Goal: Task Accomplishment & Management: Use online tool/utility

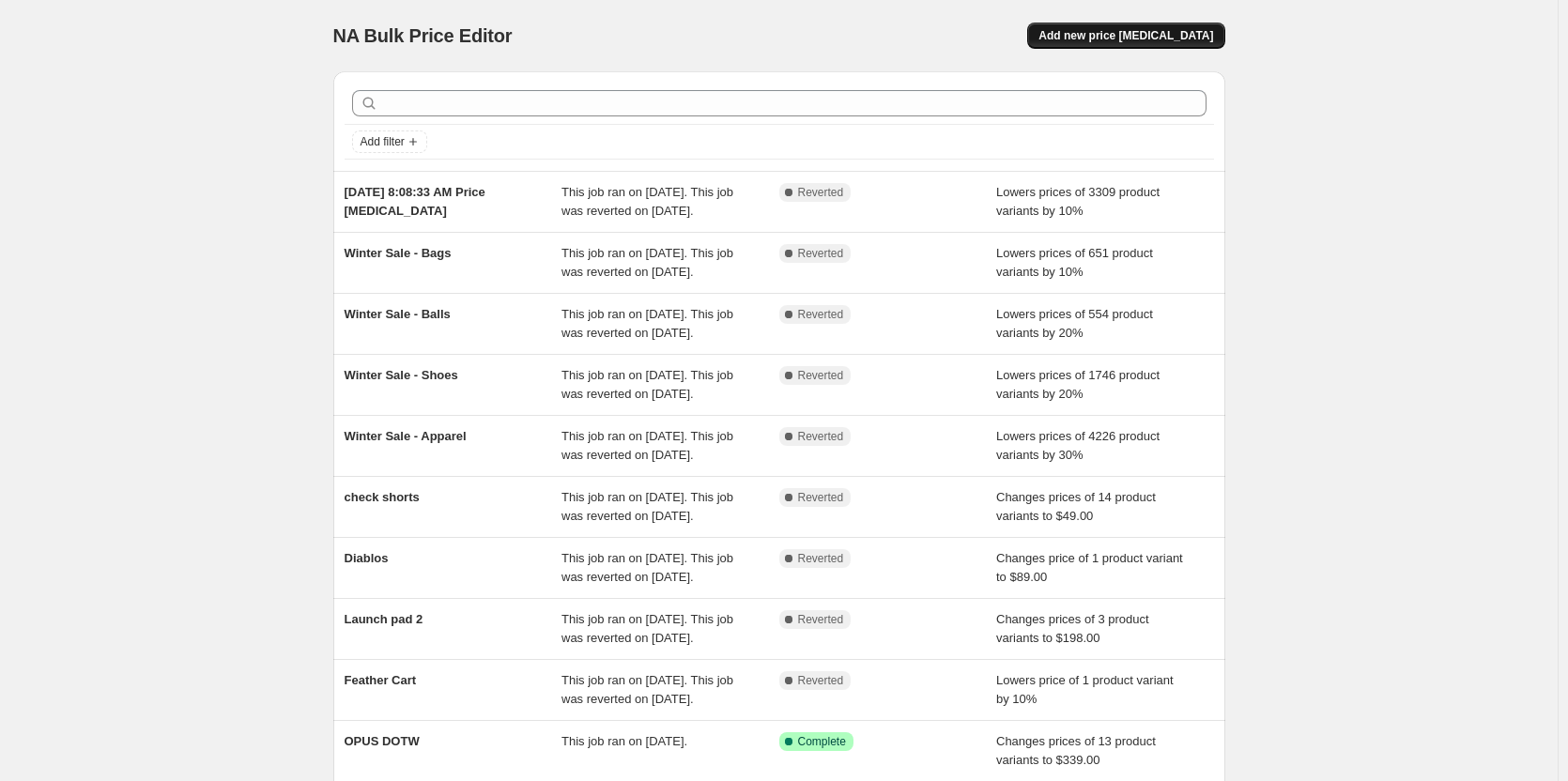
click at [1147, 39] on span "Add new price [MEDICAL_DATA]" at bounding box center [1126, 36] width 175 height 15
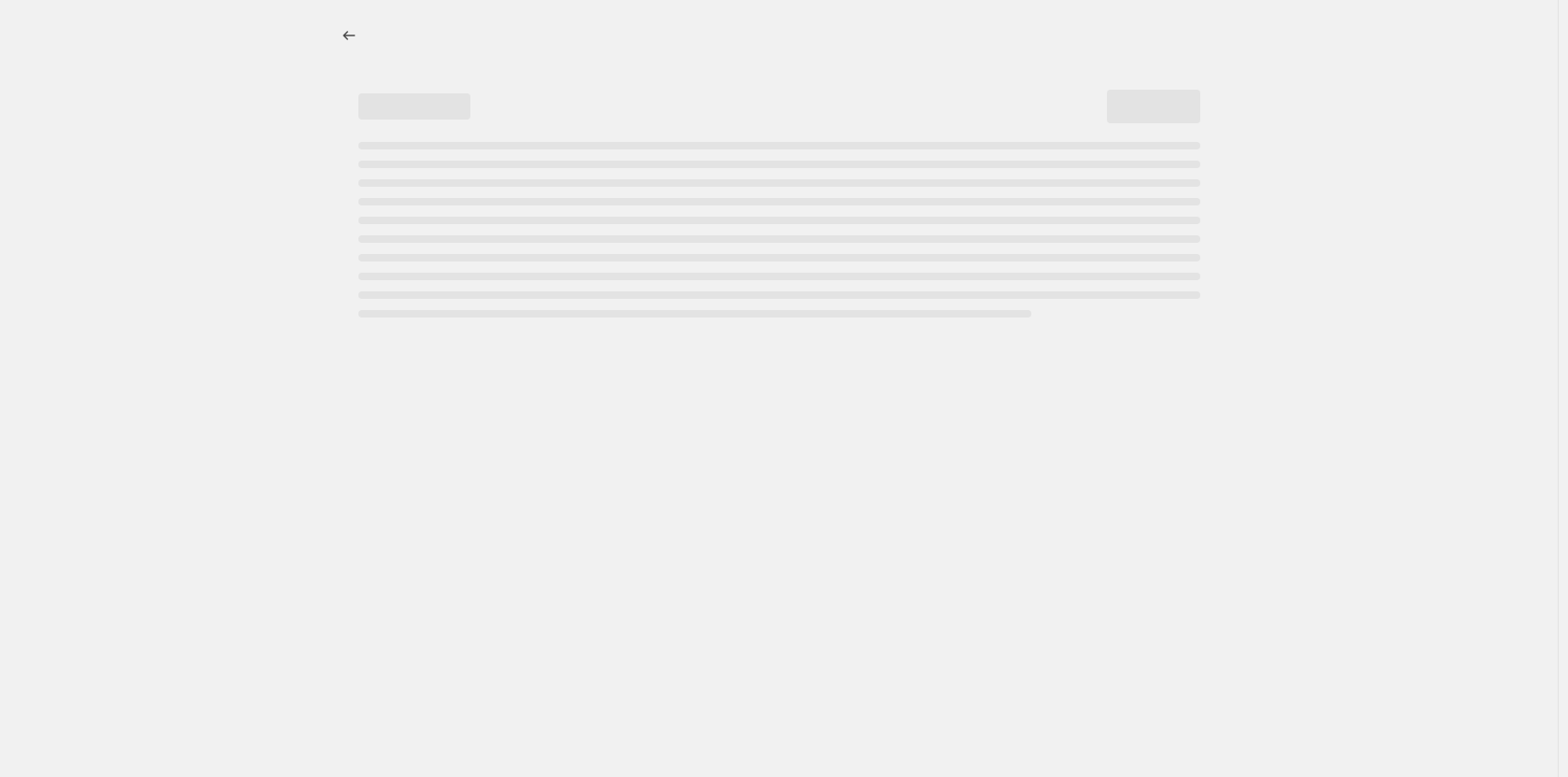
select select "percentage"
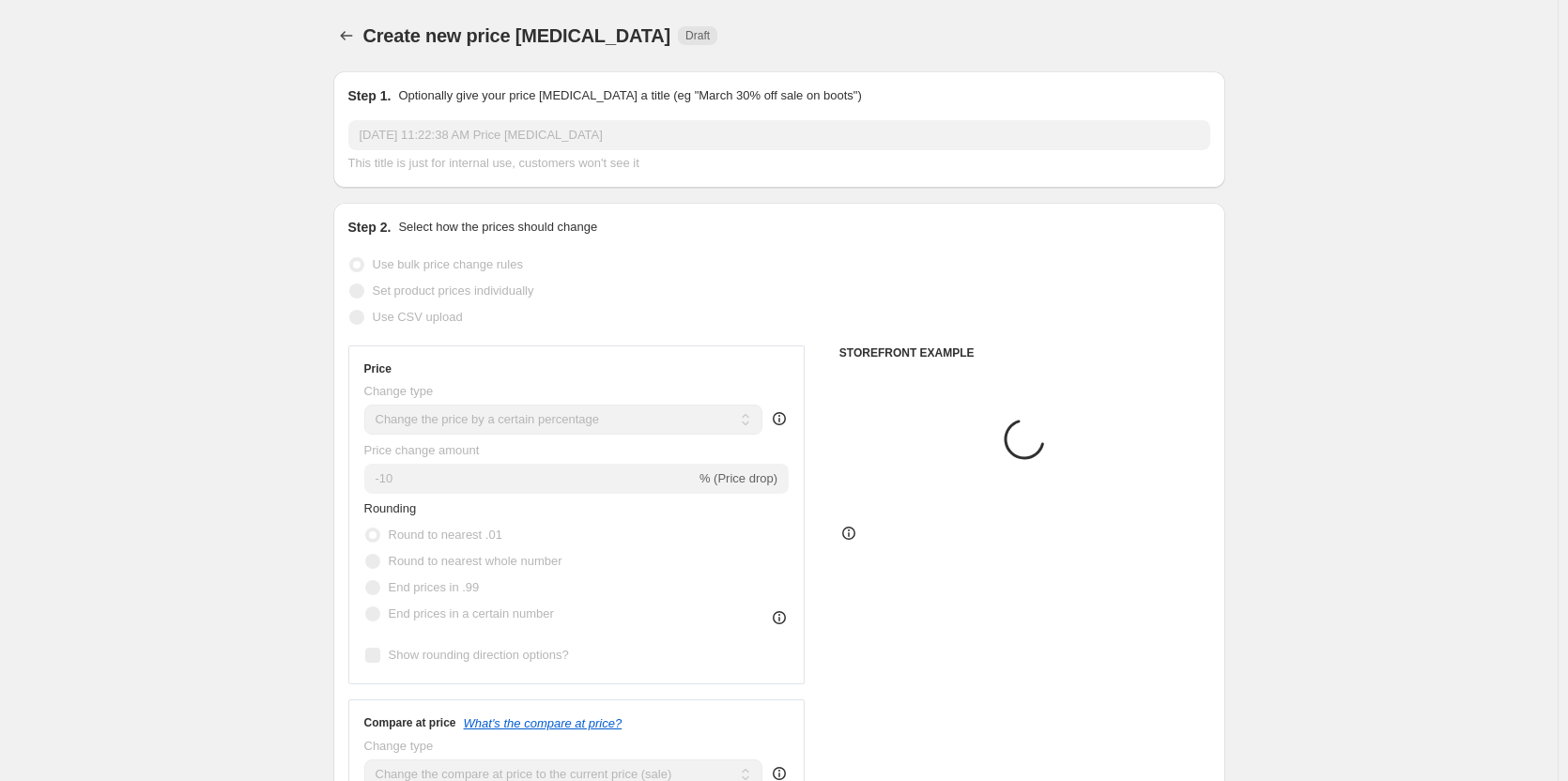
click at [547, 129] on input "[DATE] 11:22:38 AM Price [MEDICAL_DATA]" at bounding box center [779, 135] width 862 height 30
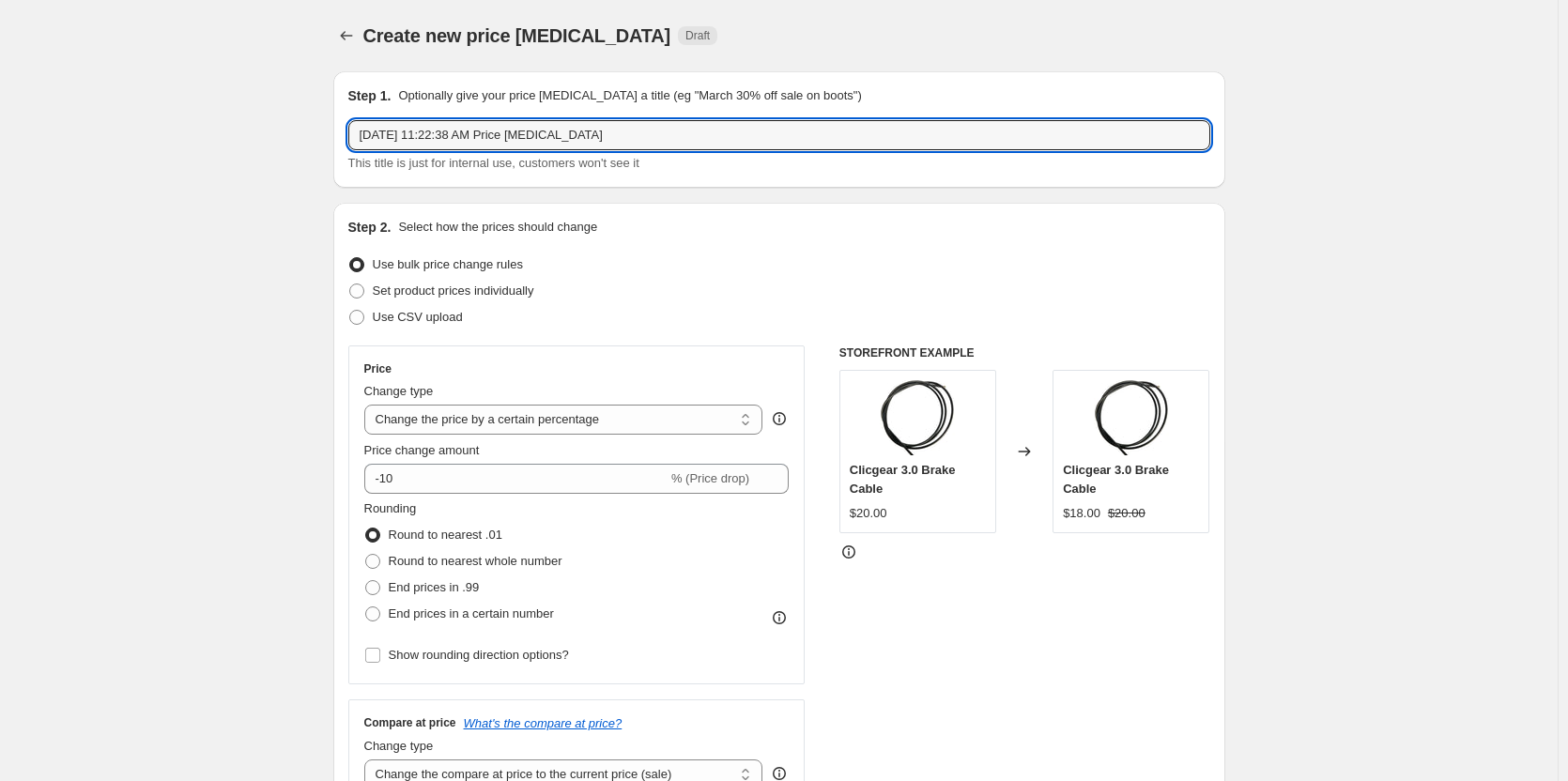
drag, startPoint x: 667, startPoint y: 126, endPoint x: 155, endPoint y: 131, distance: 512.0
type input "DOTW Lone Palm"
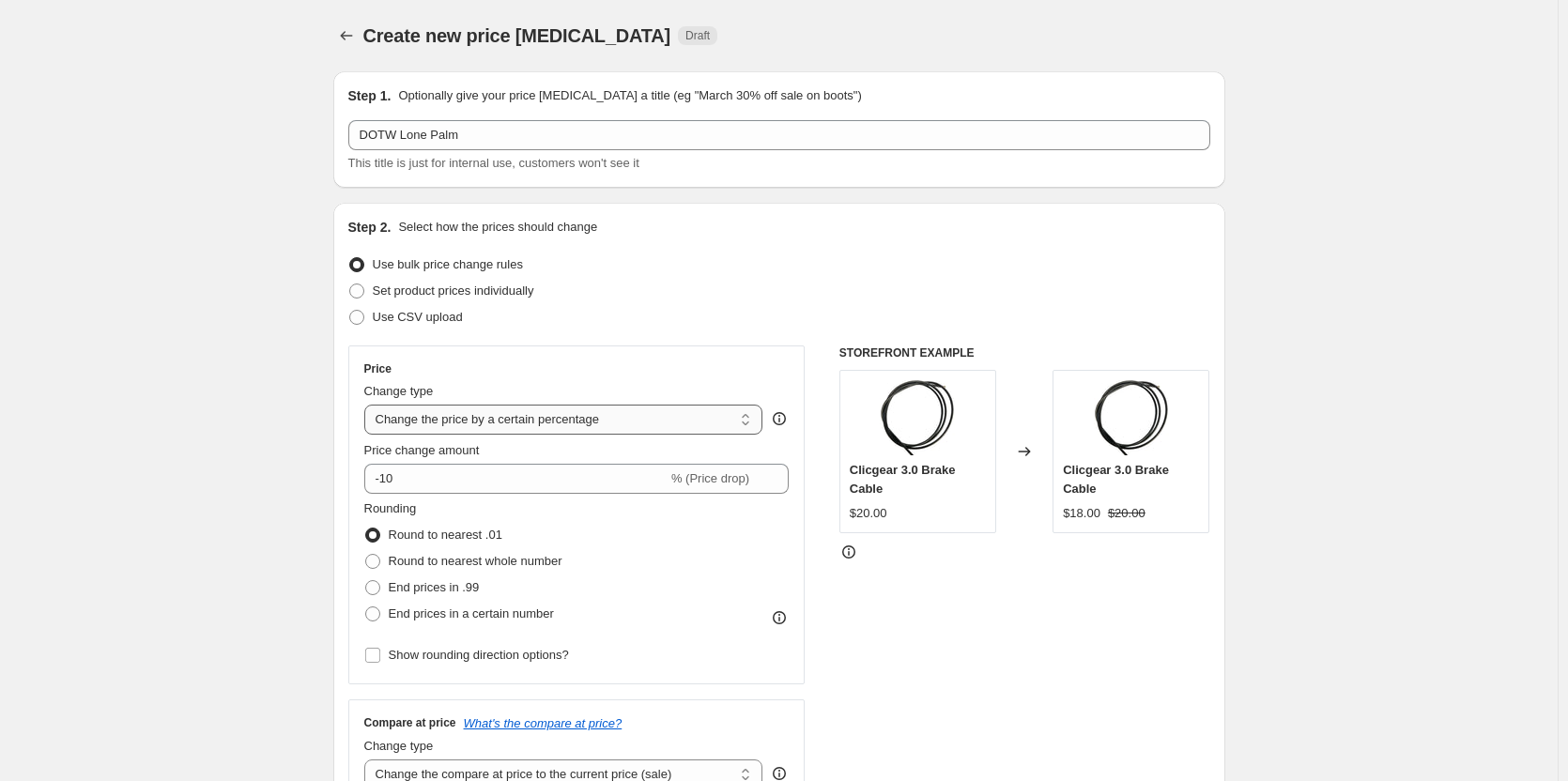
click at [660, 422] on select "Change the price to a certain amount Change the price by a certain amount Chang…" at bounding box center [564, 420] width 399 height 30
select select "to"
click at [368, 405] on select "Change the price to a certain amount Change the price by a certain amount Chang…" at bounding box center [564, 420] width 399 height 30
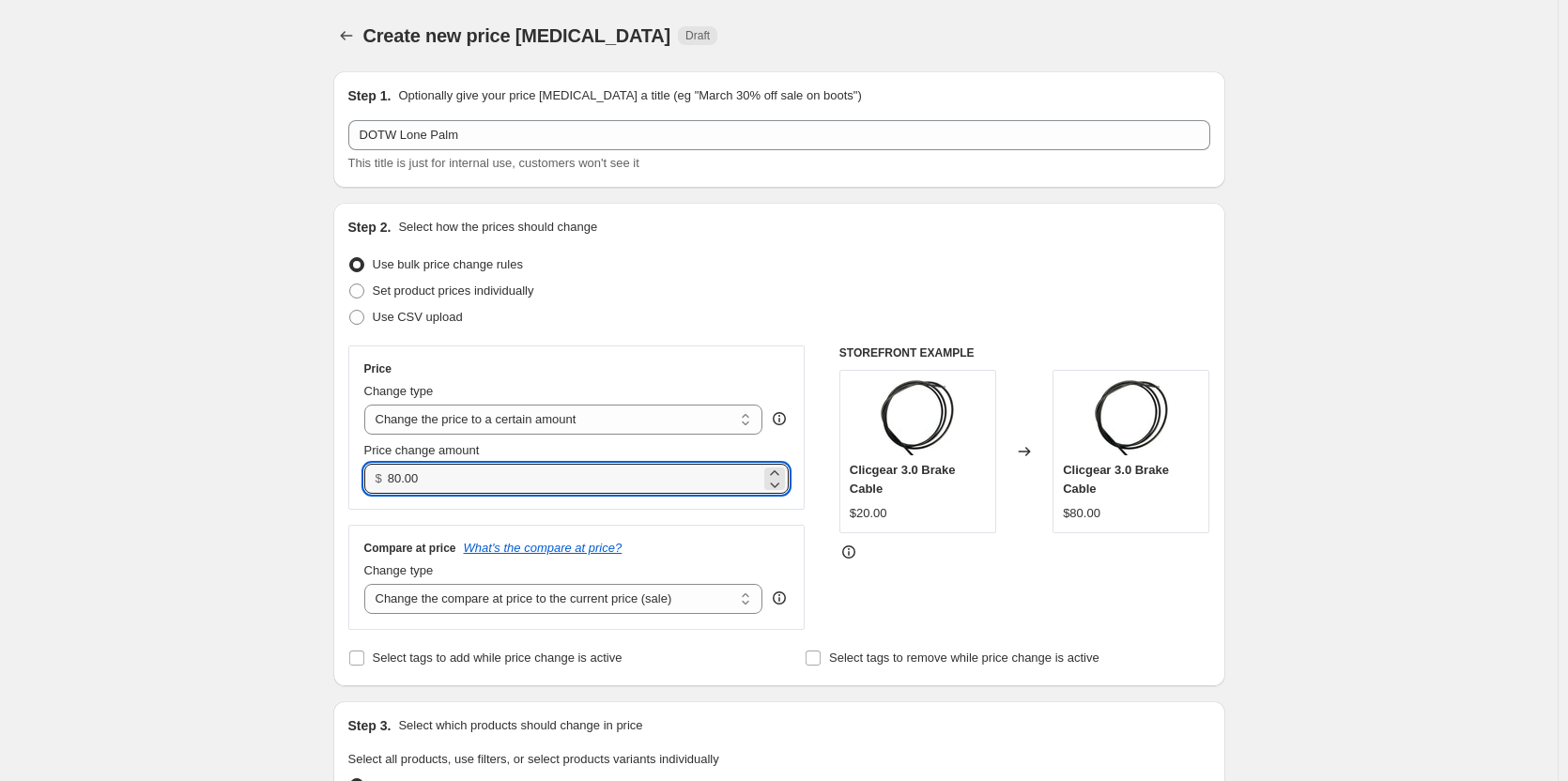
drag, startPoint x: 441, startPoint y: 479, endPoint x: 380, endPoint y: 480, distance: 61.0
click at [380, 480] on div "$ 80.00" at bounding box center [577, 479] width 426 height 30
type input "16.00"
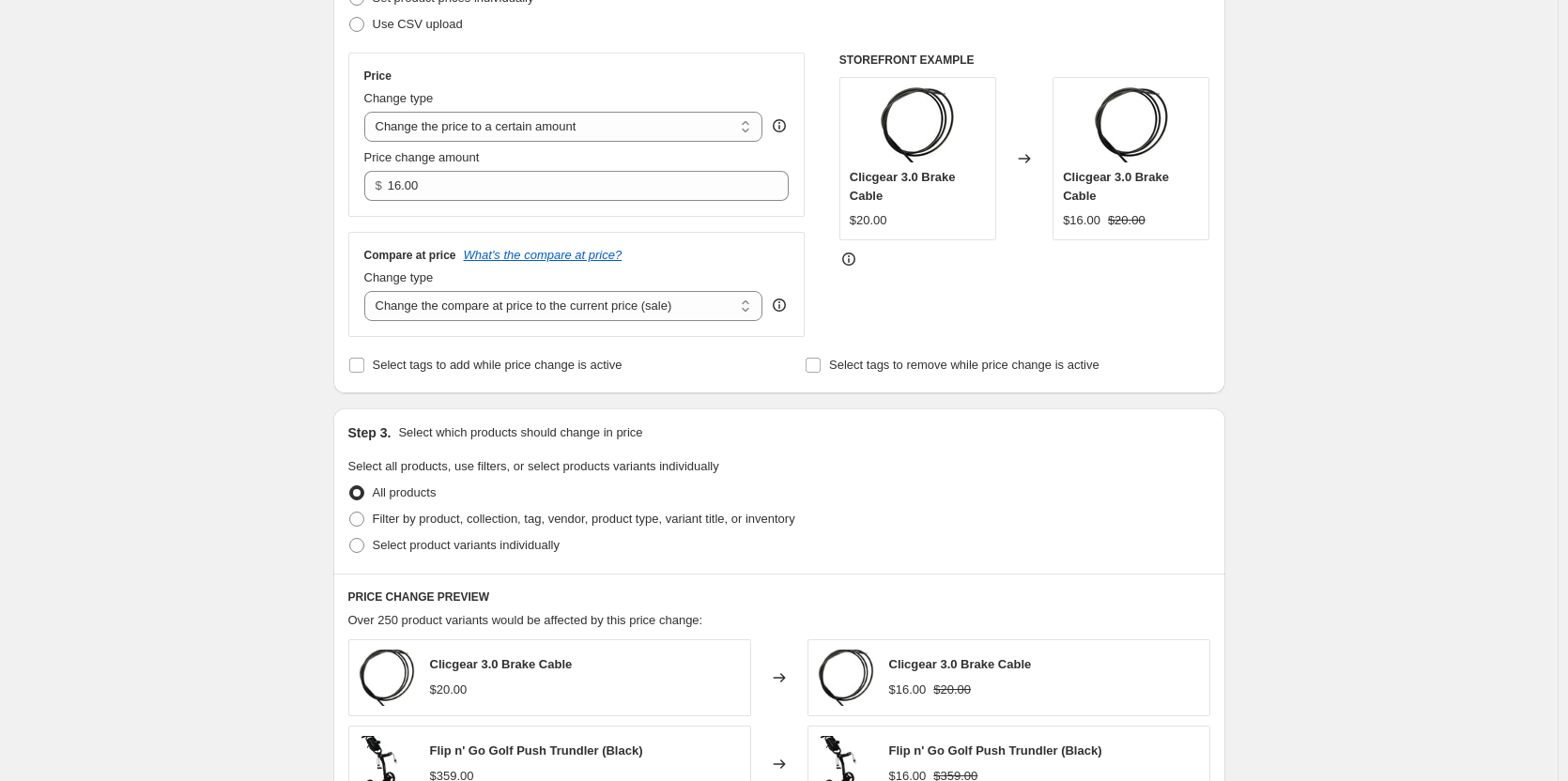
scroll to position [375, 0]
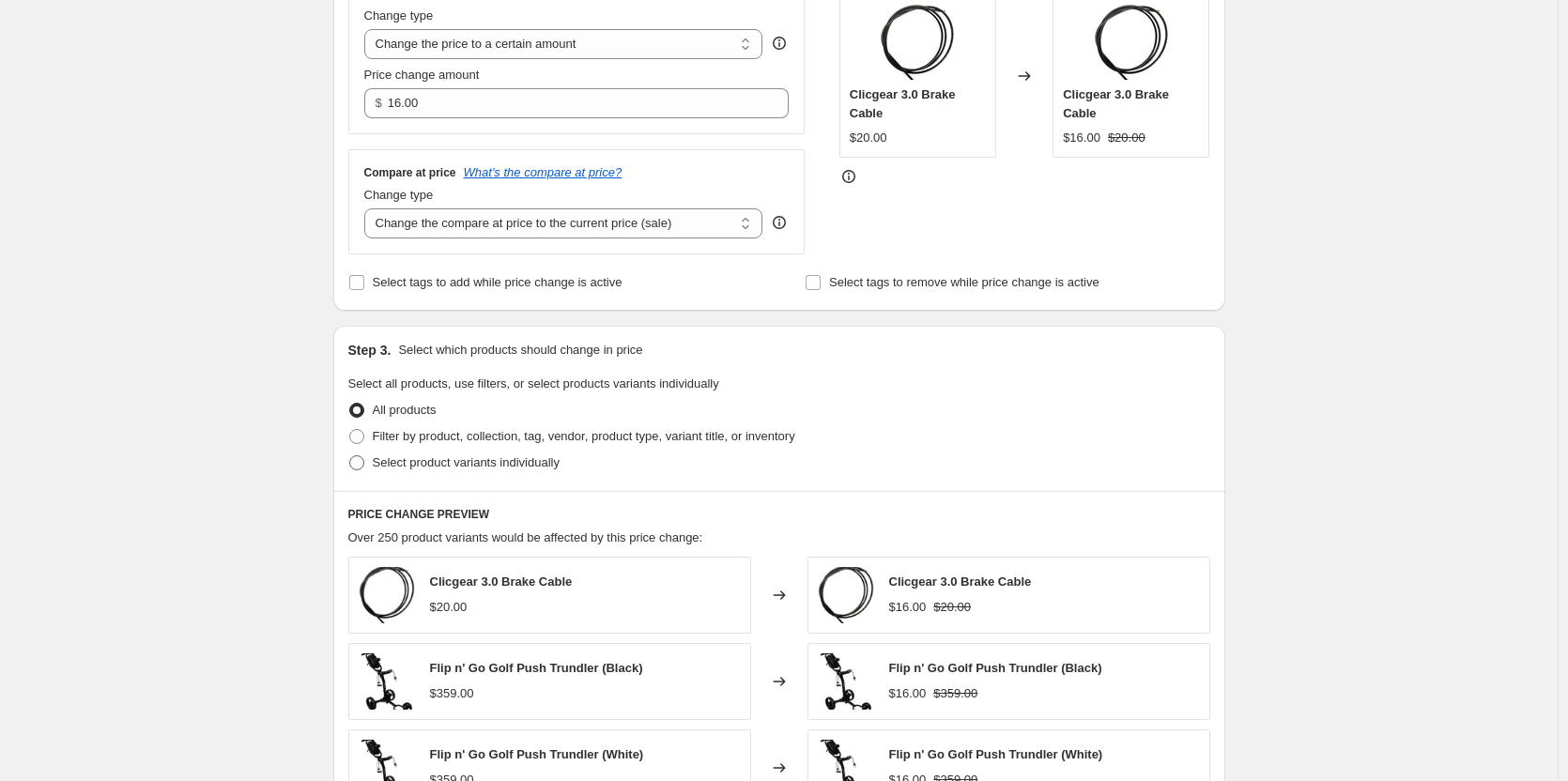
click at [478, 457] on span "Select product variants individually" at bounding box center [465, 462] width 187 height 14
click at [351, 456] on input "Select product variants individually" at bounding box center [350, 455] width 1 height 1
radio input "true"
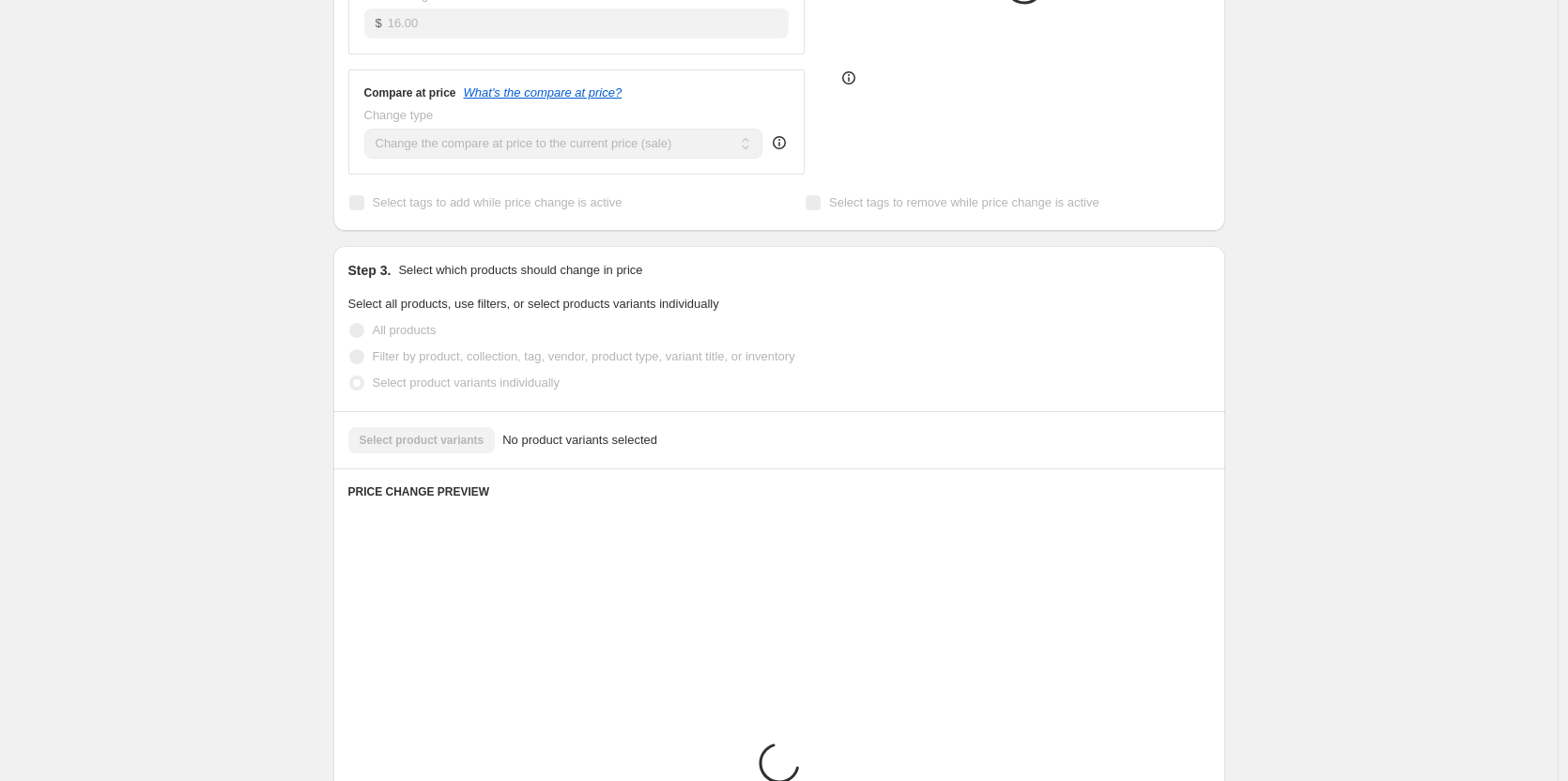
scroll to position [506, 0]
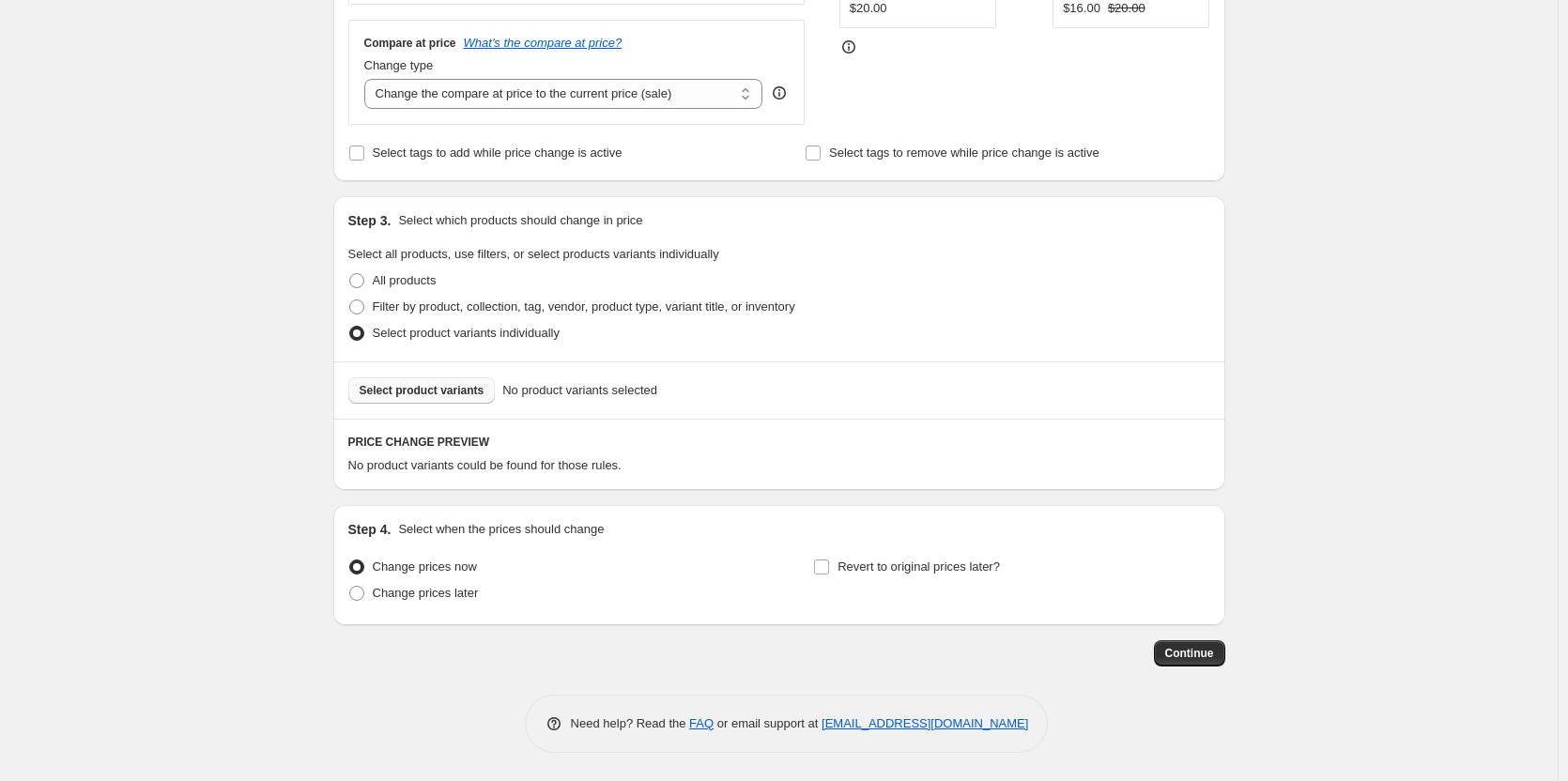
click at [451, 396] on span "Select product variants" at bounding box center [422, 390] width 124 height 15
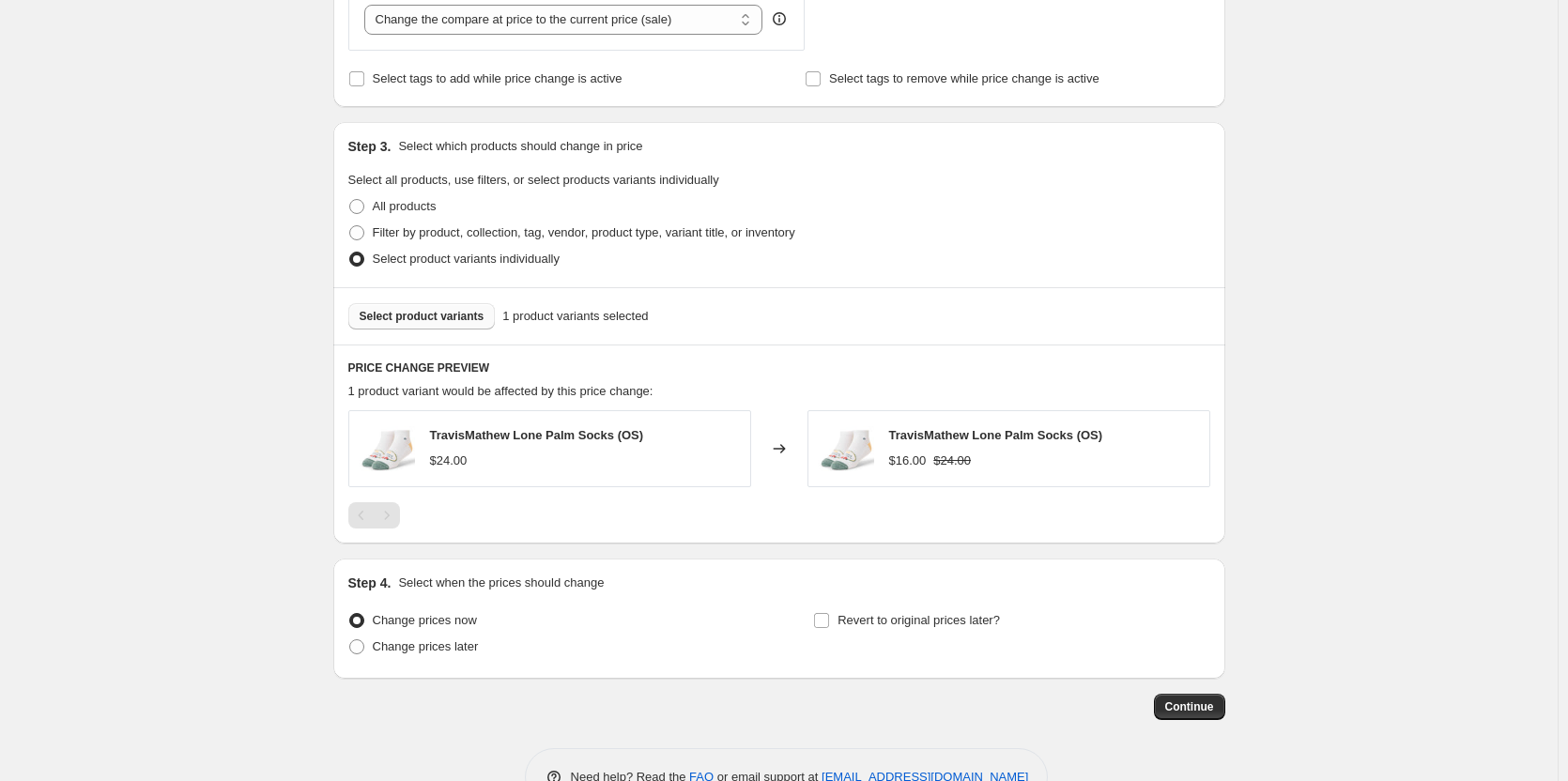
scroll to position [633, 0]
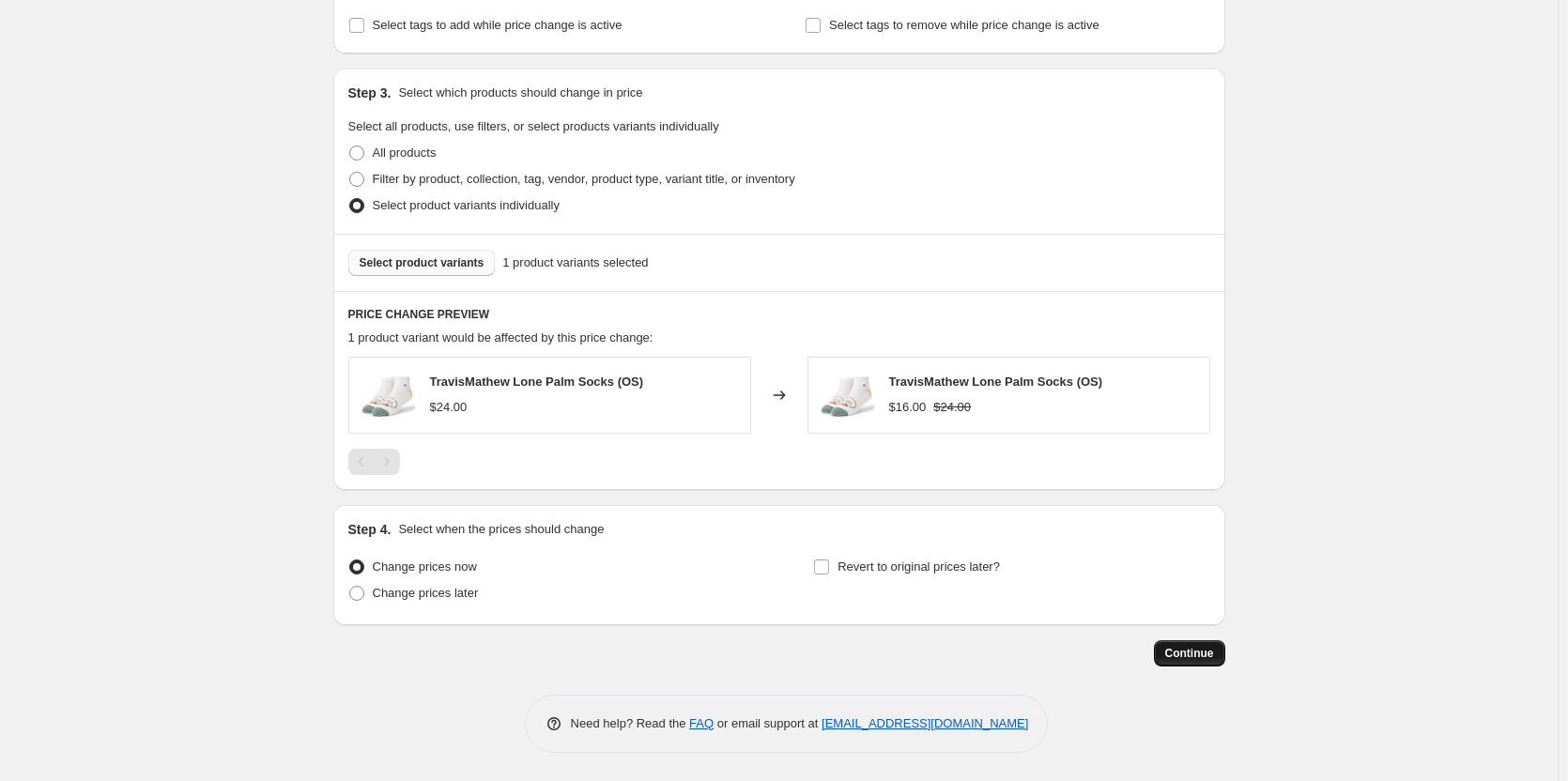
click at [1194, 654] on span "Continue" at bounding box center [1189, 653] width 48 height 15
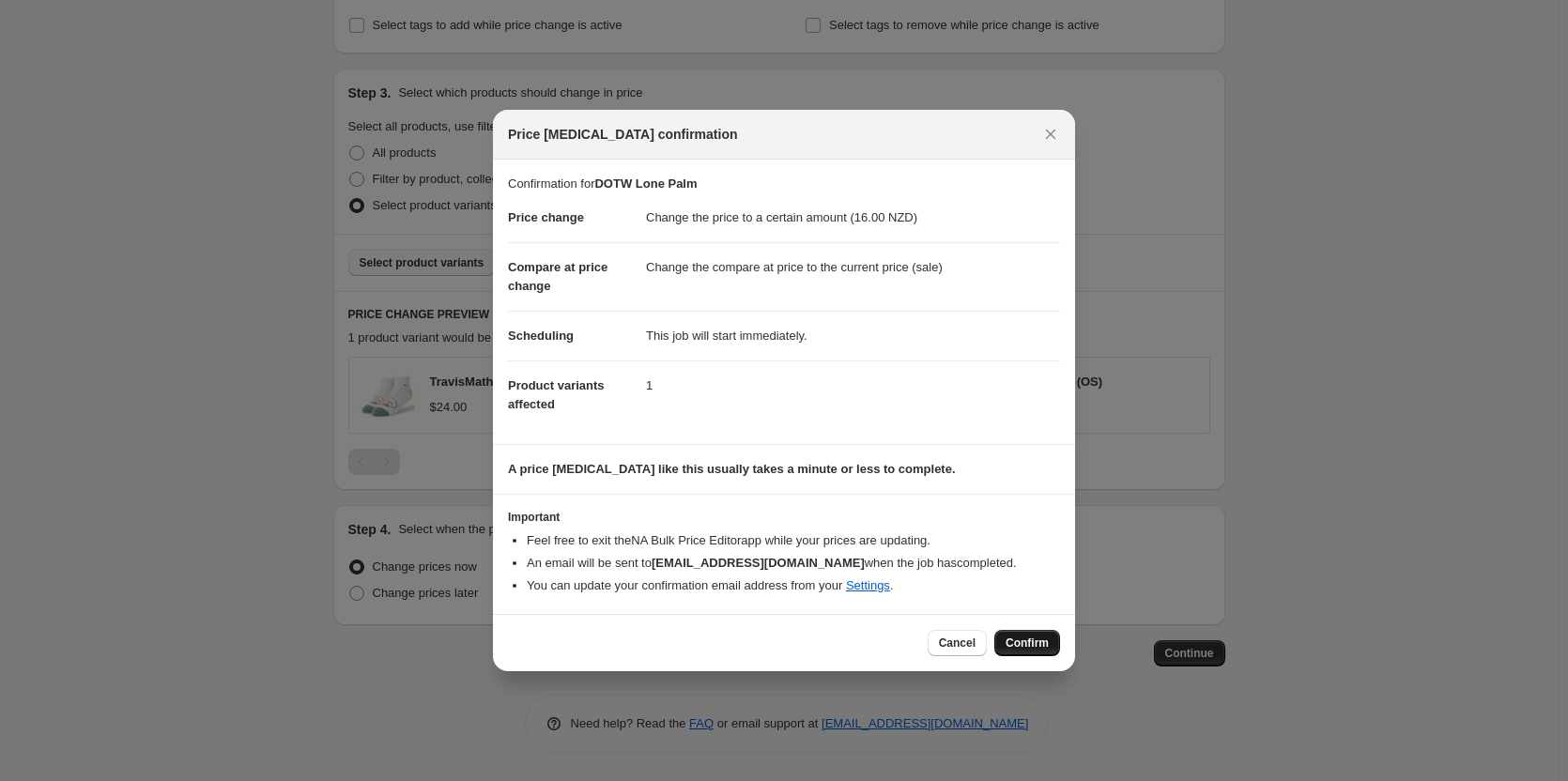
click at [1045, 646] on span "Confirm" at bounding box center [1027, 643] width 43 height 15
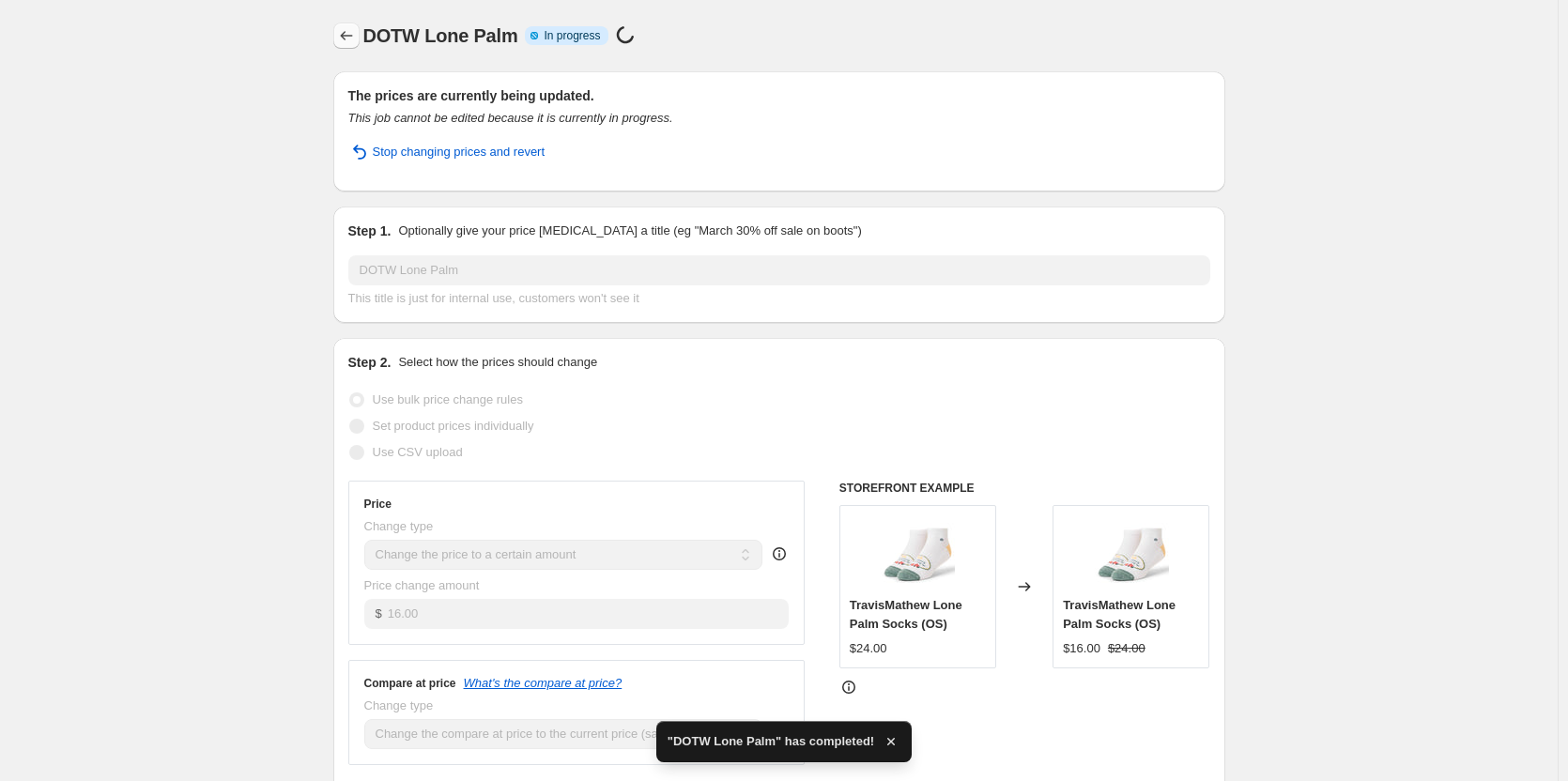
click at [355, 41] on icon "Price change jobs" at bounding box center [346, 36] width 19 height 19
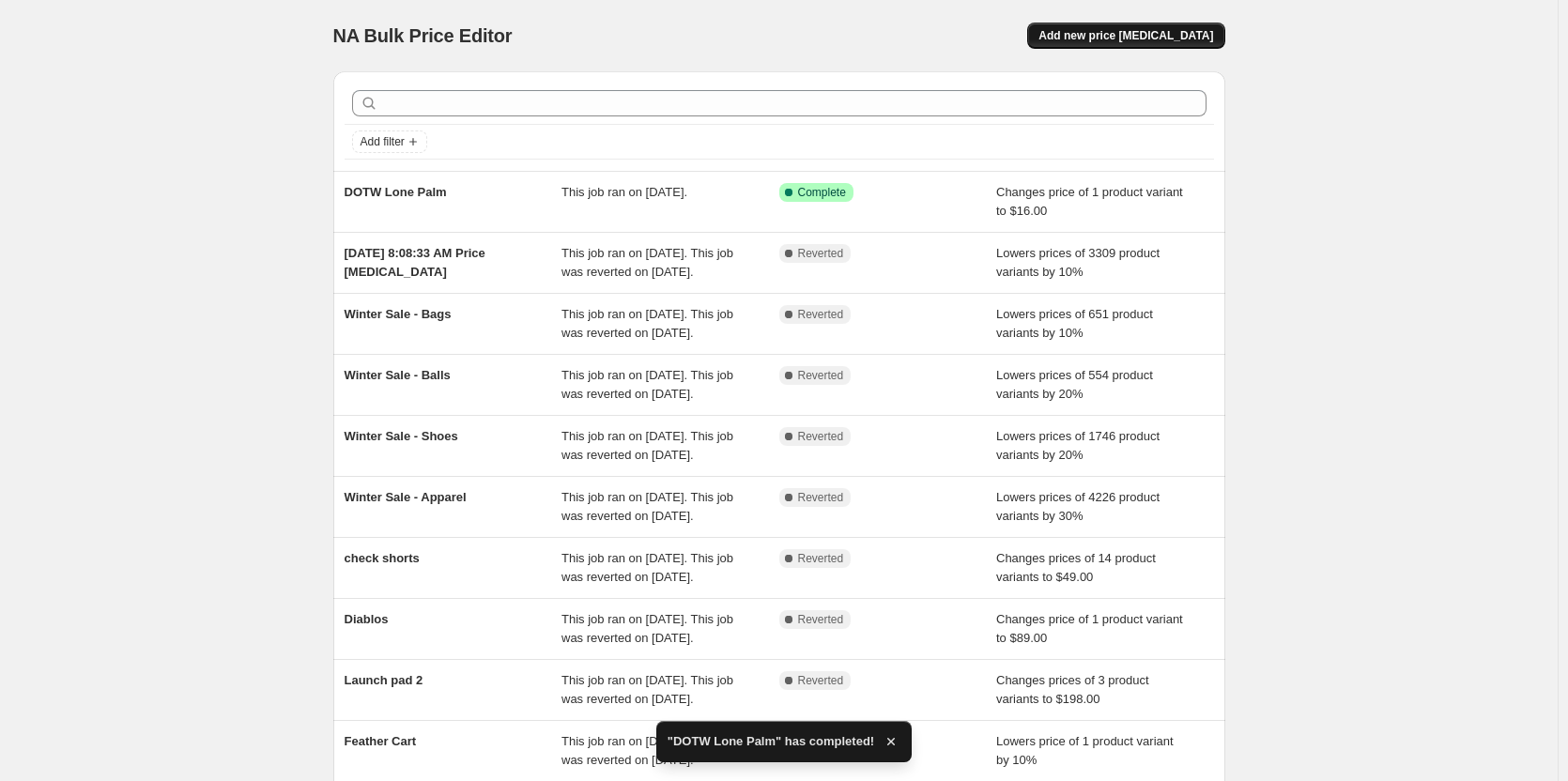
click at [1182, 33] on span "Add new price [MEDICAL_DATA]" at bounding box center [1126, 36] width 175 height 15
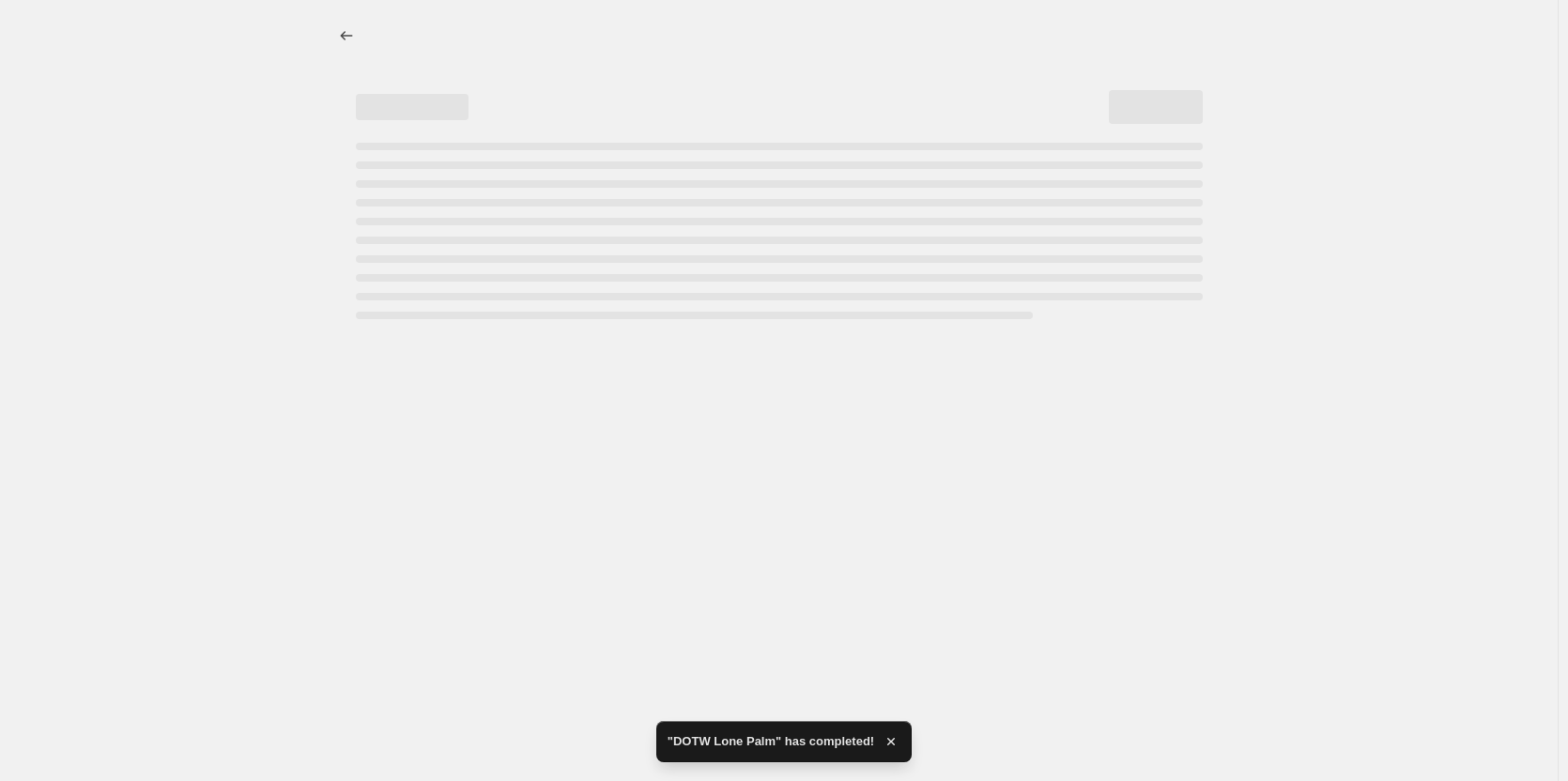
select select "percentage"
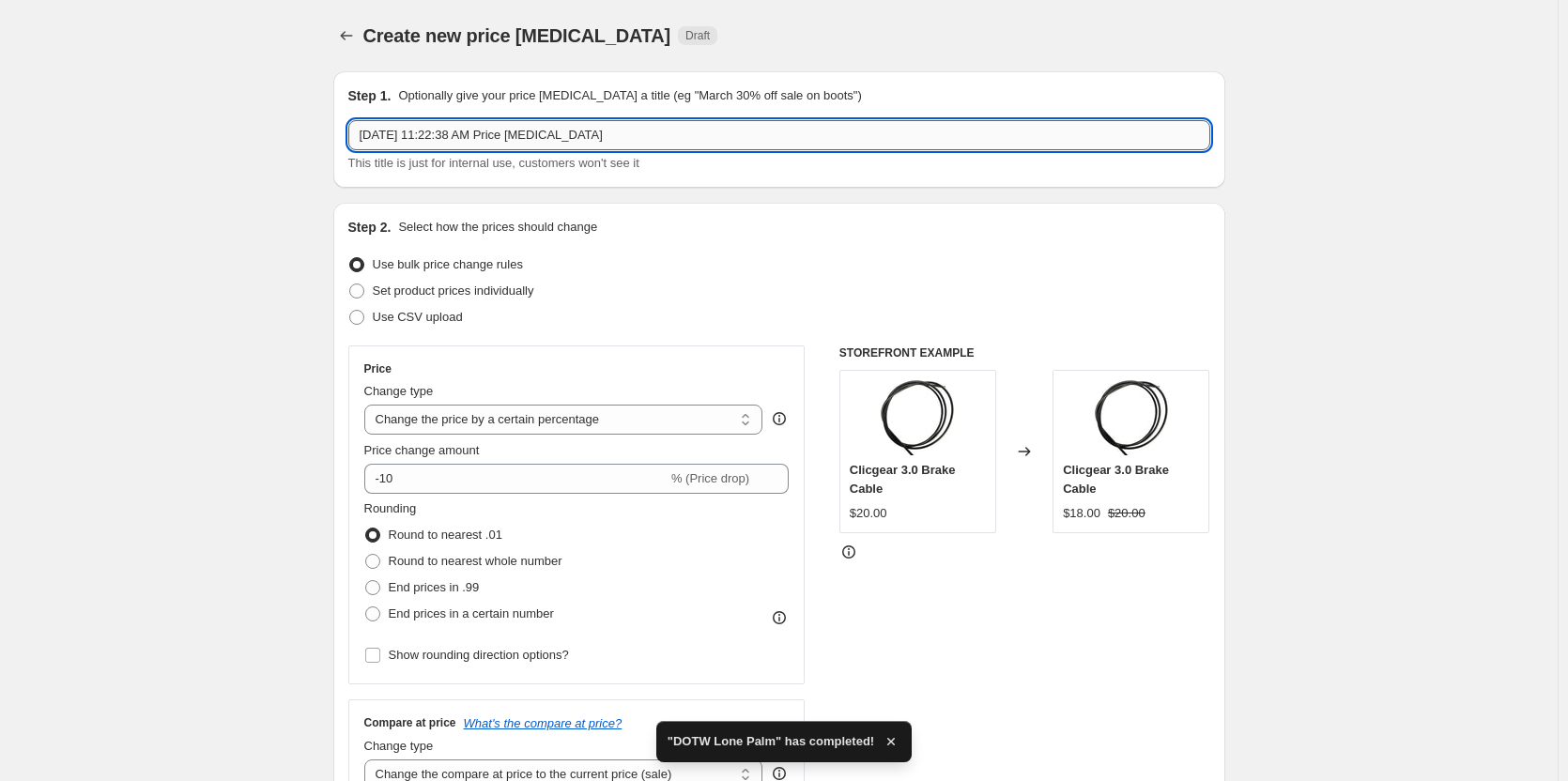
click at [512, 138] on input "[DATE] 11:22:38 AM Price [MEDICAL_DATA]" at bounding box center [779, 135] width 862 height 30
drag, startPoint x: 686, startPoint y: 137, endPoint x: 247, endPoint y: 134, distance: 439.0
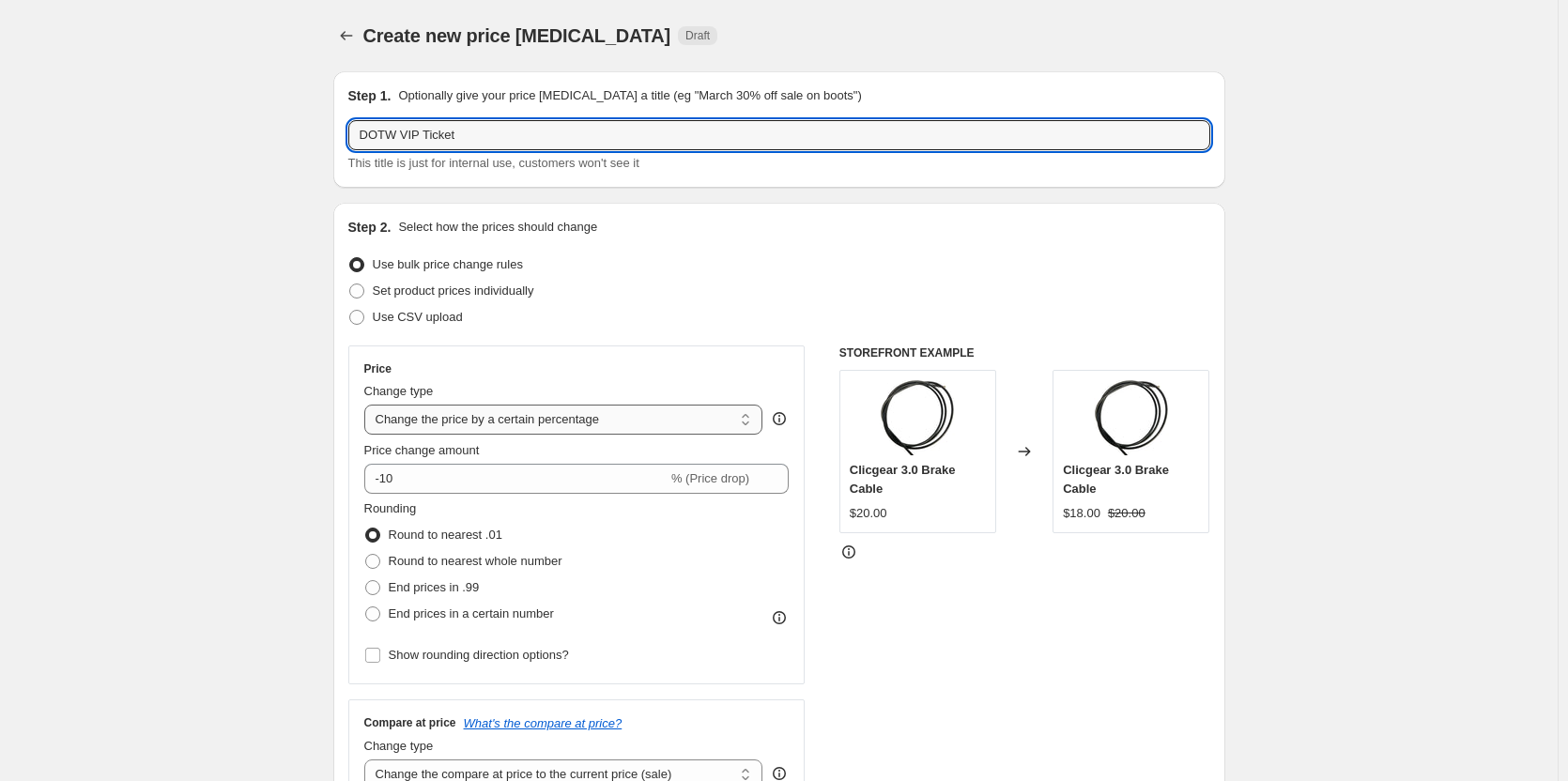
type input "DOTW VIP Ticket"
click at [541, 405] on select "Change the price to a certain amount Change the price by a certain amount Chang…" at bounding box center [564, 420] width 399 height 30
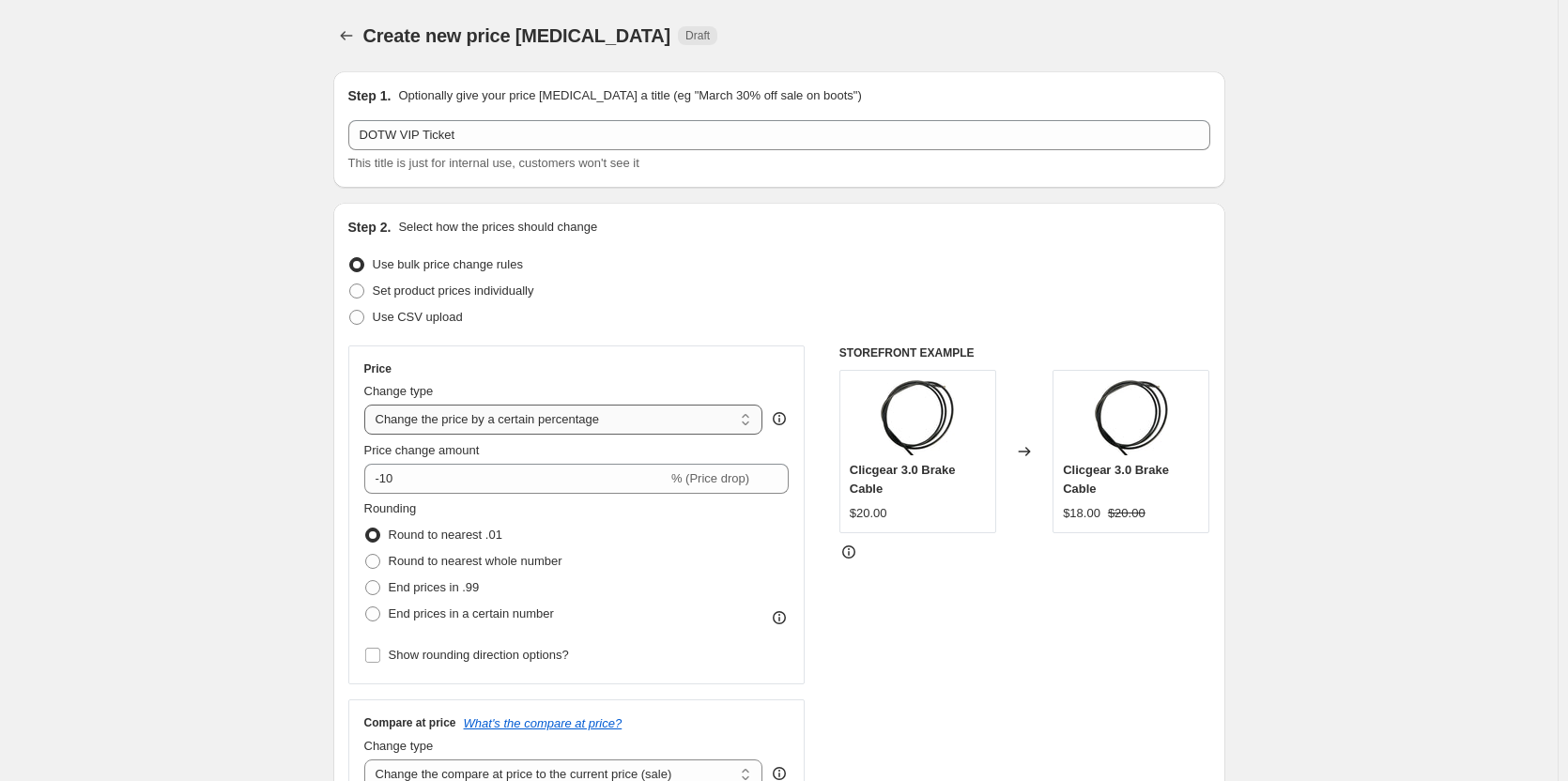
select select "to"
click at [368, 405] on select "Change the price to a certain amount Change the price by a certain amount Chang…" at bounding box center [564, 420] width 399 height 30
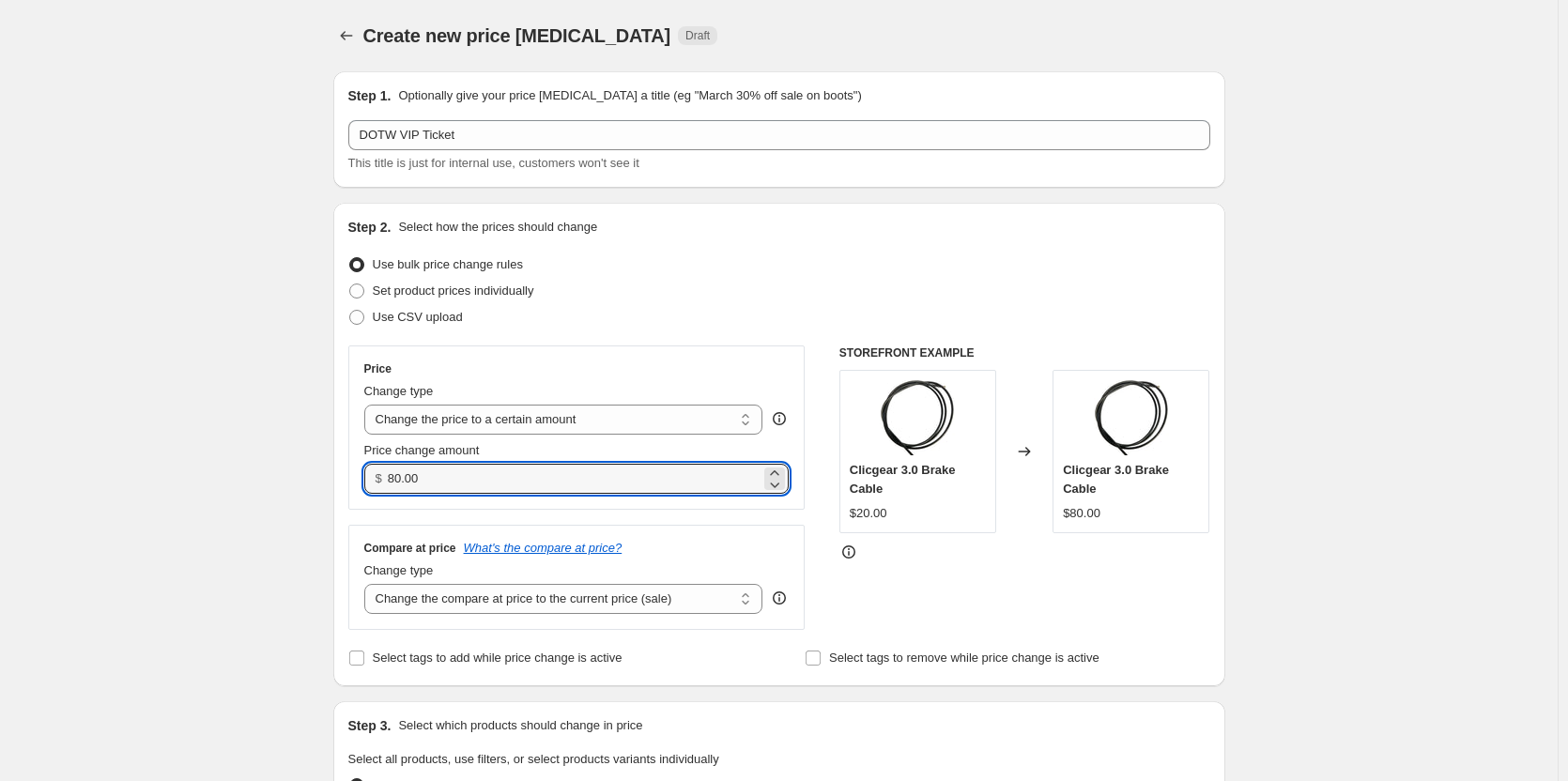
drag, startPoint x: 453, startPoint y: 482, endPoint x: 375, endPoint y: 487, distance: 78.2
click at [375, 487] on div "$ 80.00" at bounding box center [577, 479] width 426 height 30
type input "109.00"
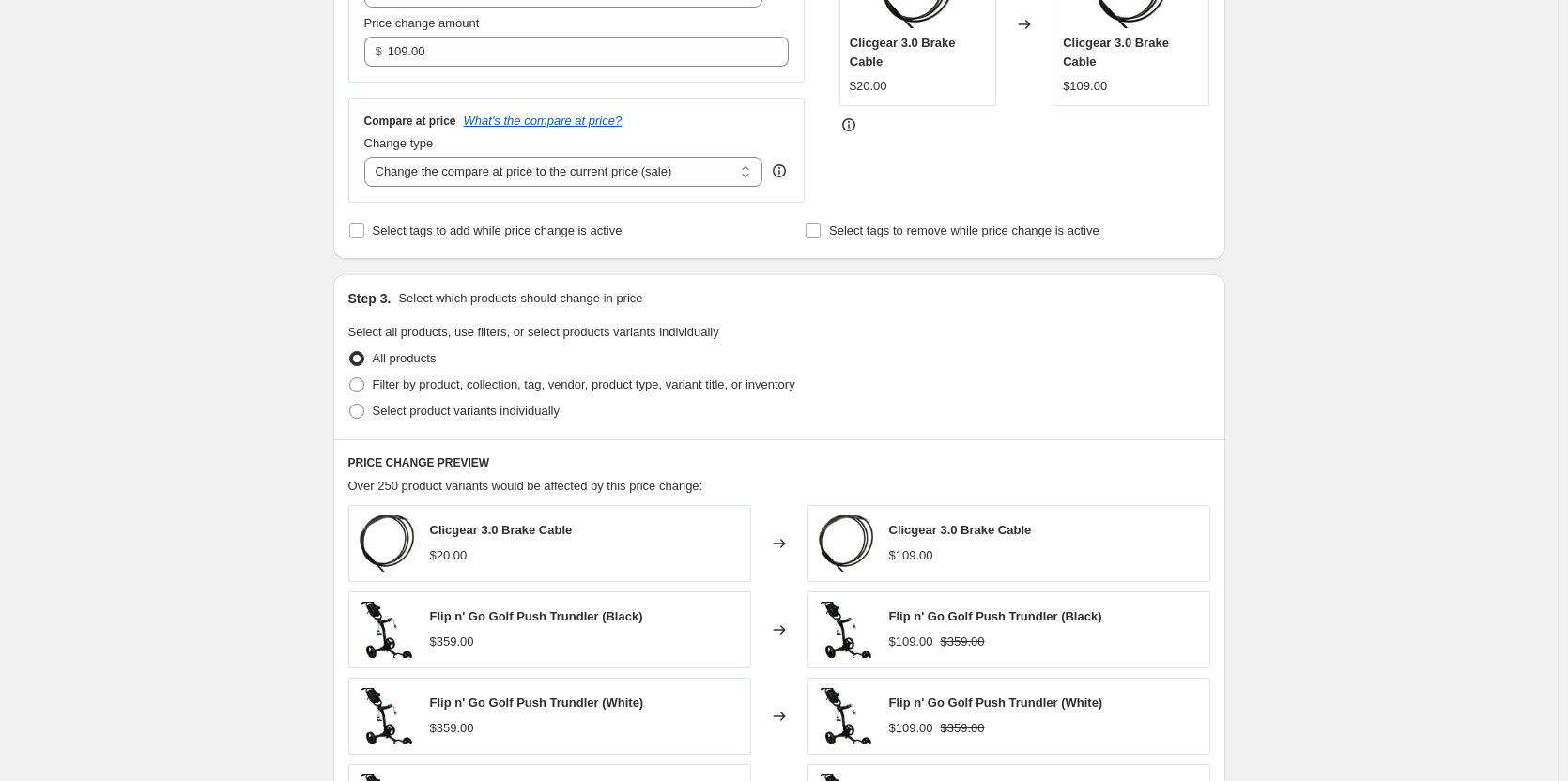
scroll to position [469, 0]
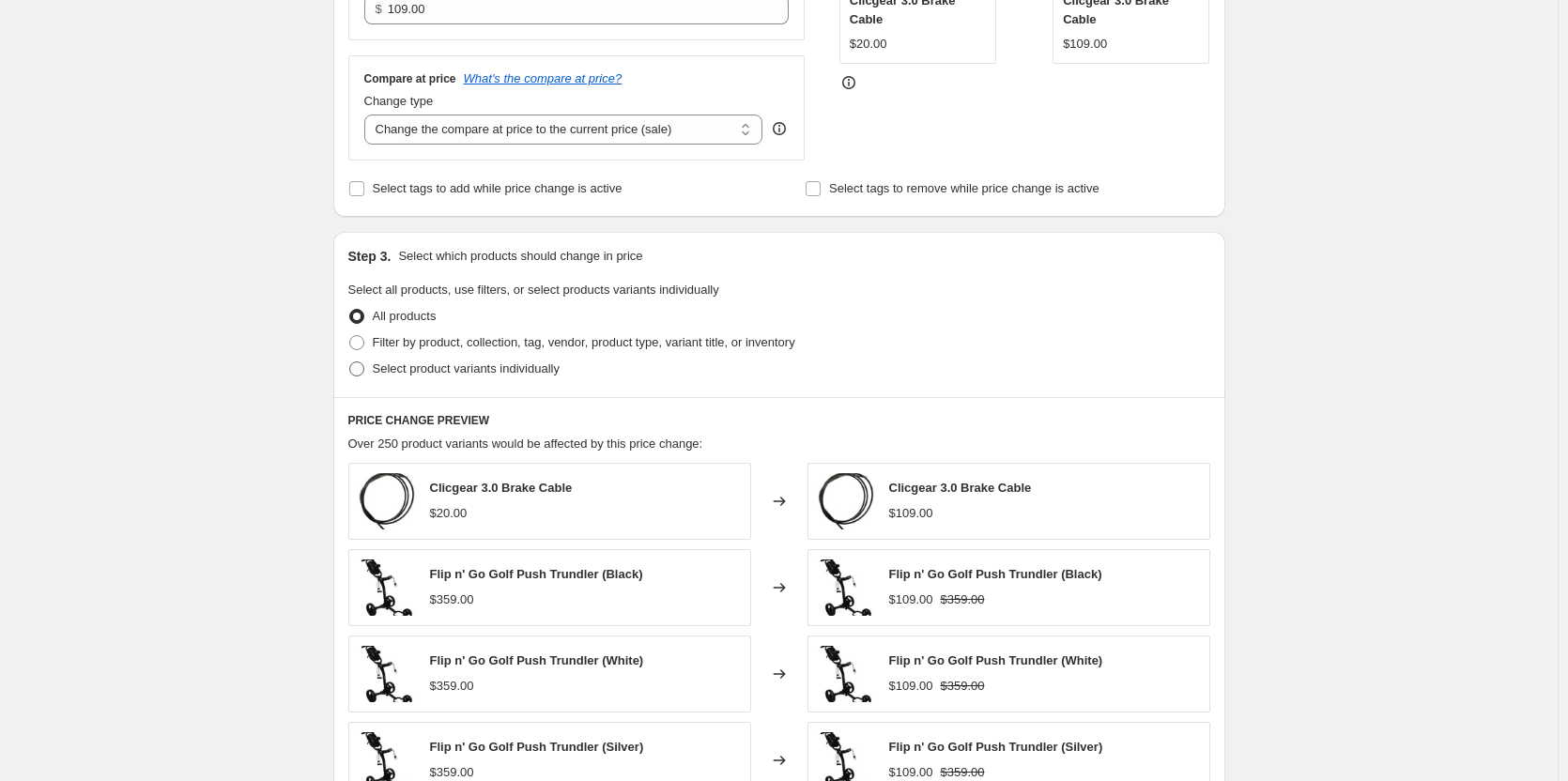
click at [486, 371] on span "Select product variants individually" at bounding box center [465, 368] width 187 height 14
click at [351, 362] on input "Select product variants individually" at bounding box center [350, 361] width 1 height 1
radio input "true"
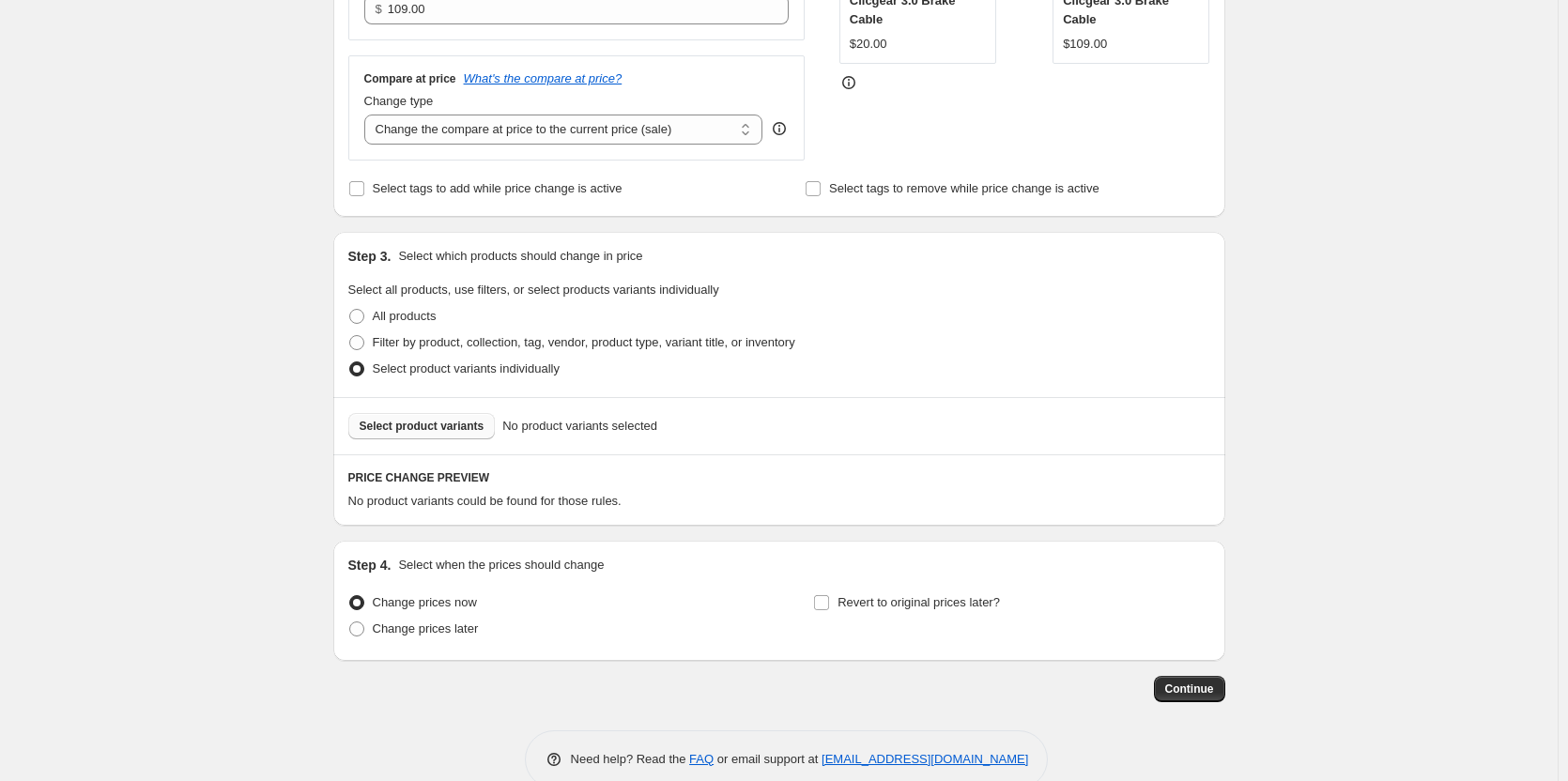
click at [449, 430] on span "Select product variants" at bounding box center [422, 426] width 124 height 15
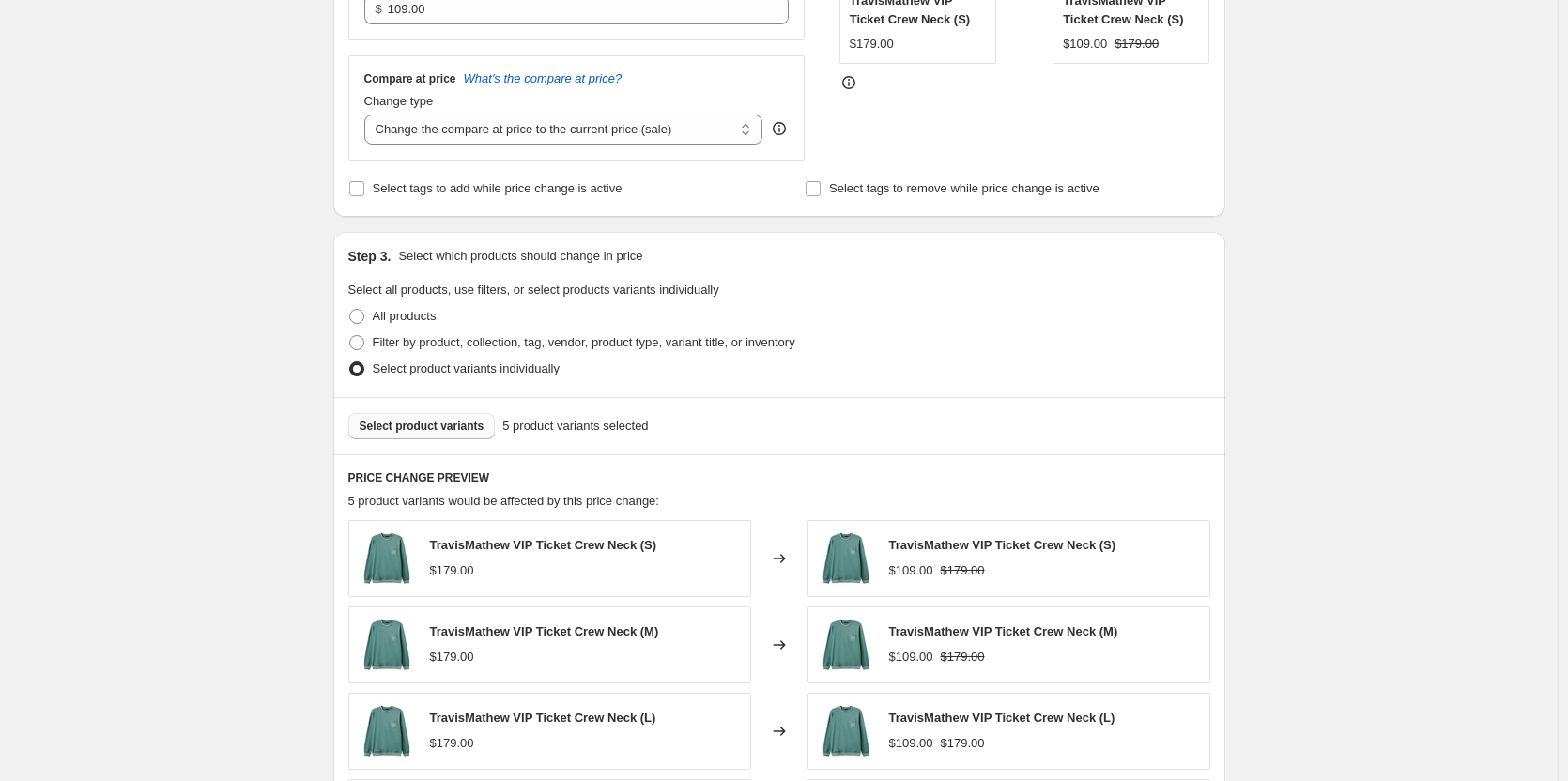
scroll to position [939, 0]
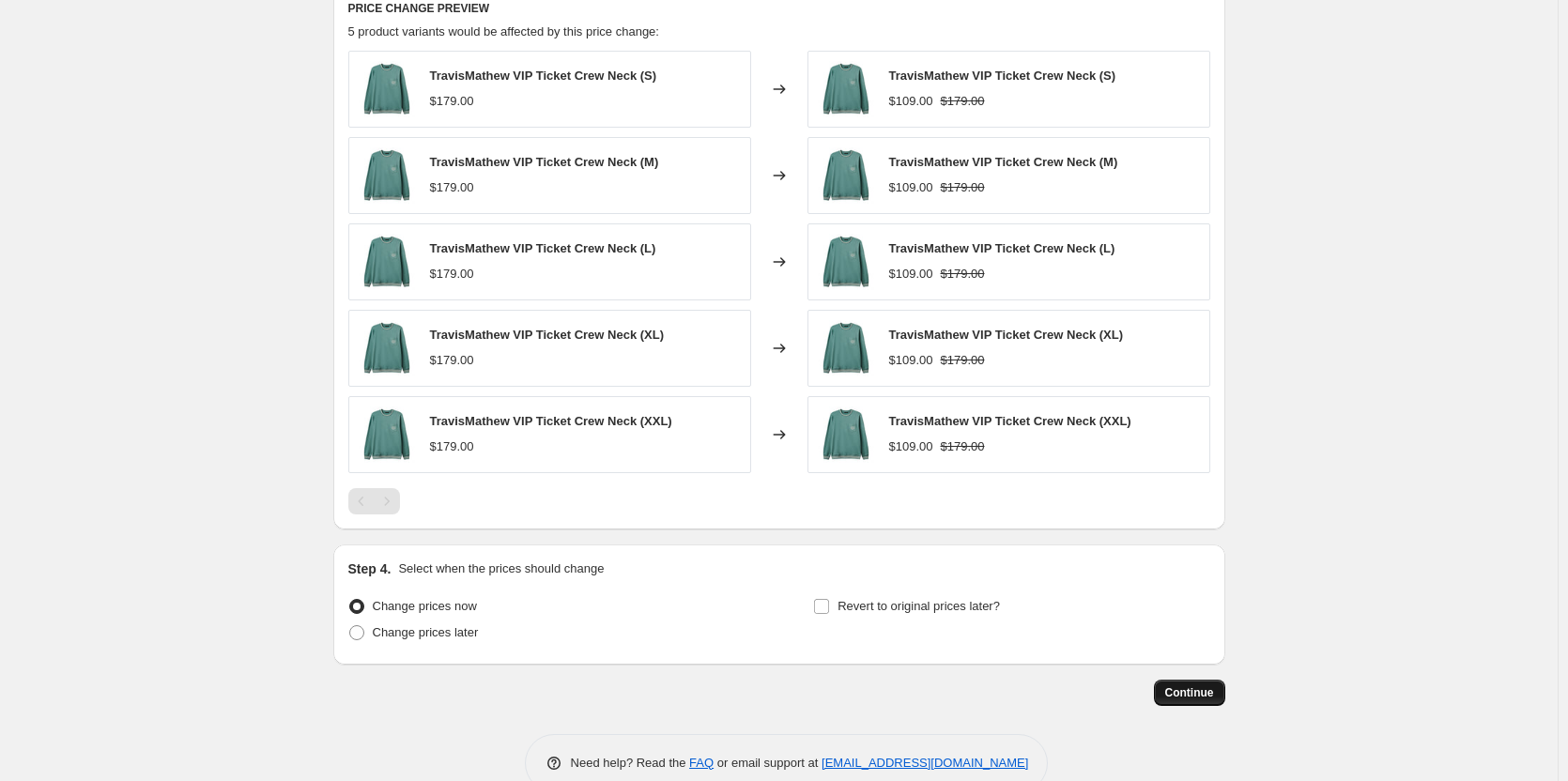
click at [1197, 691] on span "Continue" at bounding box center [1189, 692] width 48 height 15
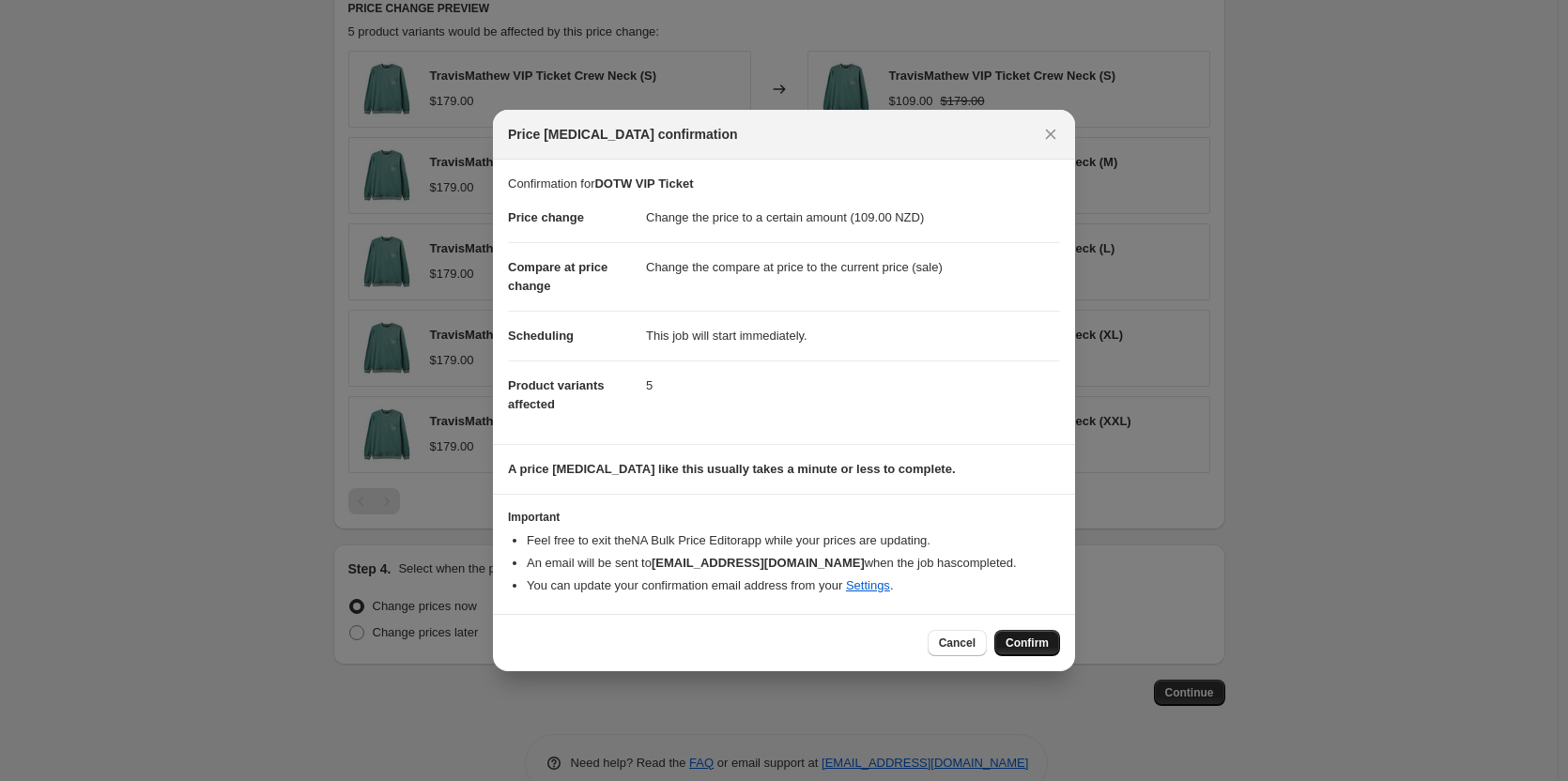
click at [1015, 641] on span "Confirm" at bounding box center [1027, 643] width 43 height 15
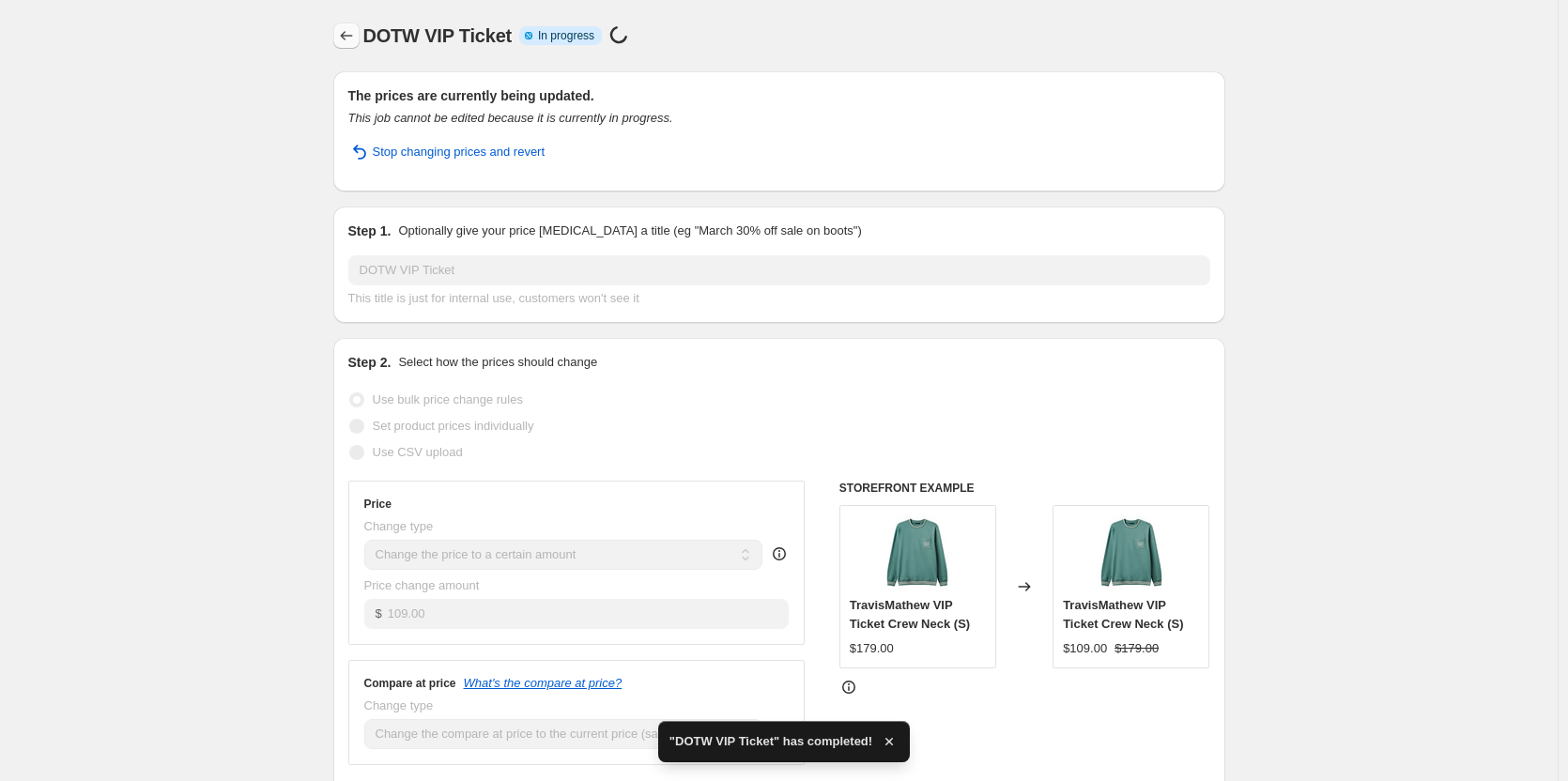
click at [353, 32] on icon "Price change jobs" at bounding box center [346, 36] width 19 height 19
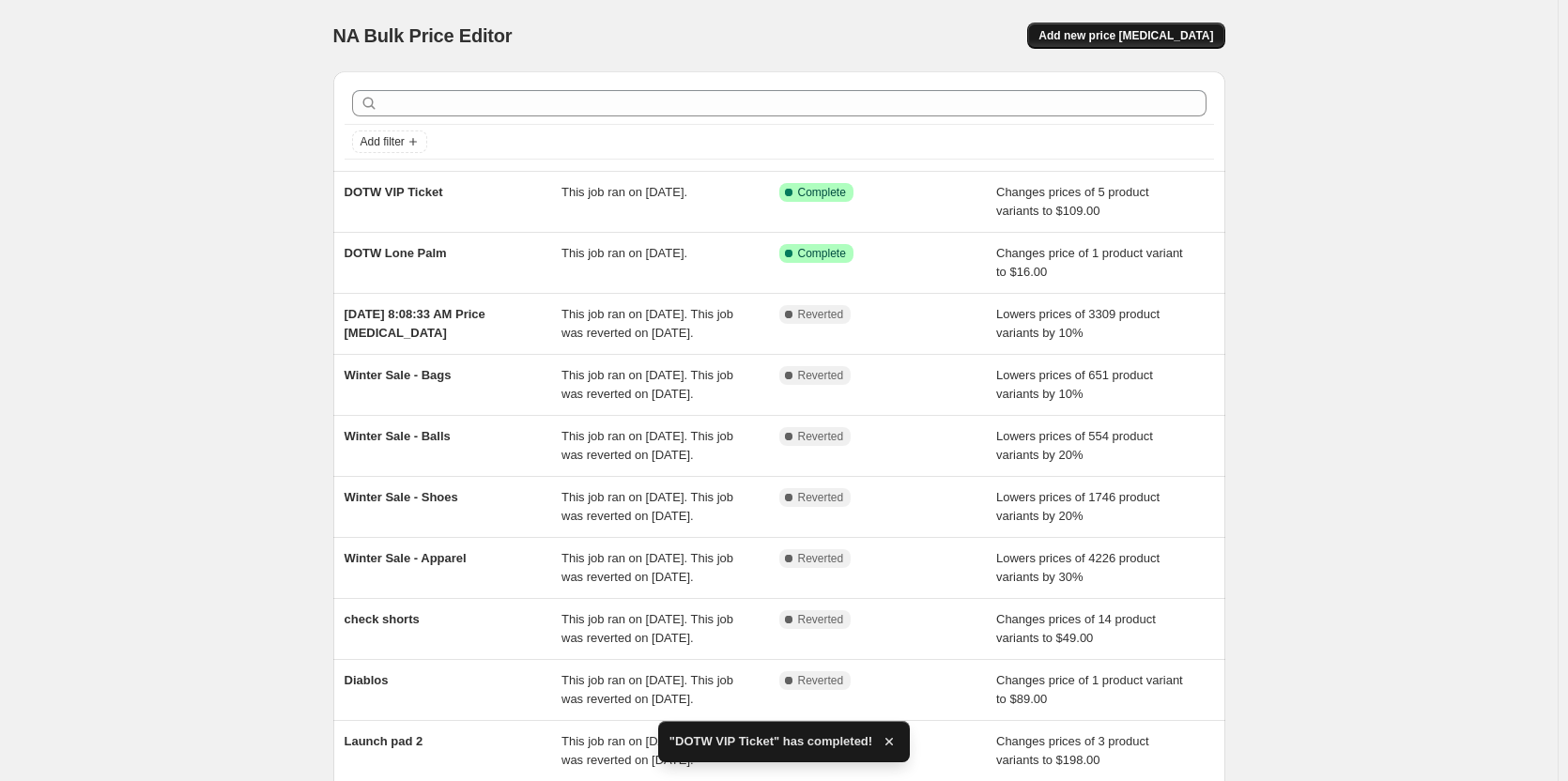
click at [1129, 30] on span "Add new price [MEDICAL_DATA]" at bounding box center [1126, 36] width 175 height 15
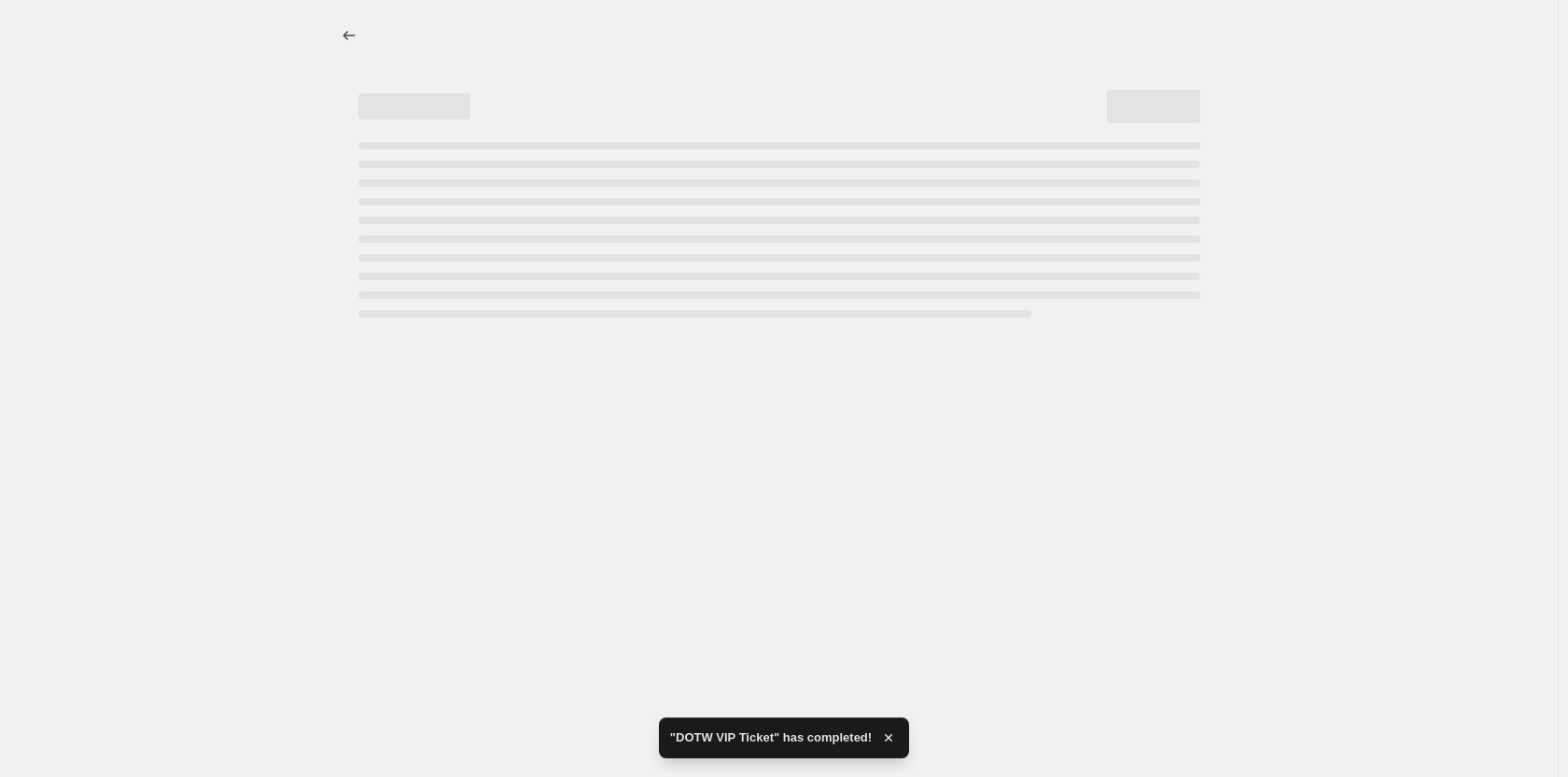
select select "percentage"
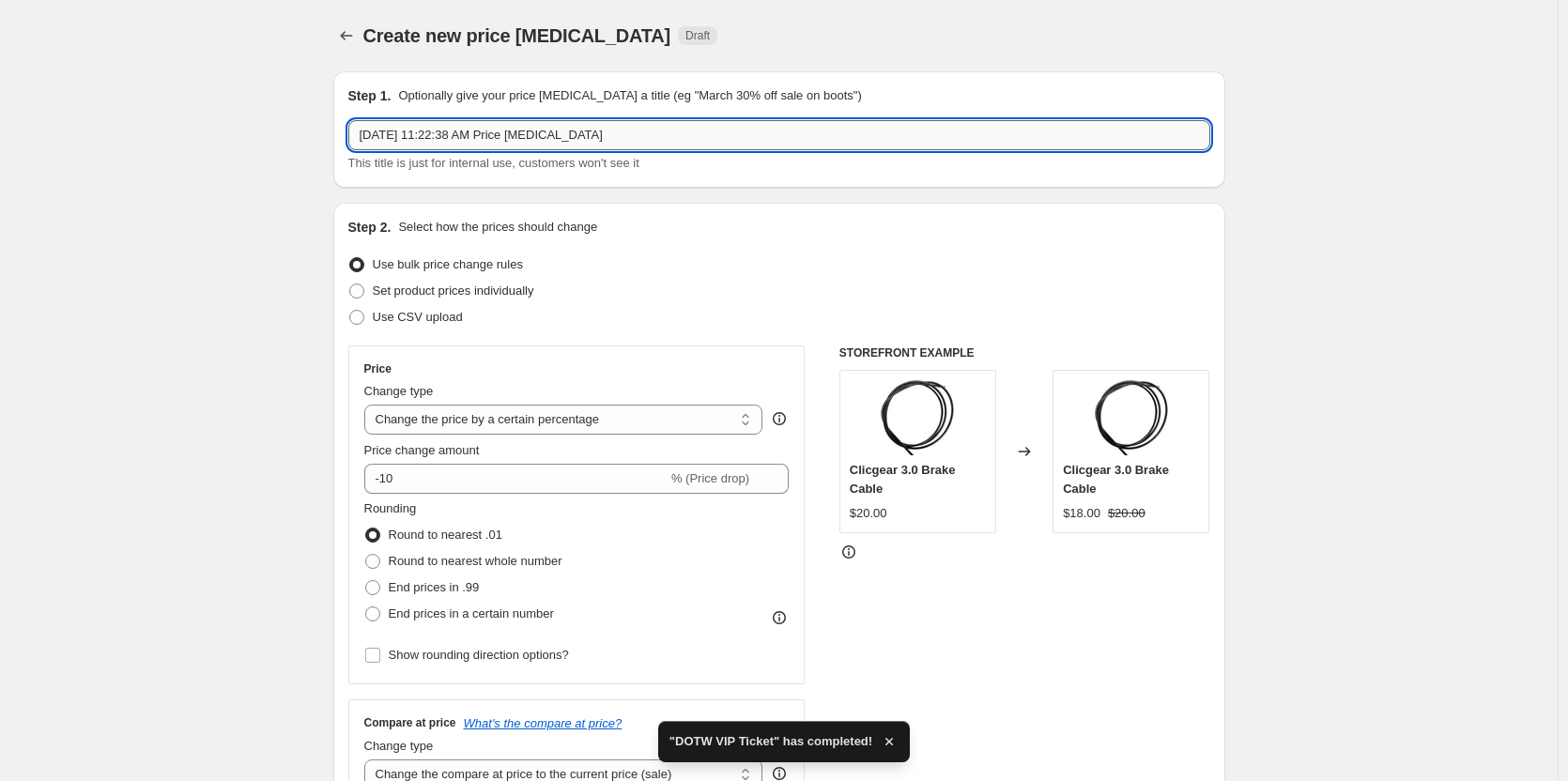
click at [490, 129] on input "[DATE] 11:22:38 AM Price [MEDICAL_DATA]" at bounding box center [779, 135] width 862 height 30
drag, startPoint x: 645, startPoint y: 137, endPoint x: 230, endPoint y: 142, distance: 415.0
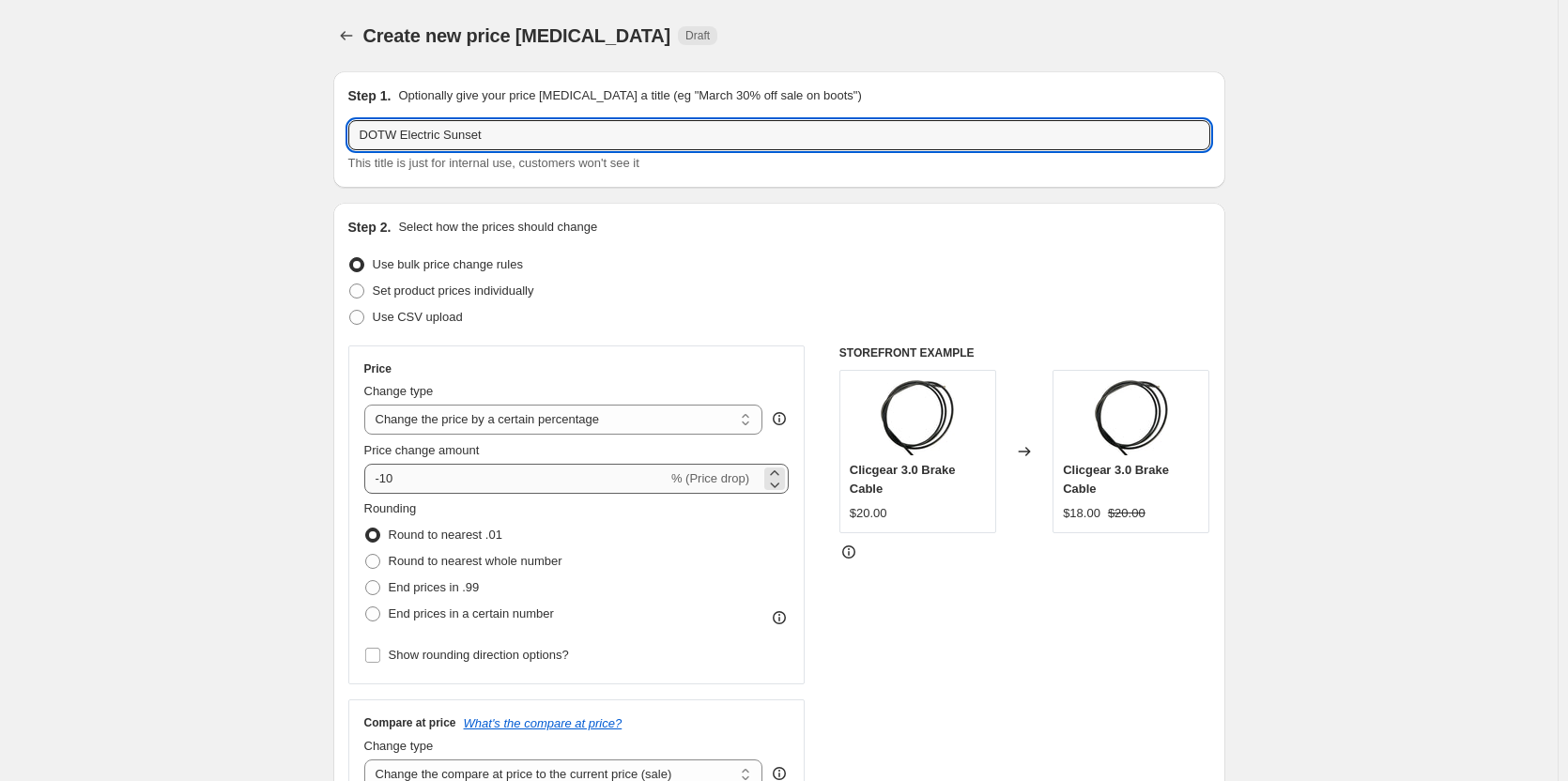
type input "DOTW Electric Sunset"
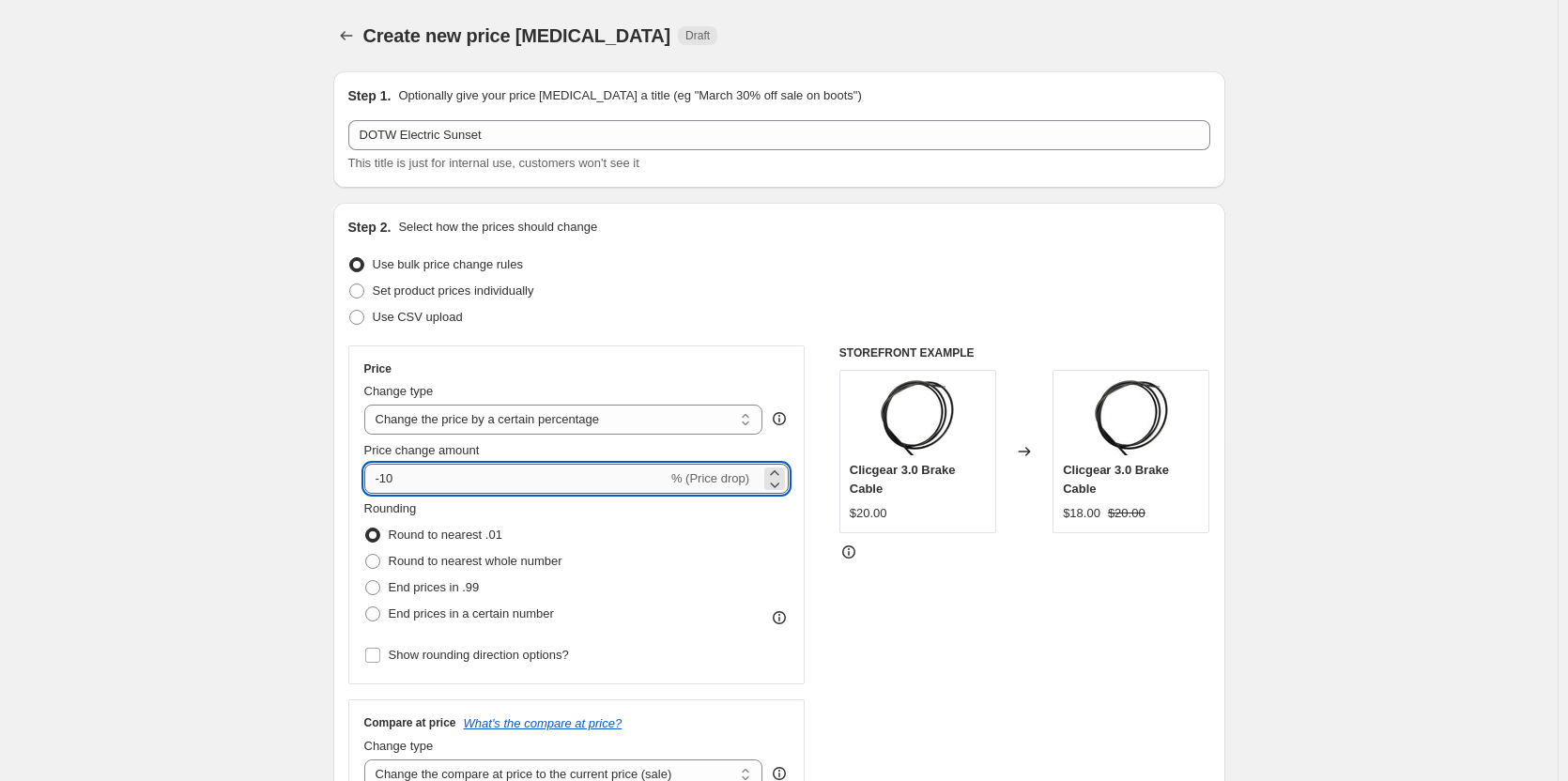
click at [482, 478] on input "-10" at bounding box center [515, 479] width 303 height 30
type input "-1"
type input "-20"
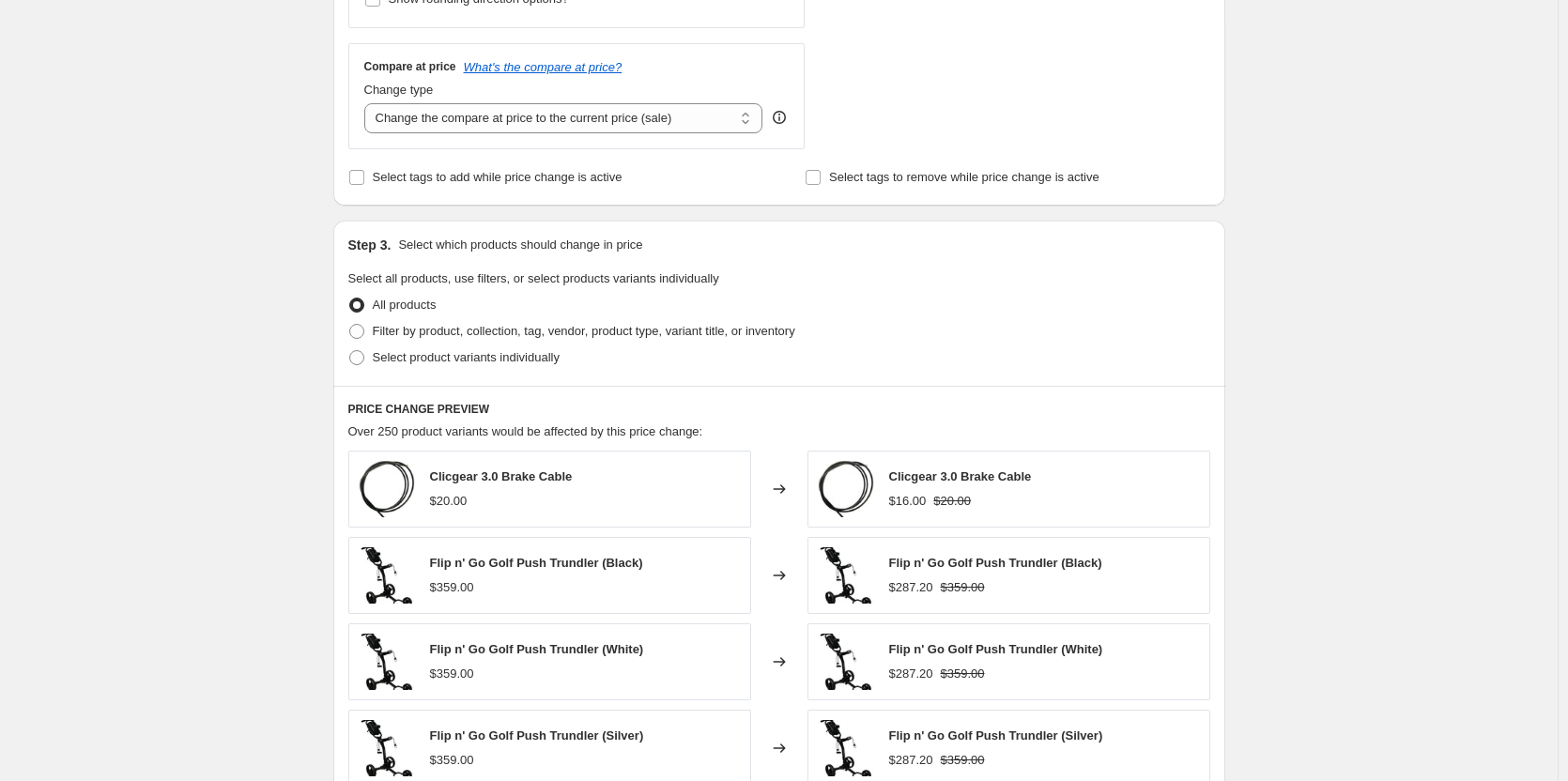
scroll to position [658, 0]
click at [479, 330] on span "Filter by product, collection, tag, vendor, product type, variant title, or inv…" at bounding box center [584, 330] width 423 height 14
click at [351, 324] on input "Filter by product, collection, tag, vendor, product type, variant title, or inv…" at bounding box center [350, 323] width 1 height 1
radio input "true"
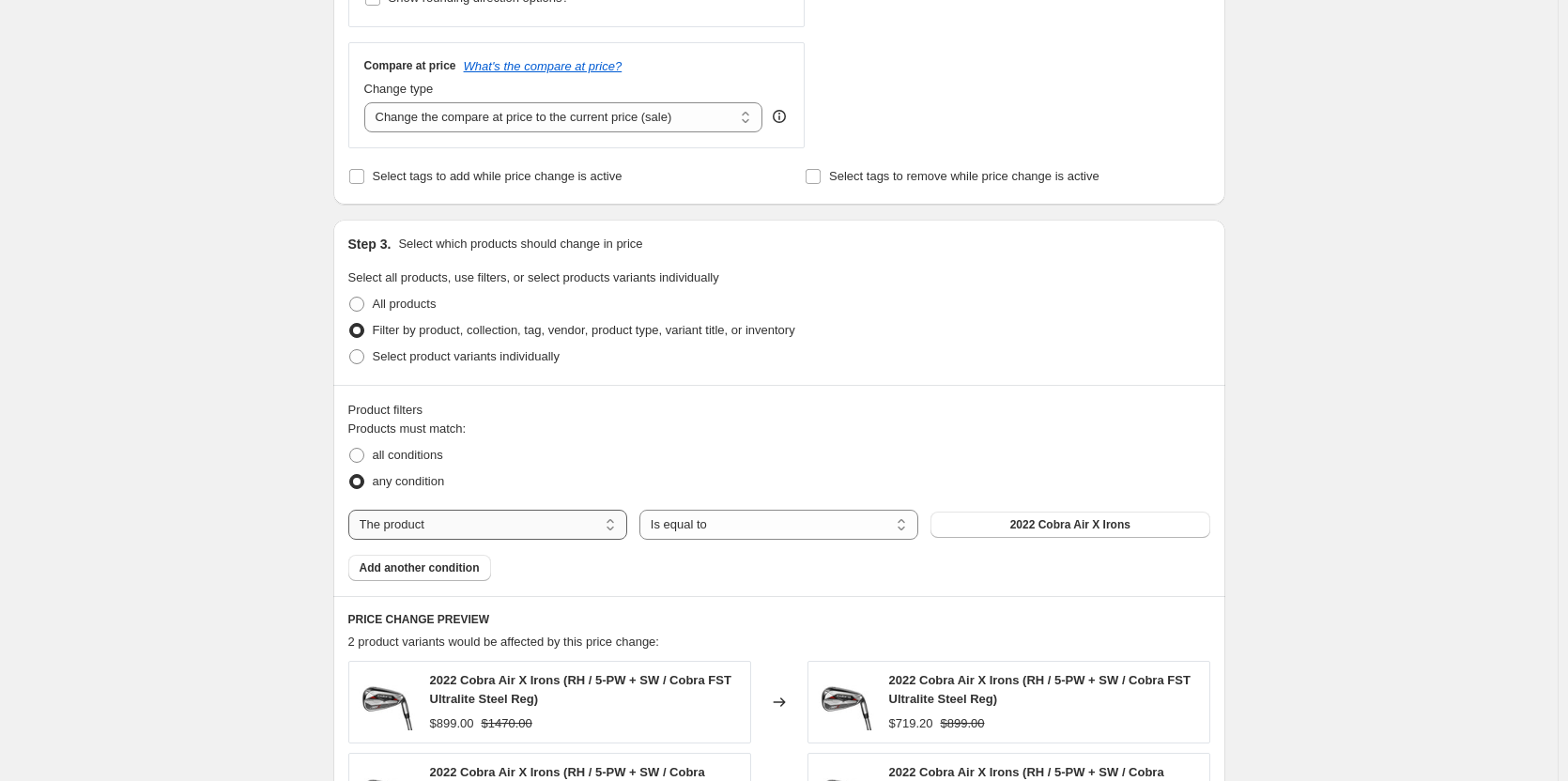
click at [585, 522] on select "The product The product's collection The product's tag The product's vendor The…" at bounding box center [488, 524] width 278 height 30
select select "collection"
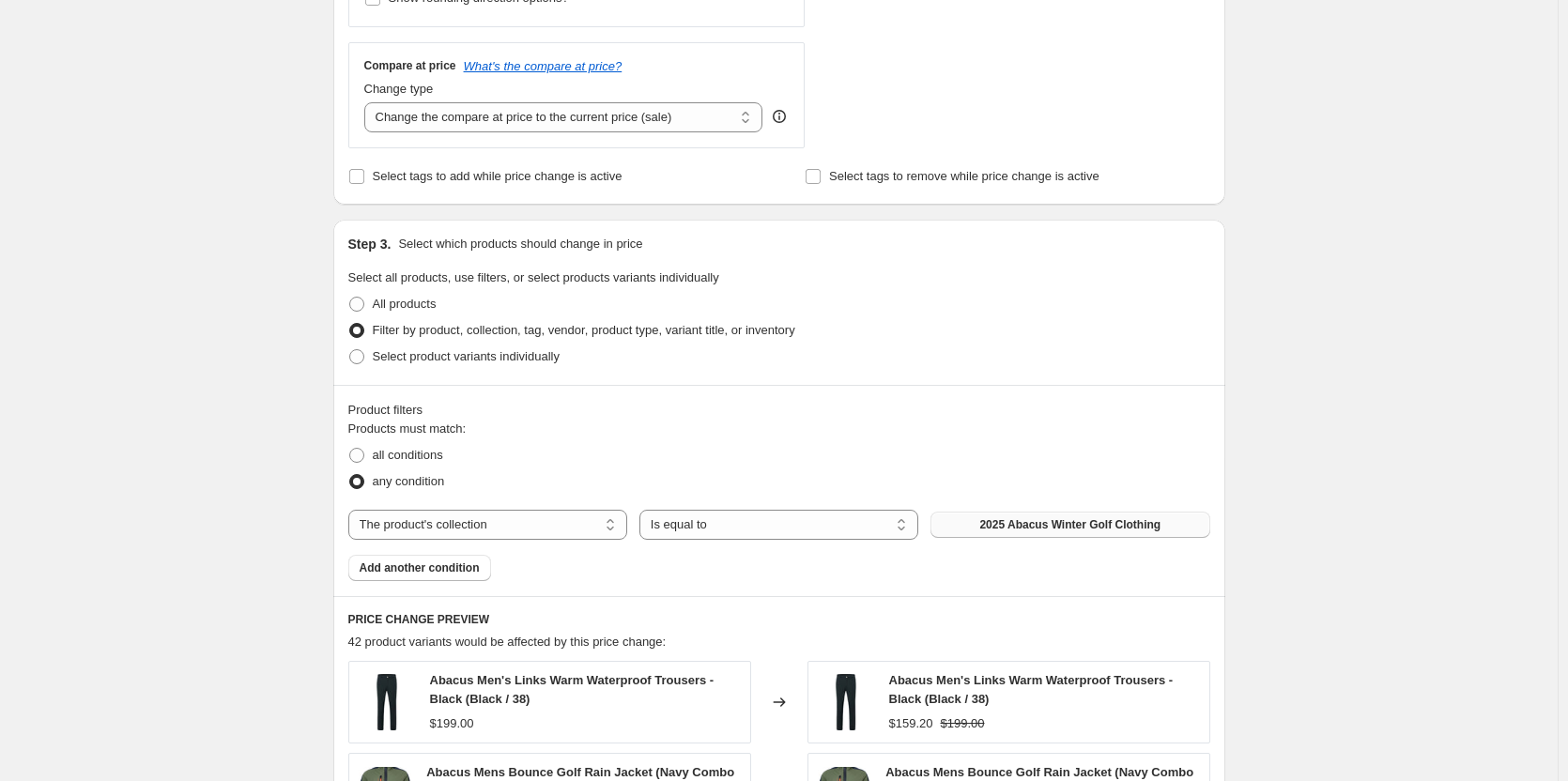
click at [1124, 525] on span "2025 Abacus Winter Golf Clothing" at bounding box center [1070, 524] width 182 height 15
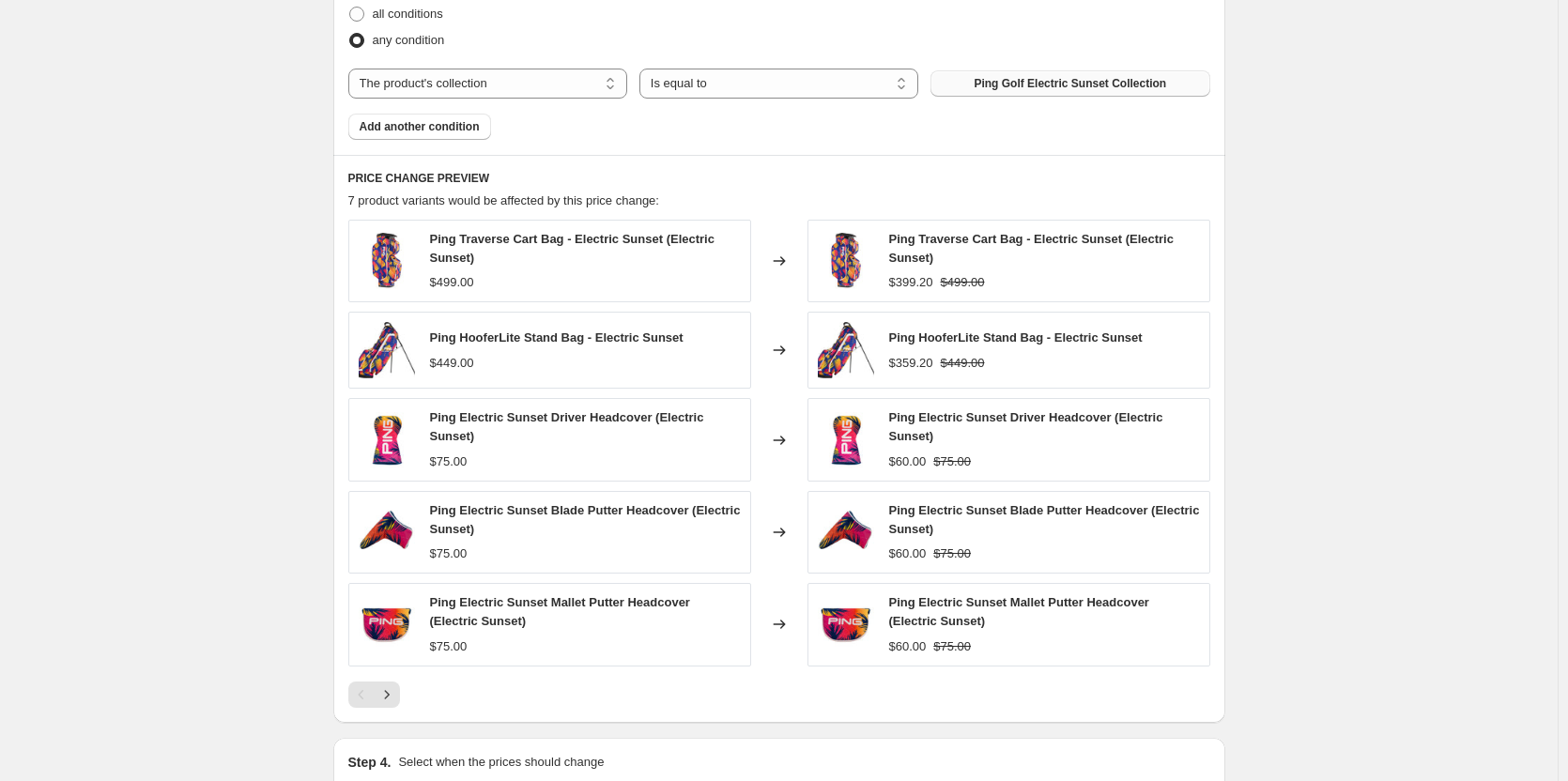
scroll to position [1331, 0]
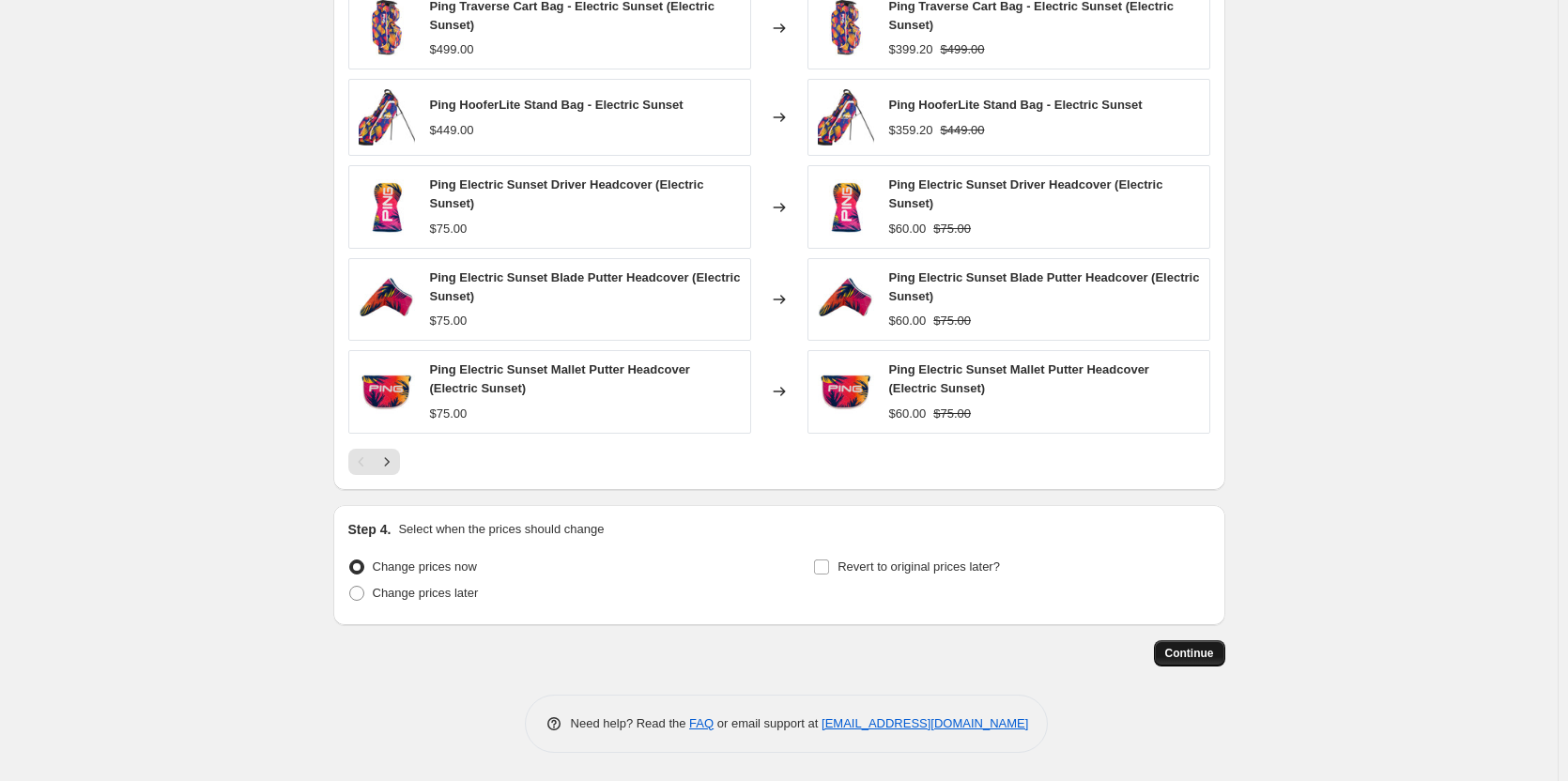
click at [1192, 652] on span "Continue" at bounding box center [1189, 653] width 48 height 15
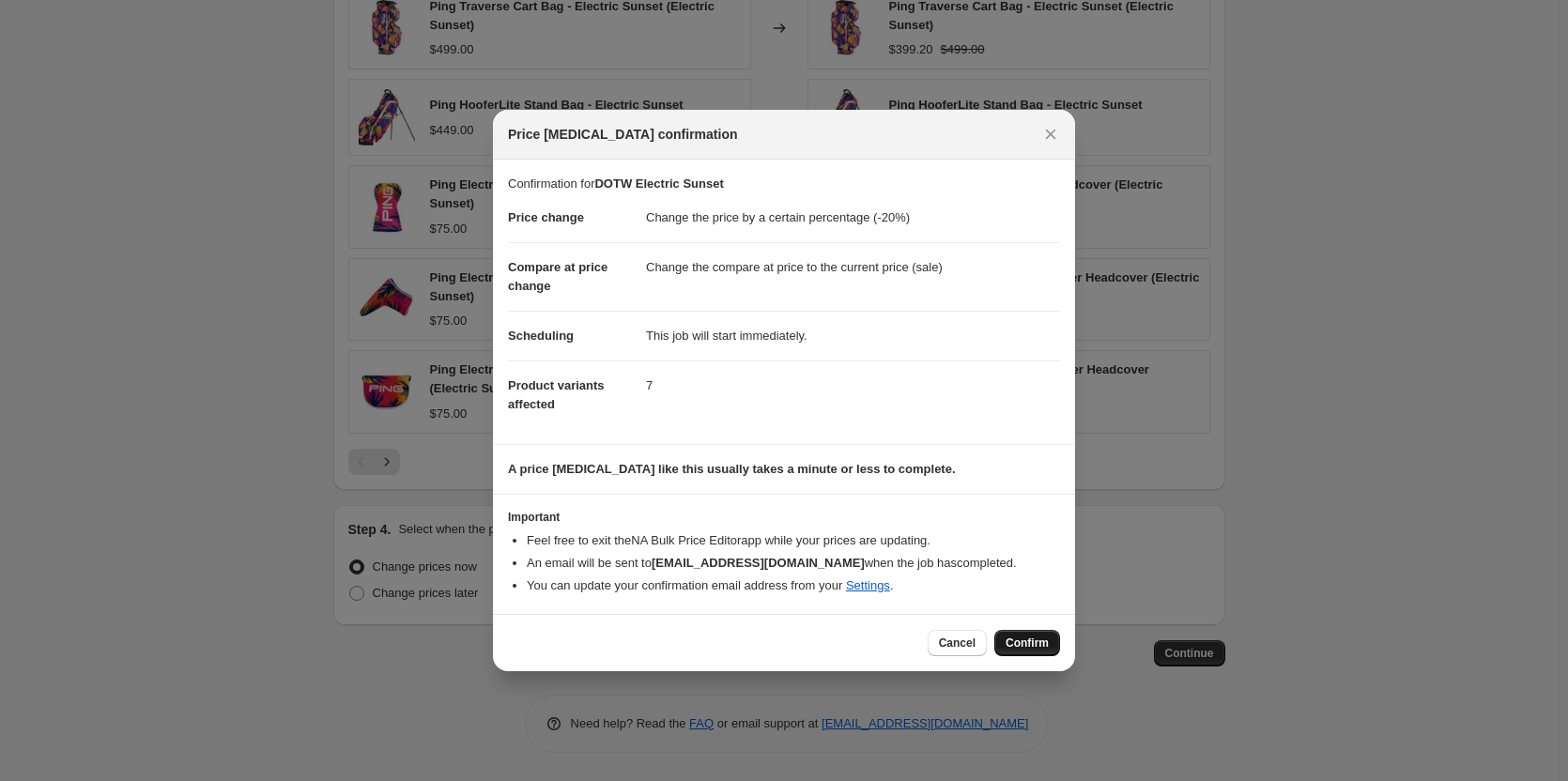
click at [1036, 636] on span "Confirm" at bounding box center [1027, 643] width 43 height 15
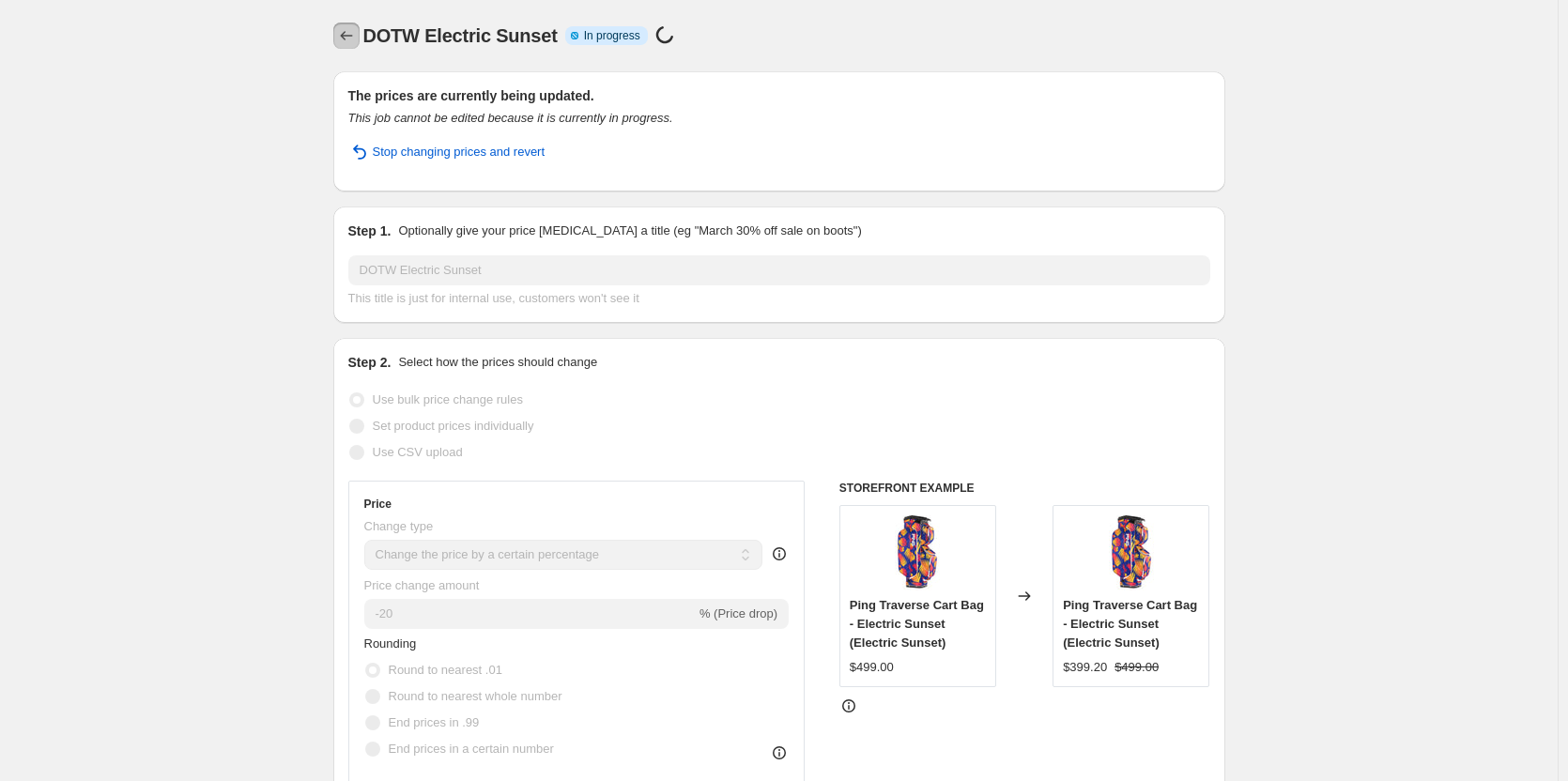
click at [353, 38] on icon "Price change jobs" at bounding box center [346, 36] width 19 height 19
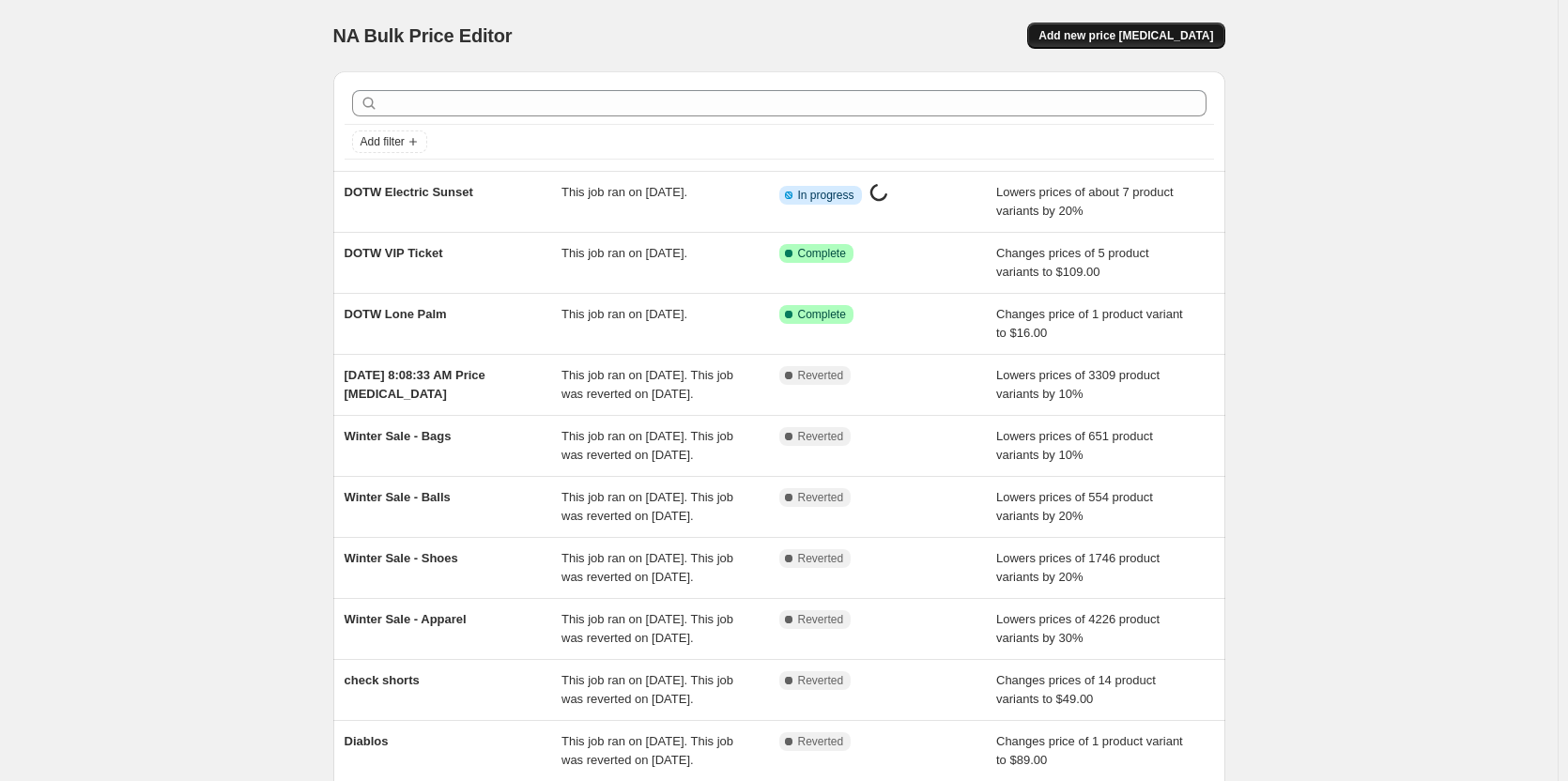
click at [1167, 31] on span "Add new price [MEDICAL_DATA]" at bounding box center [1126, 36] width 175 height 15
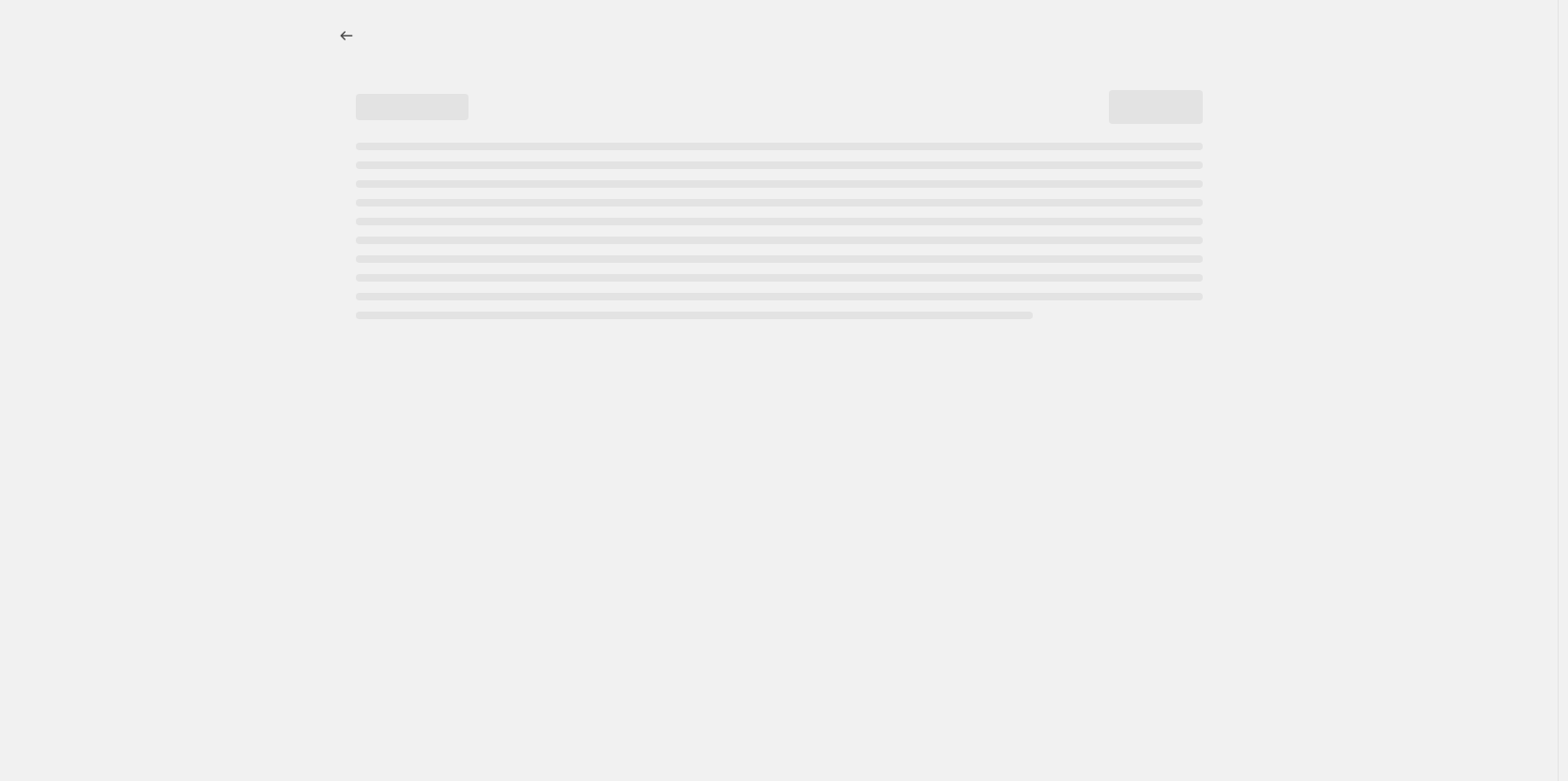
select select "percentage"
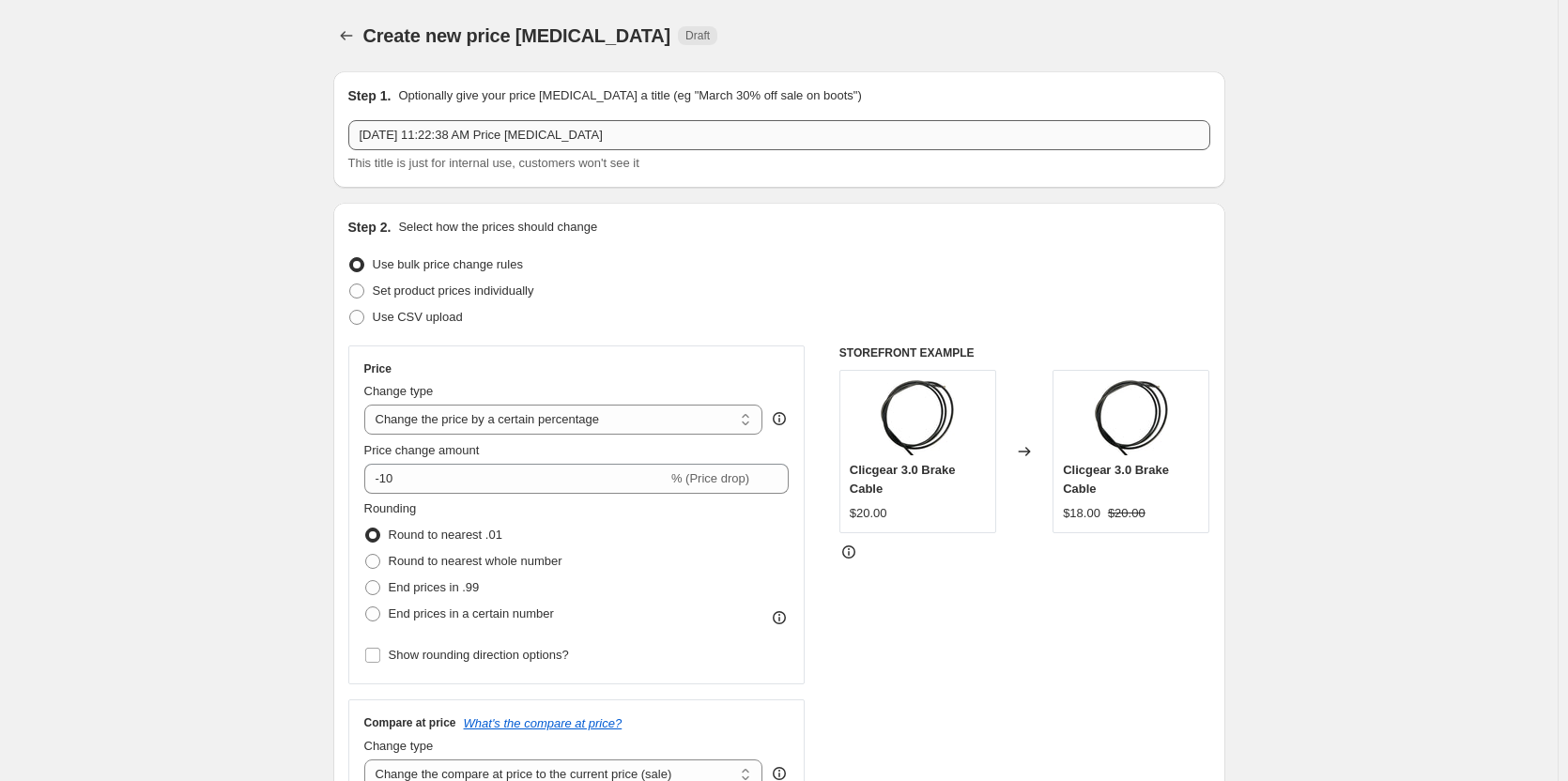
click at [545, 134] on input "[DATE] 11:22:38 AM Price [MEDICAL_DATA]" at bounding box center [779, 135] width 862 height 30
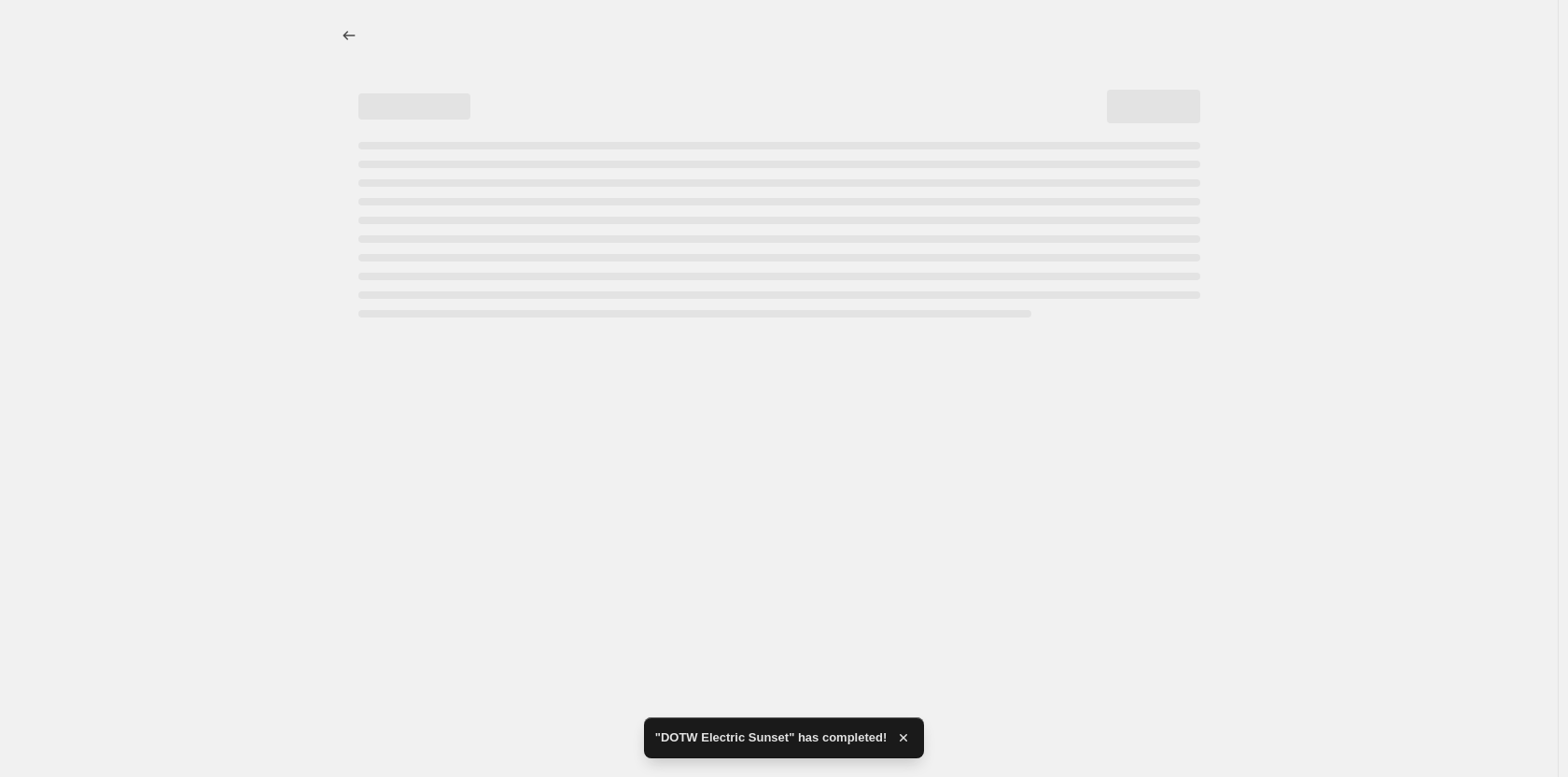
drag, startPoint x: 654, startPoint y: 135, endPoint x: 292, endPoint y: 135, distance: 362.0
select select "percentage"
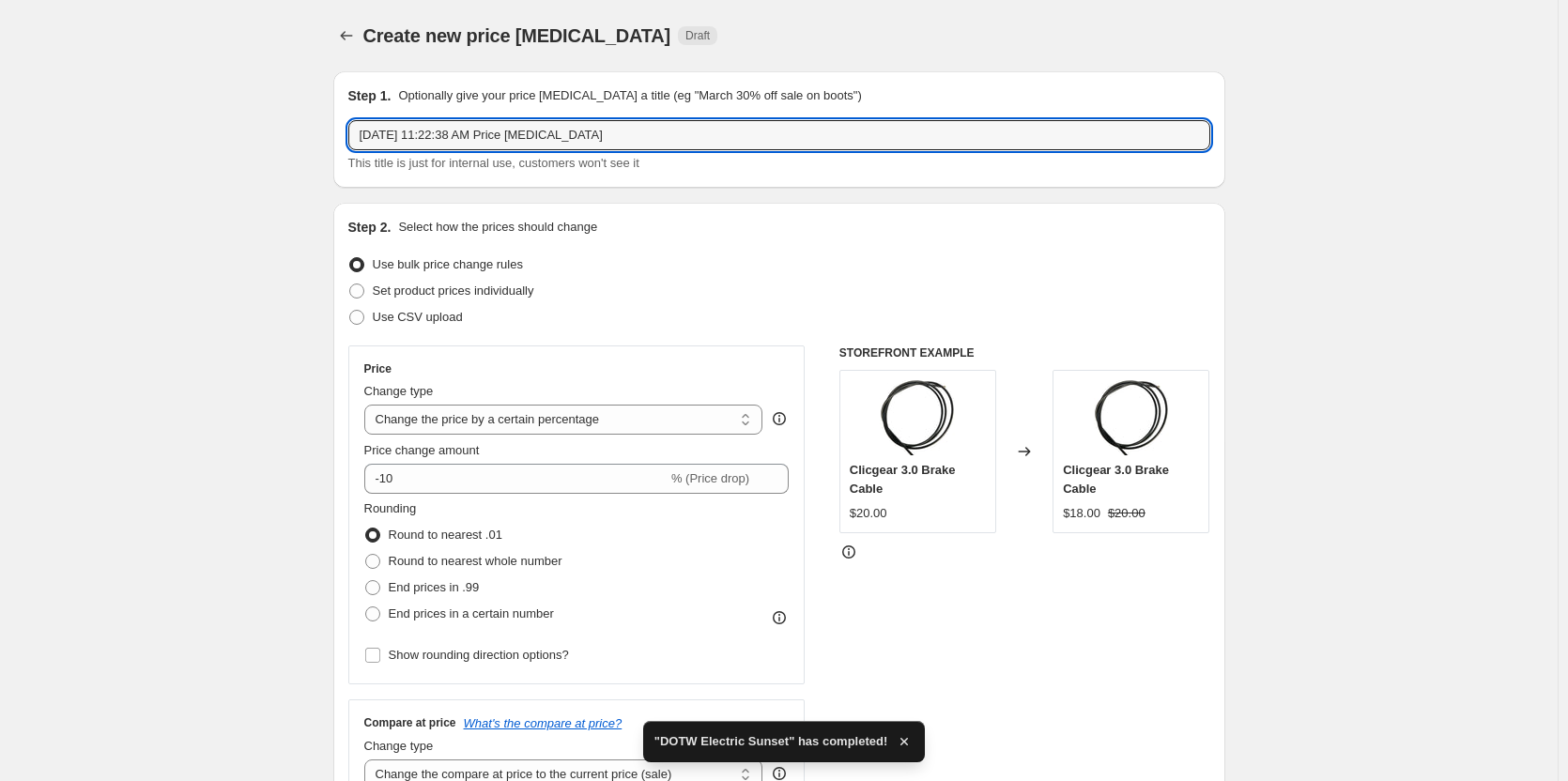
drag, startPoint x: 618, startPoint y: 131, endPoint x: 325, endPoint y: 129, distance: 293.0
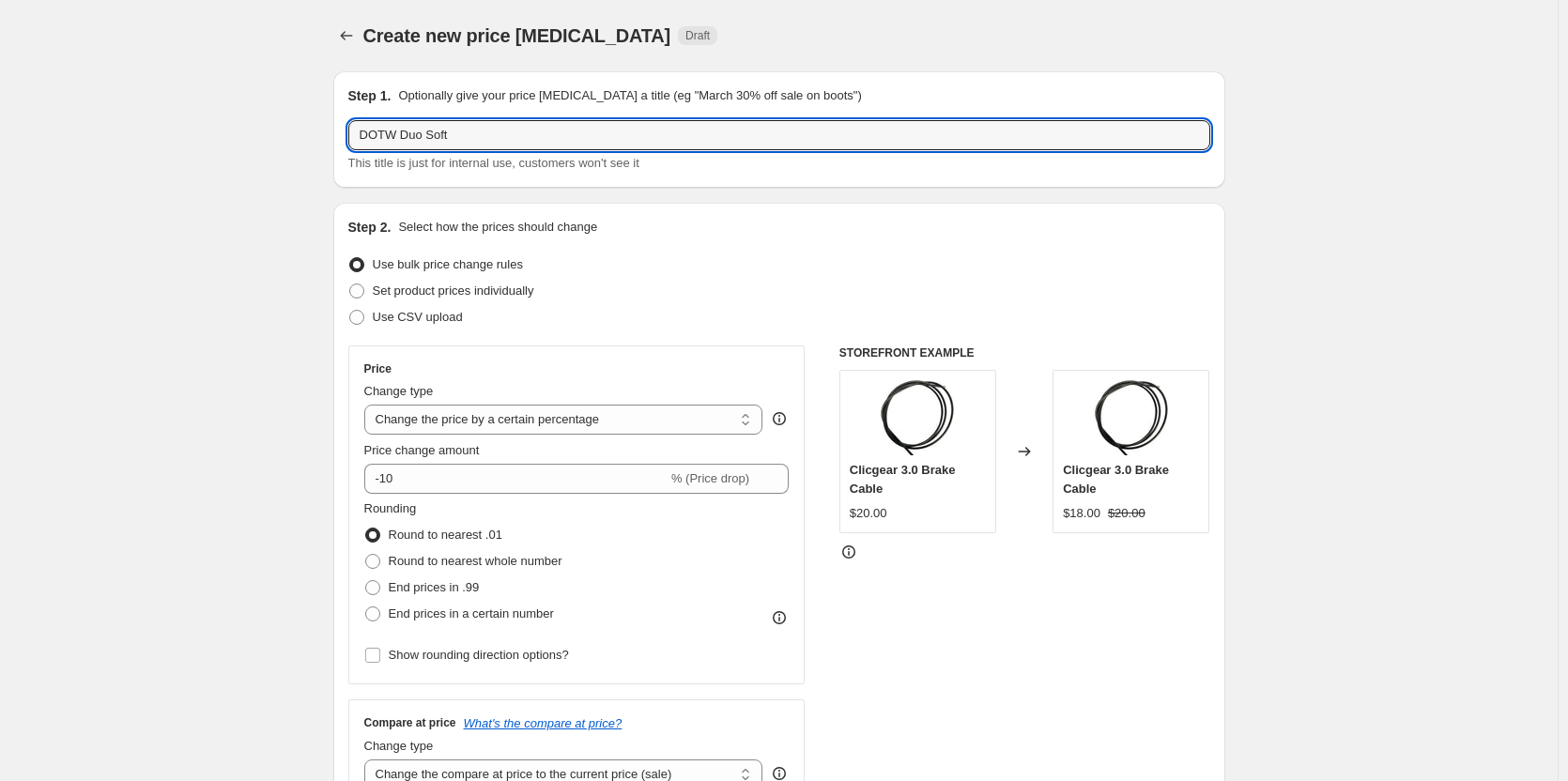
scroll to position [188, 0]
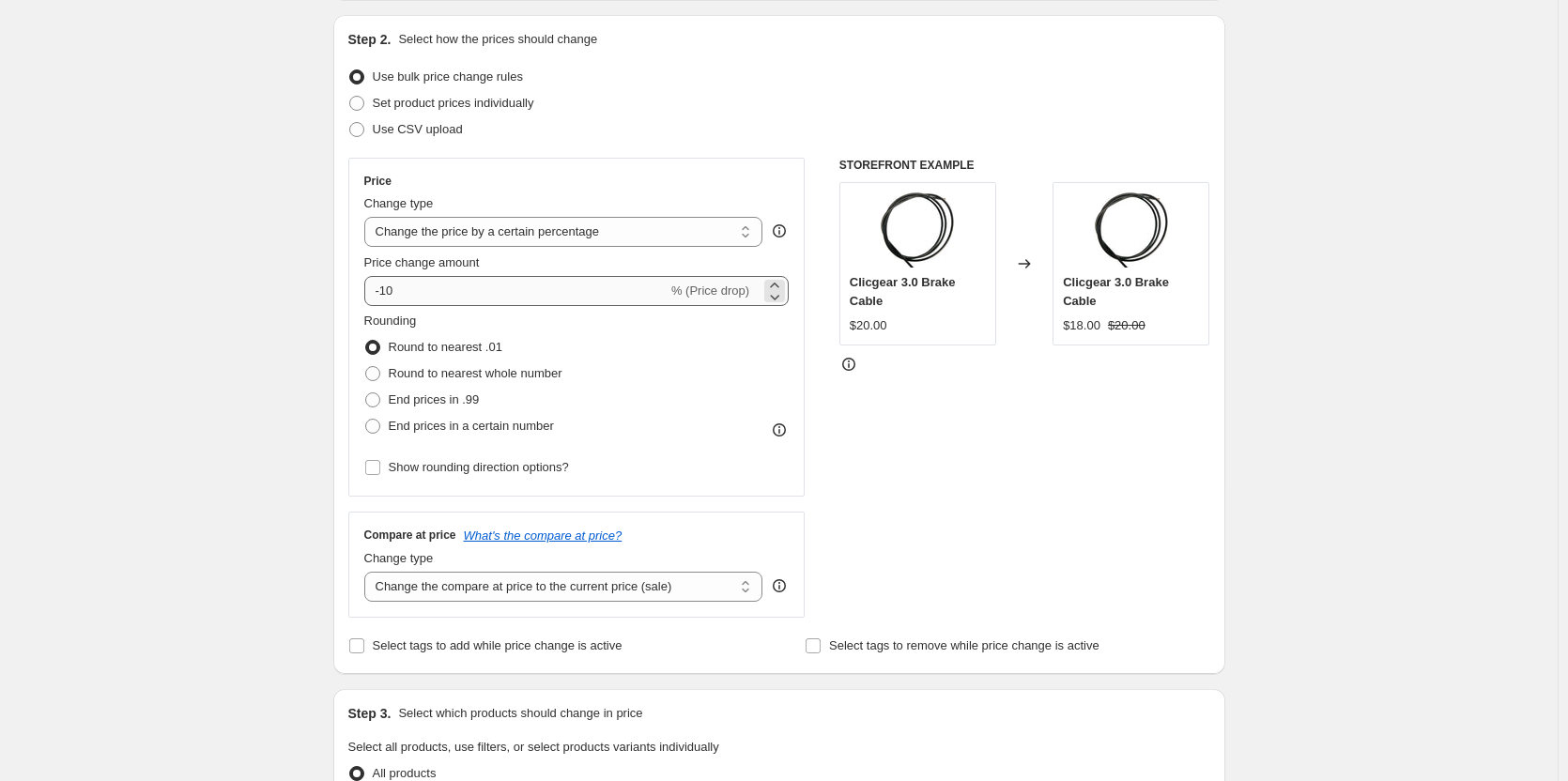
type input "DOTW Duo Soft"
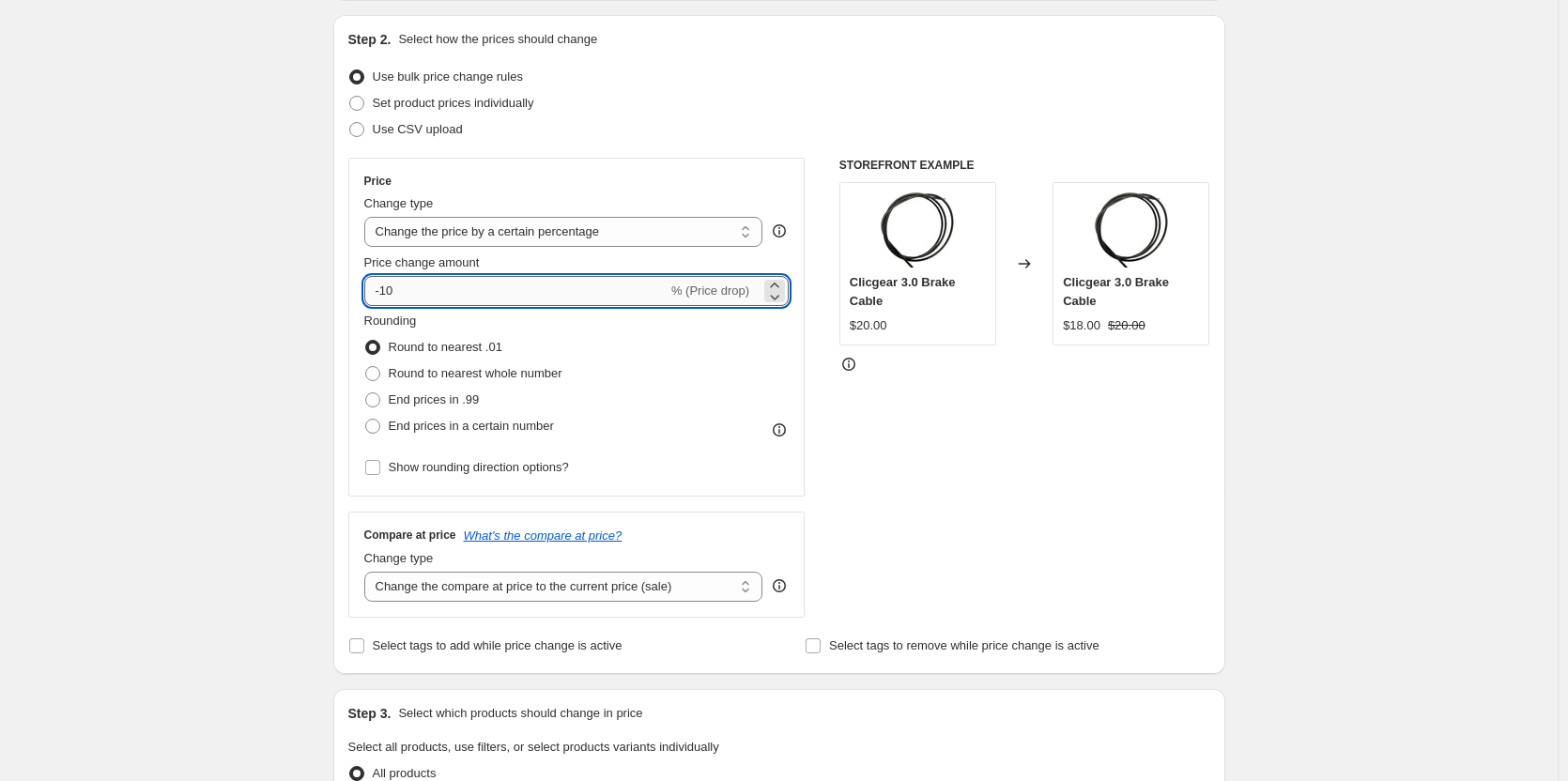
drag, startPoint x: 408, startPoint y: 287, endPoint x: 384, endPoint y: 292, distance: 24.5
click at [384, 292] on input "-10" at bounding box center [515, 291] width 303 height 30
type input "-20"
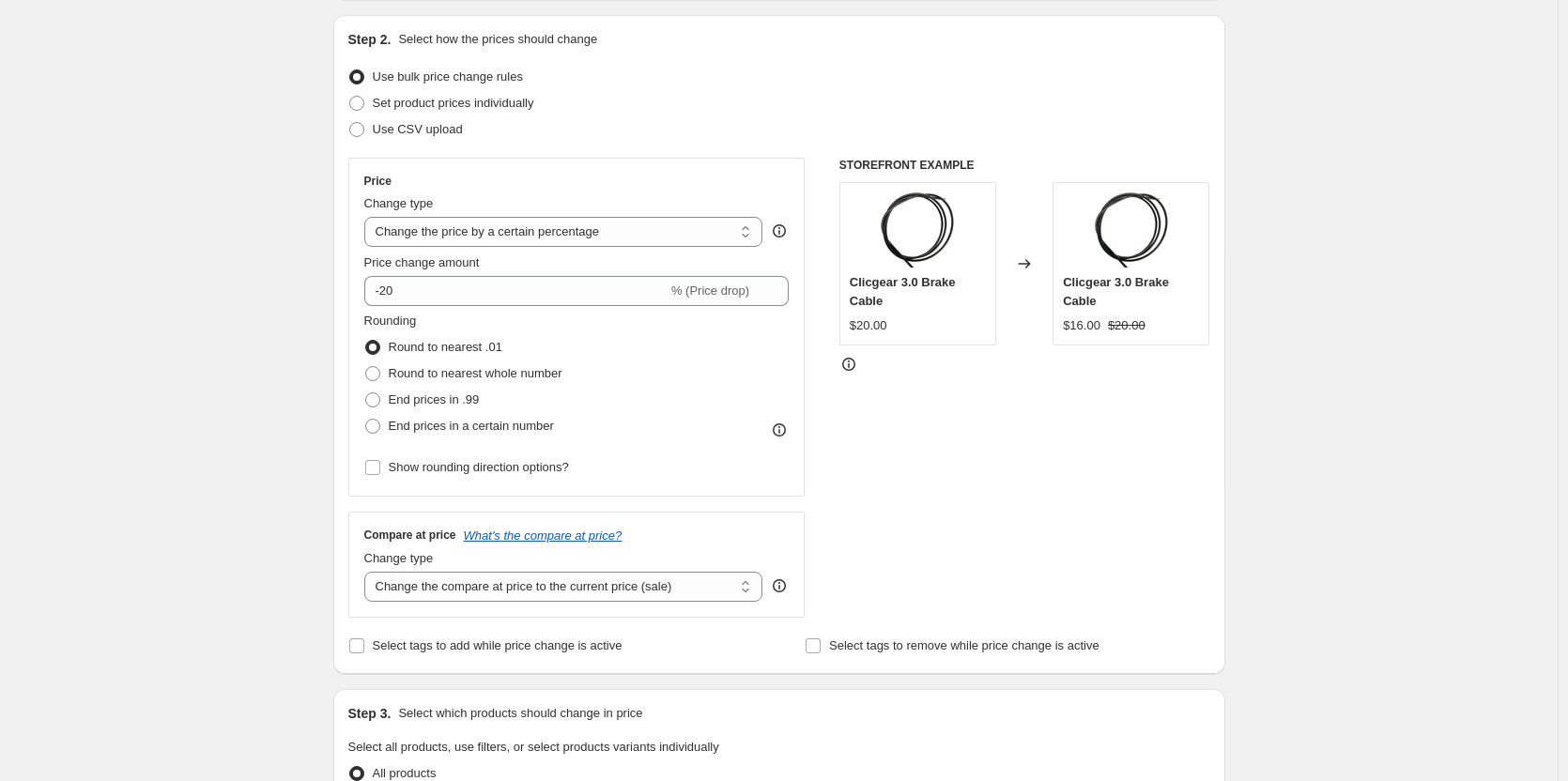
click at [233, 276] on div "Create new price [MEDICAL_DATA]. This page is ready Create new price [MEDICAL_D…" at bounding box center [778, 750] width 1557 height 1877
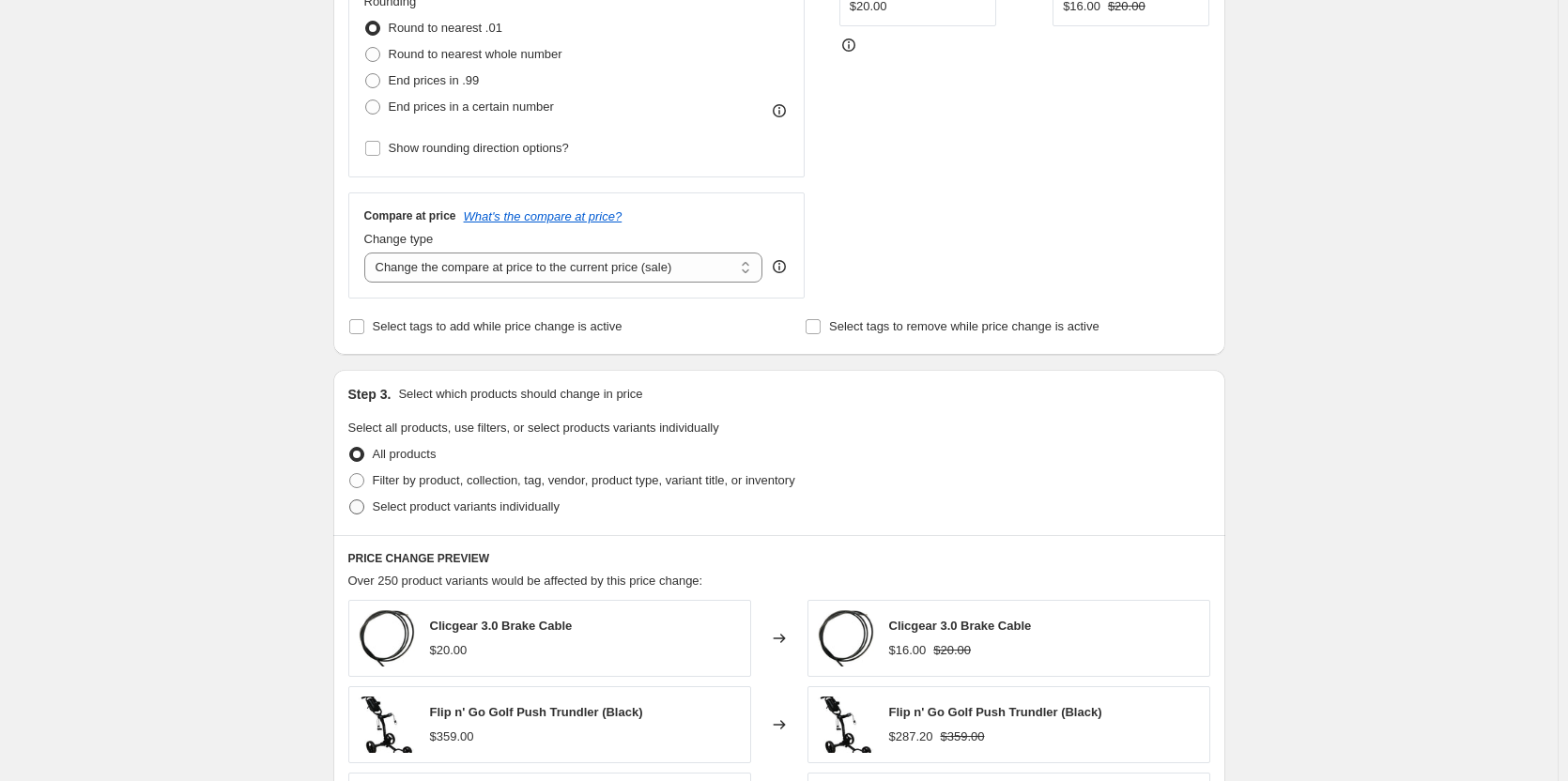
scroll to position [564, 0]
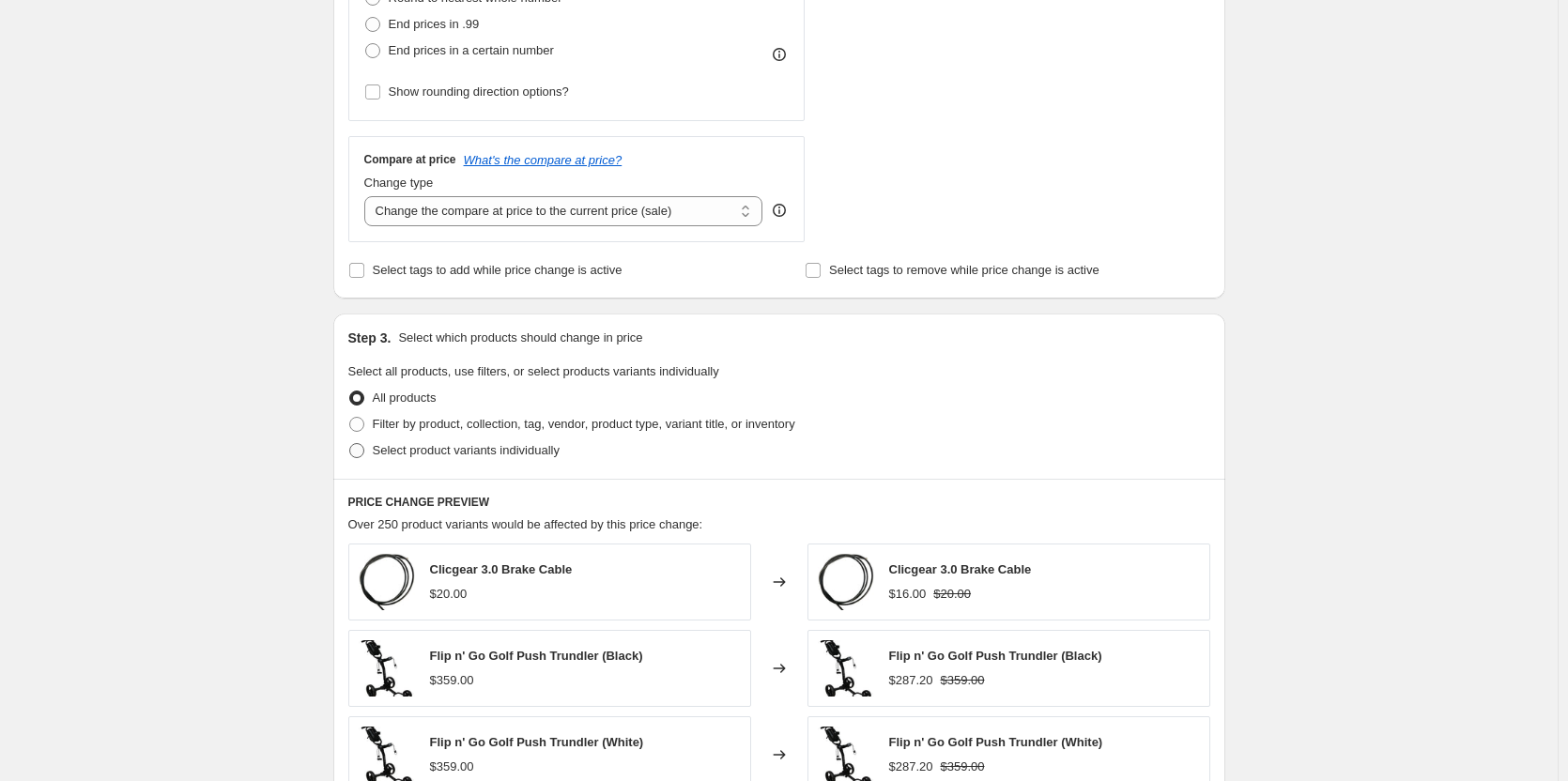
click at [509, 450] on span "Select product variants individually" at bounding box center [465, 450] width 187 height 14
click at [351, 444] on input "Select product variants individually" at bounding box center [350, 443] width 1 height 1
radio input "true"
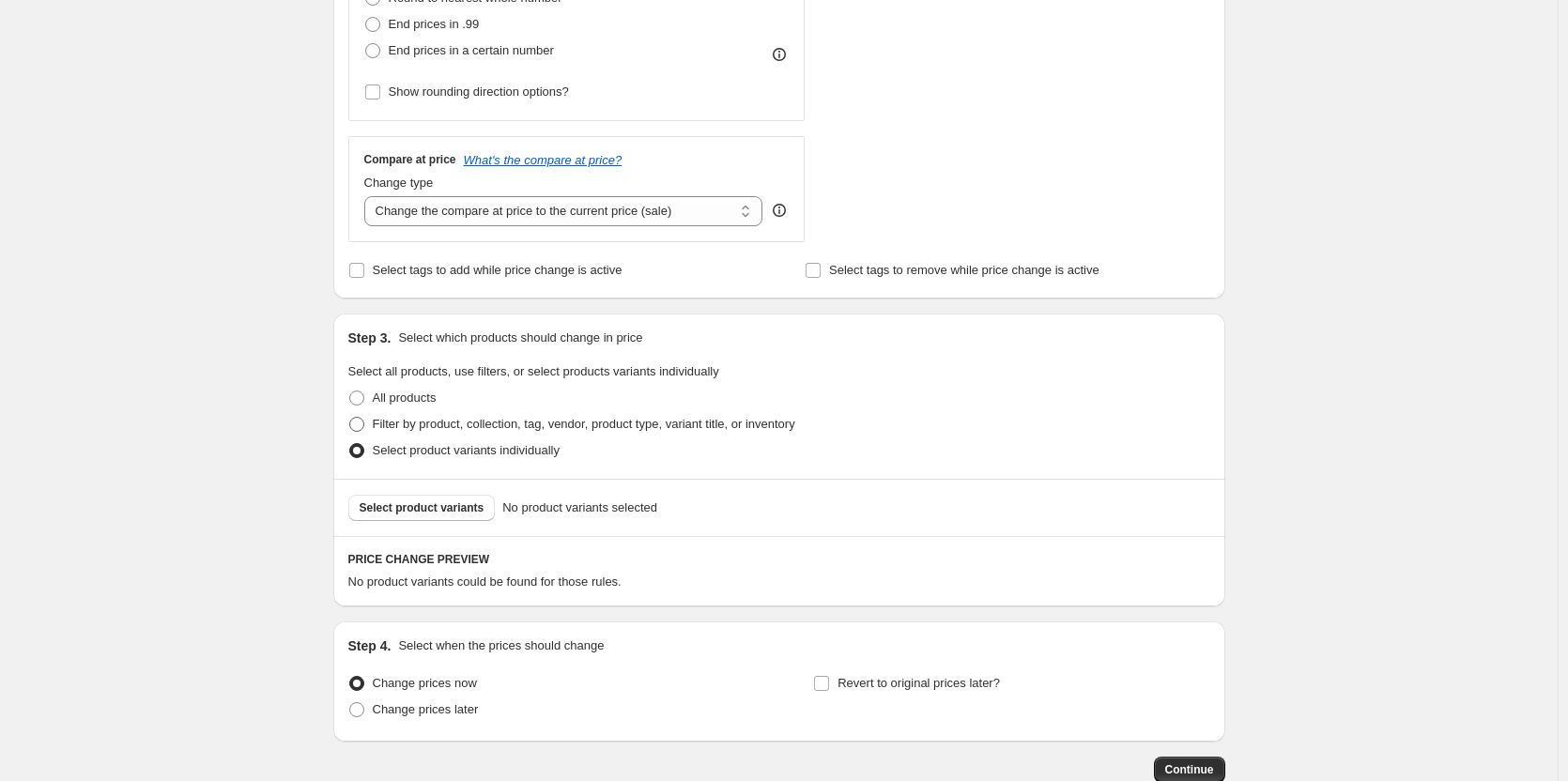
click at [519, 423] on span "Filter by product, collection, tag, vendor, product type, variant title, or inv…" at bounding box center [584, 424] width 423 height 14
click at [351, 418] on input "Filter by product, collection, tag, vendor, product type, variant title, or inv…" at bounding box center [350, 417] width 1 height 1
radio input "true"
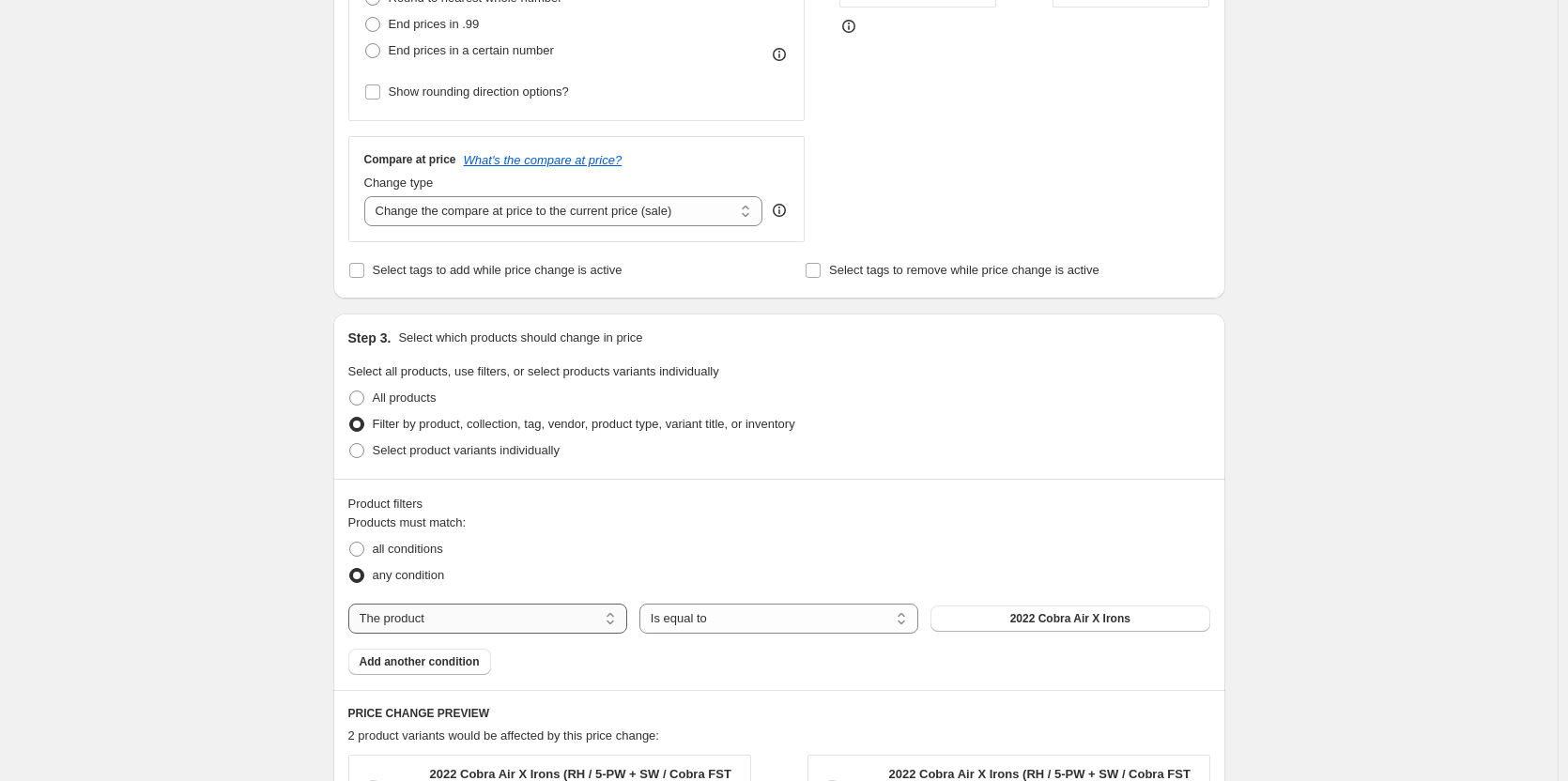
click at [473, 610] on select "The product The product's collection The product's tag The product's vendor The…" at bounding box center [488, 618] width 278 height 30
select select "collection"
click at [1058, 618] on span "2025 Abacus Winter Golf Clothing" at bounding box center [1070, 618] width 182 height 15
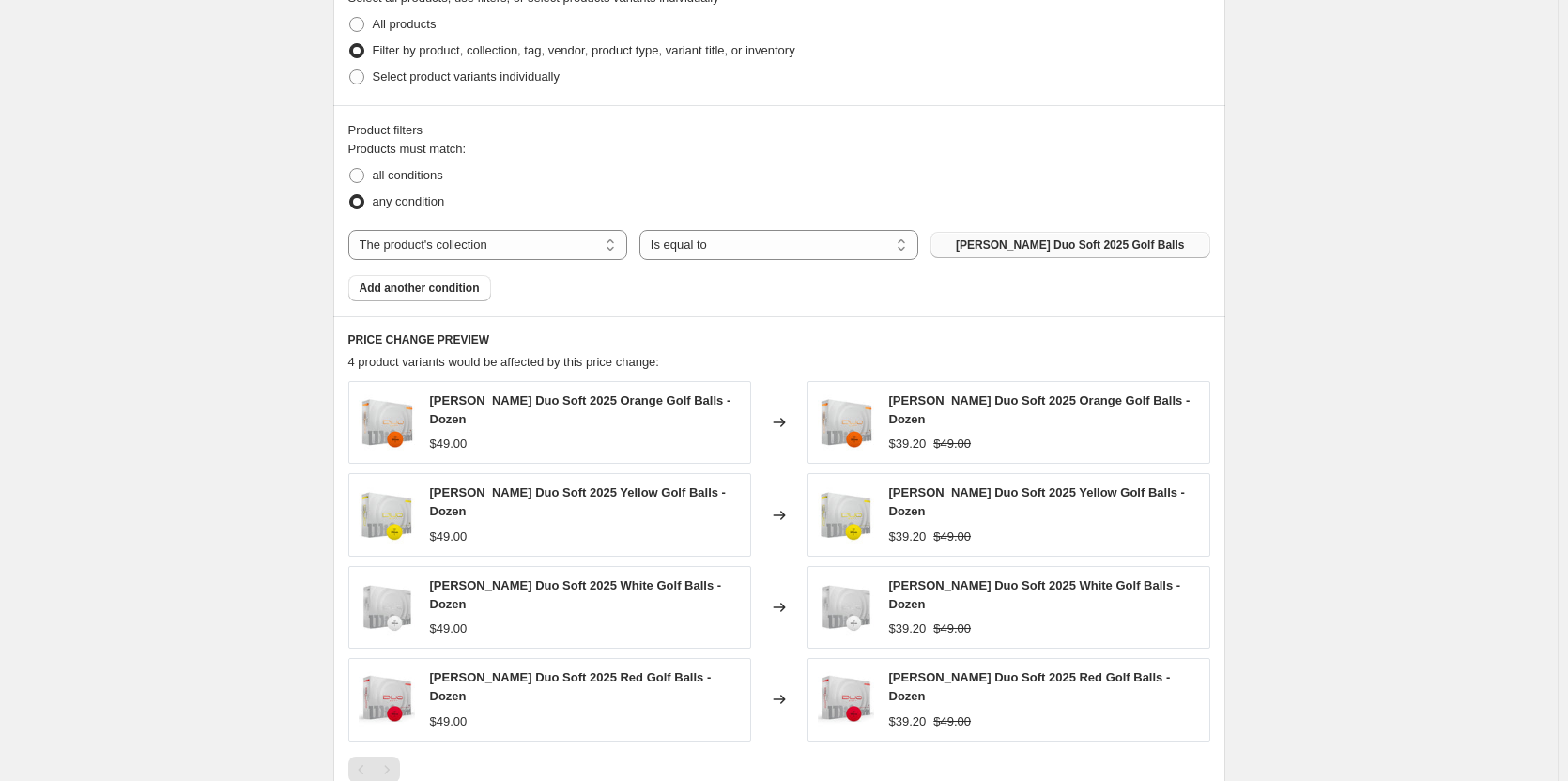
scroll to position [1127, 0]
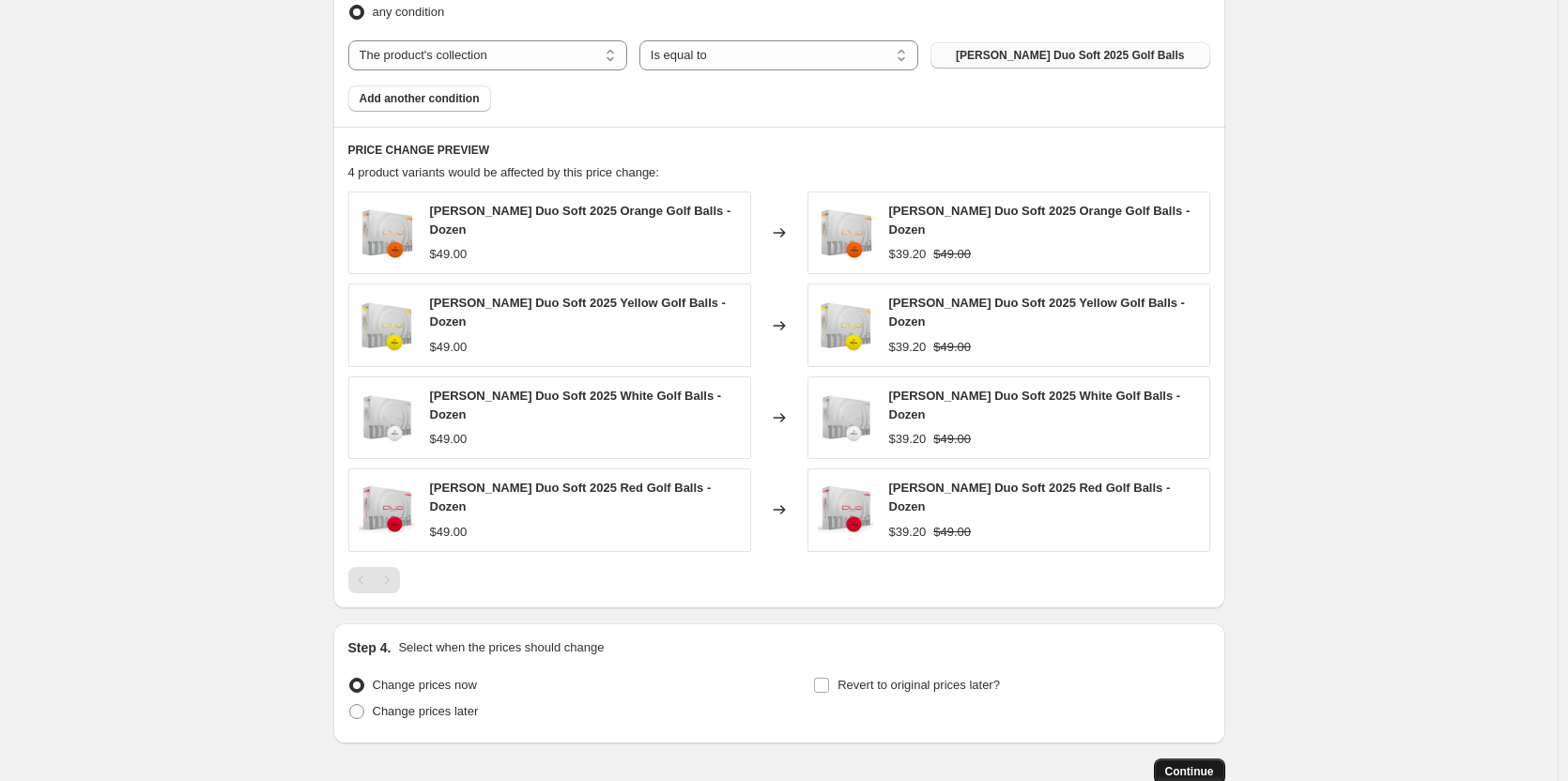
click at [1184, 764] on span "Continue" at bounding box center [1189, 771] width 48 height 15
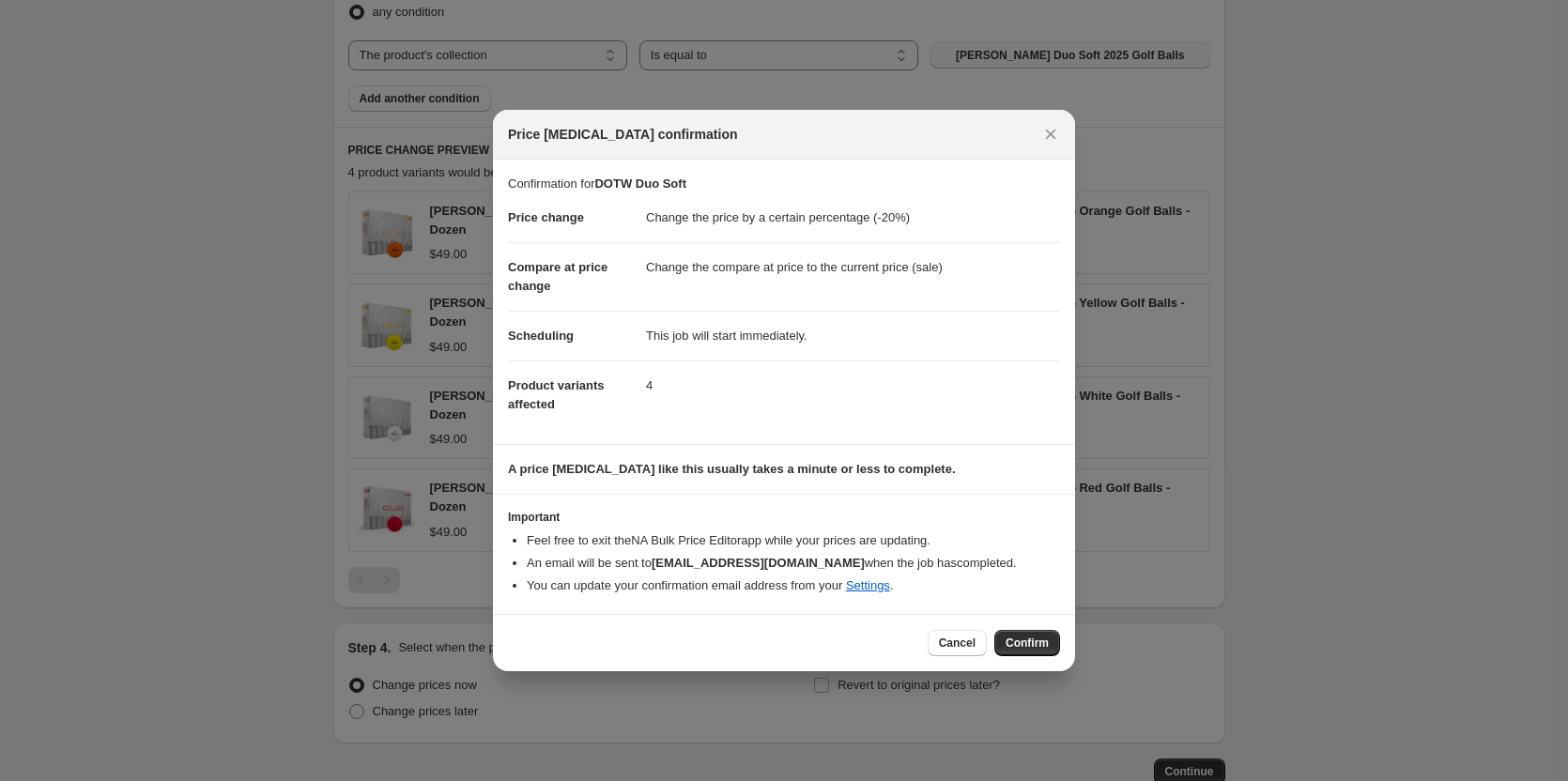
click at [1027, 639] on span "Confirm" at bounding box center [1027, 643] width 43 height 15
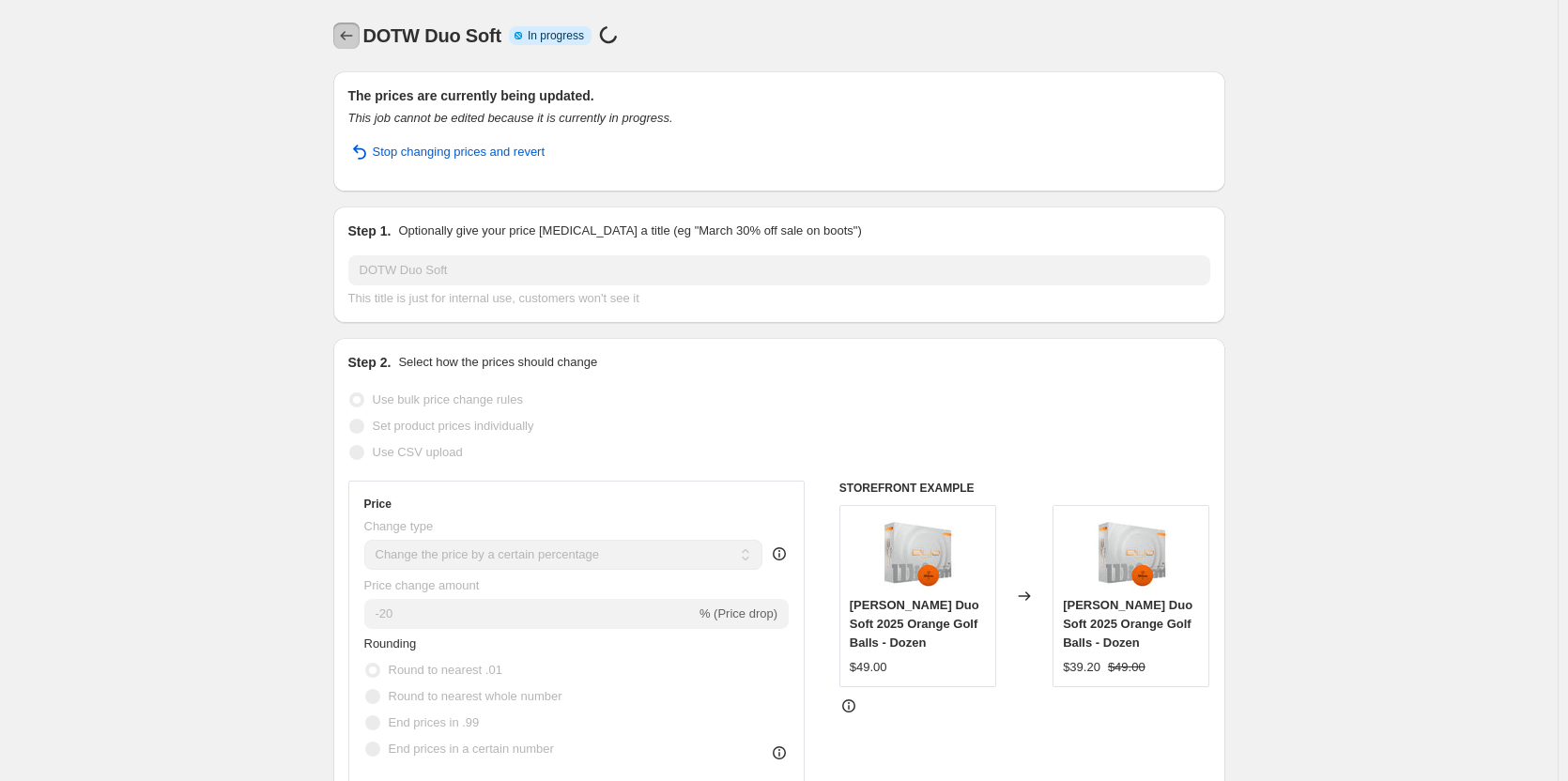
click at [353, 36] on icon "Price change jobs" at bounding box center [346, 36] width 19 height 19
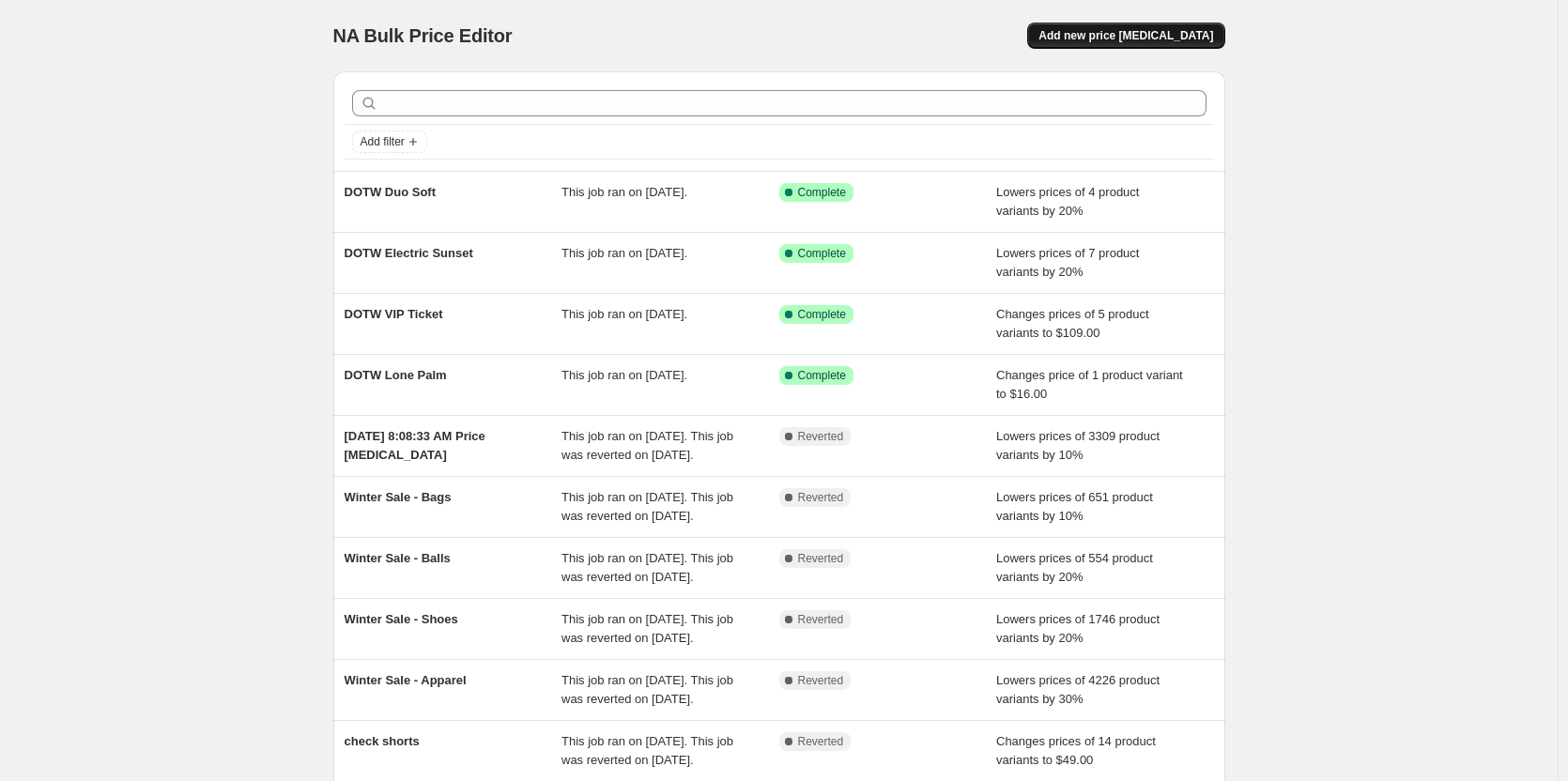
click at [1135, 20] on div "NA Bulk Price Editor. This page is ready NA Bulk Price Editor Add new price [ME…" at bounding box center [779, 36] width 892 height 71
click at [1107, 37] on span "Add new price [MEDICAL_DATA]" at bounding box center [1126, 36] width 175 height 15
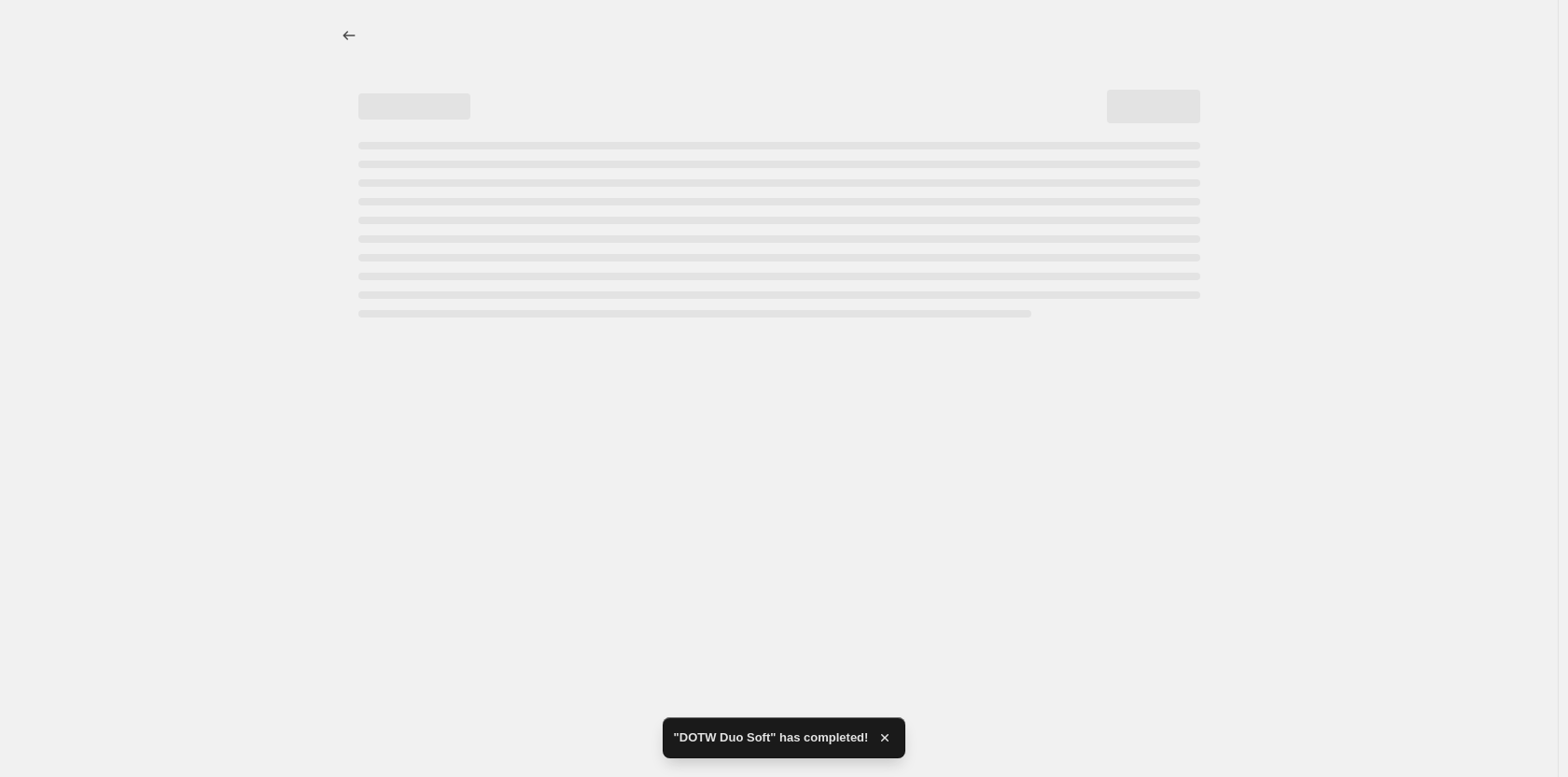
select select "percentage"
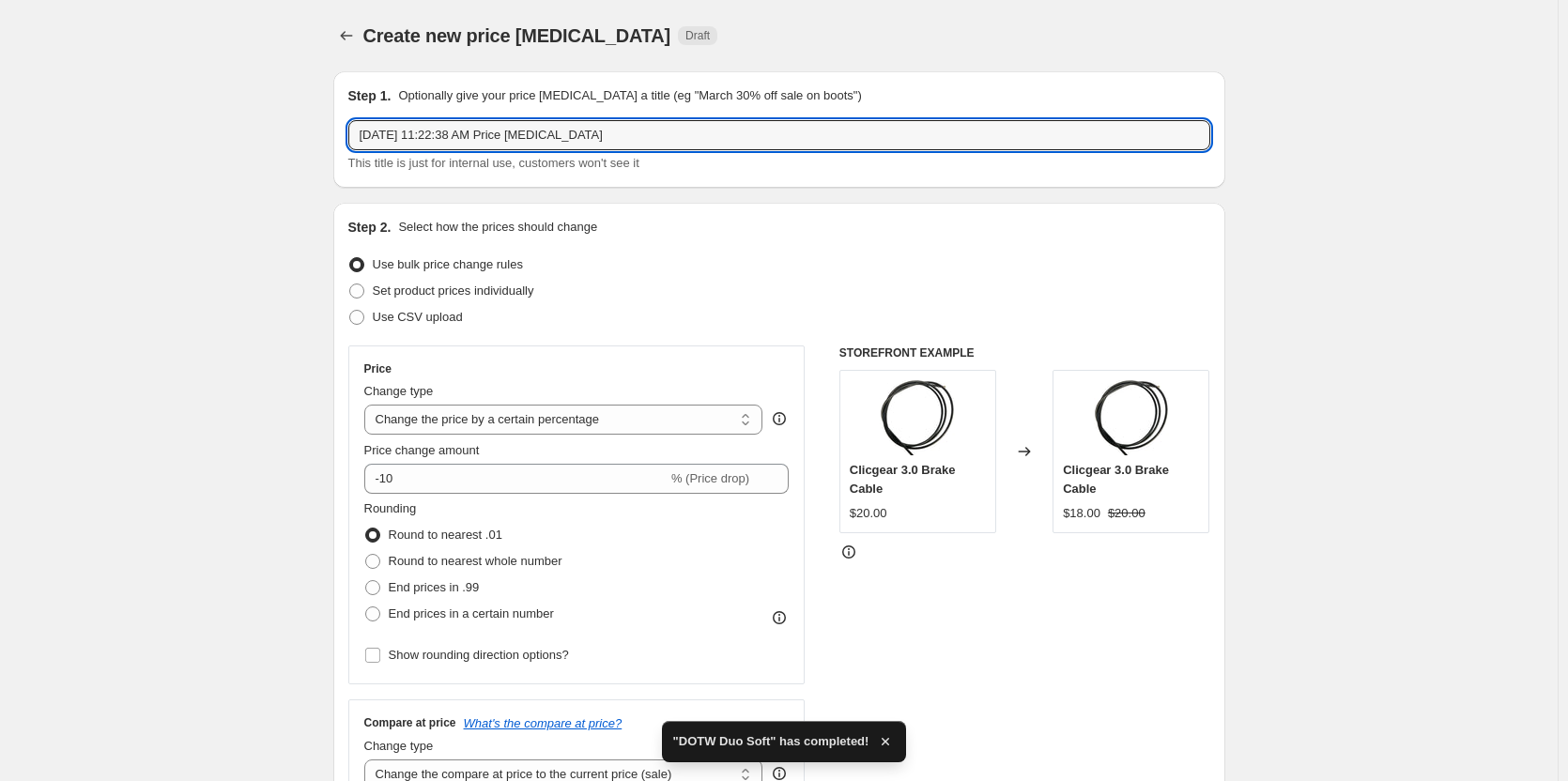
drag, startPoint x: 626, startPoint y: 138, endPoint x: 259, endPoint y: 150, distance: 367.2
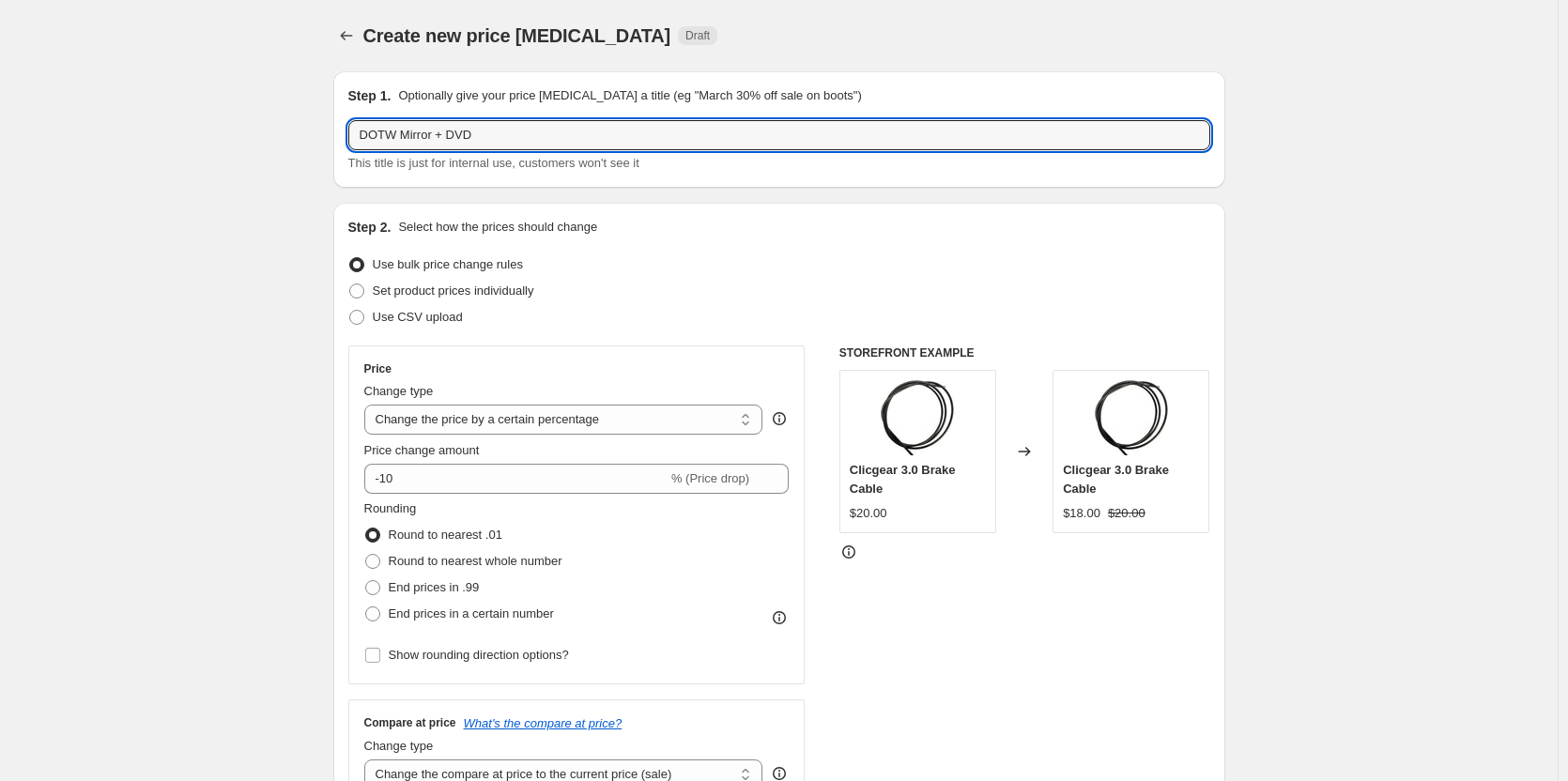
type input "DOTW Mirror + DVD"
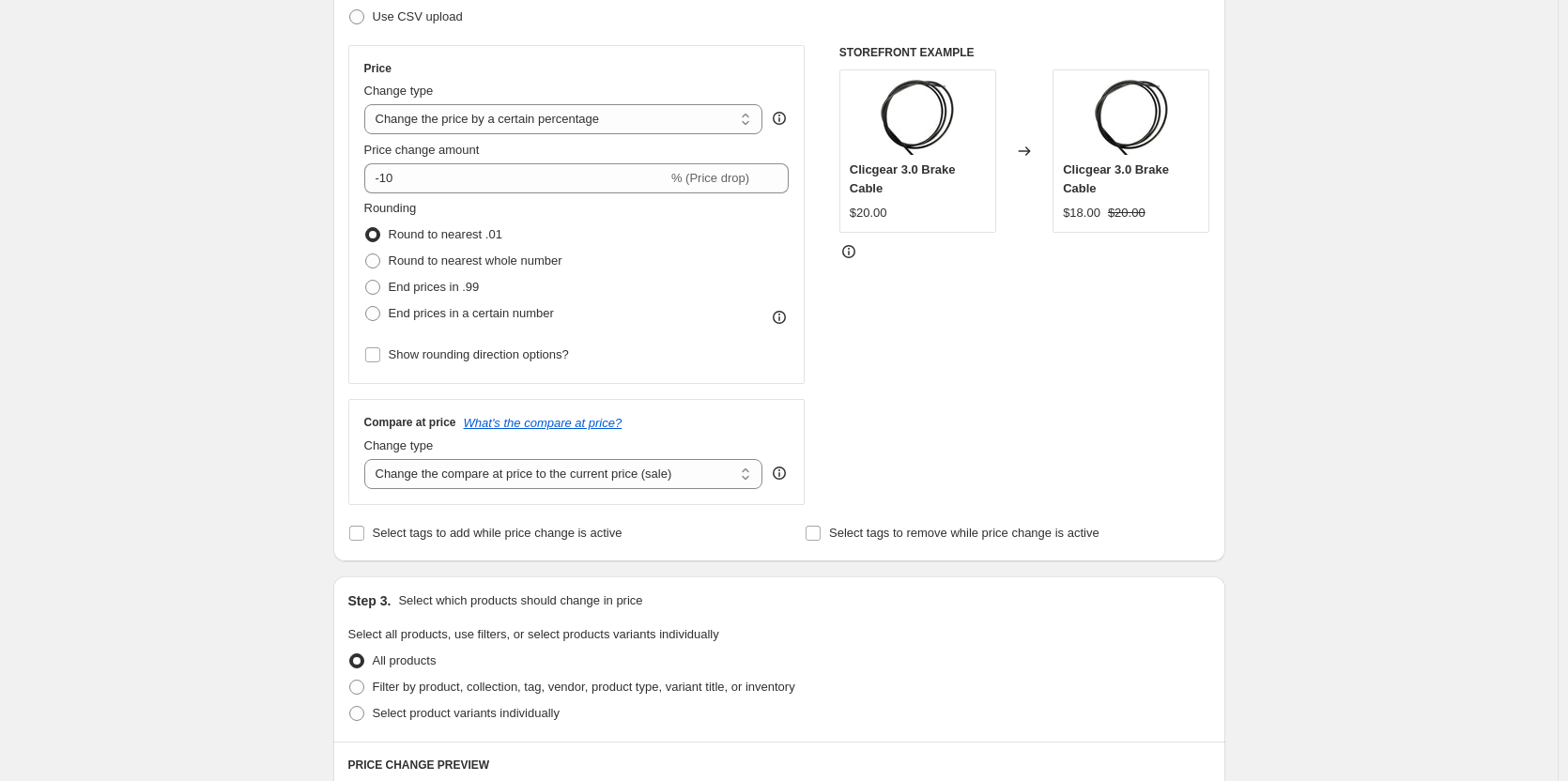
scroll to position [188, 0]
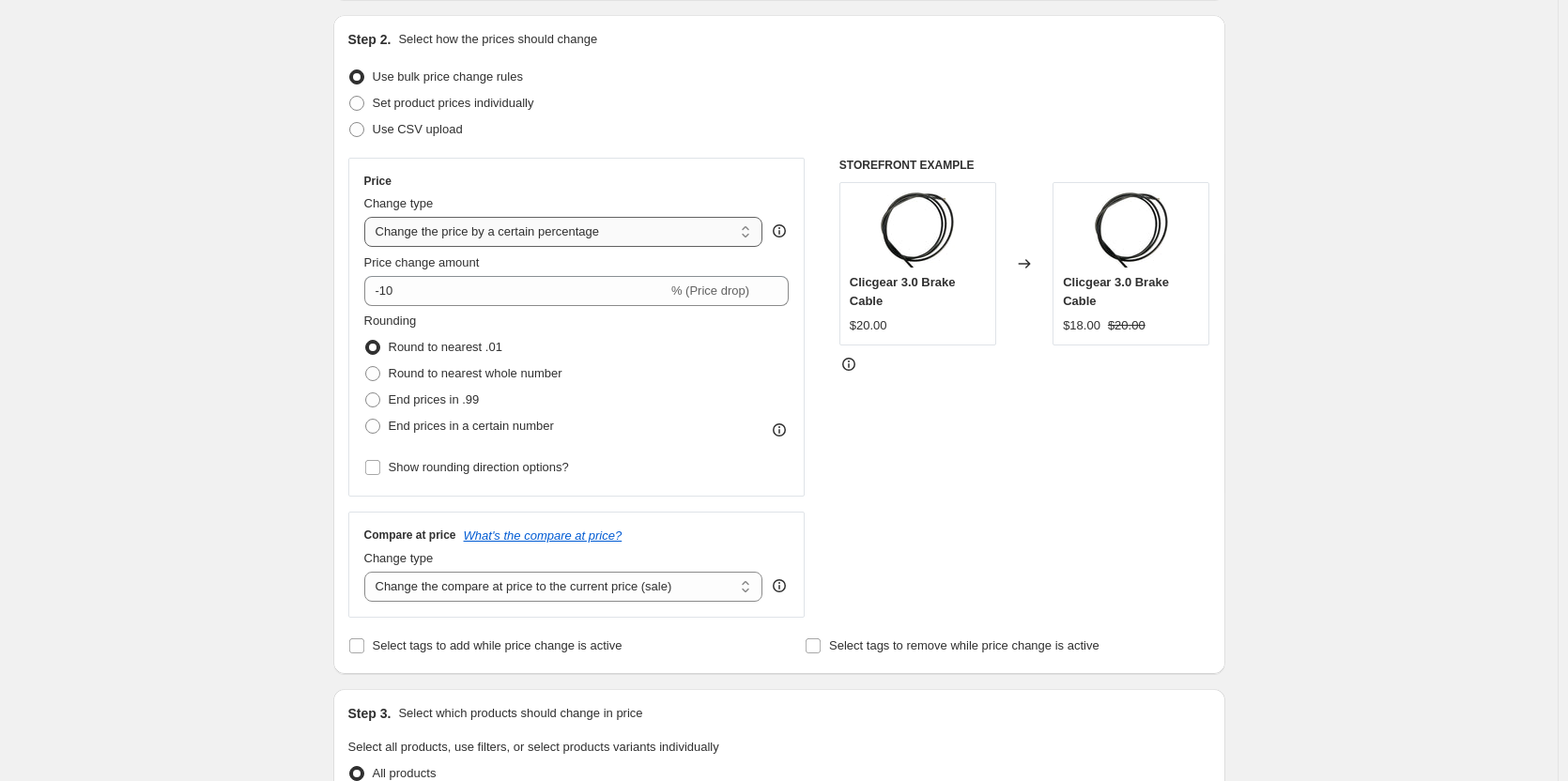
click at [723, 231] on select "Change the price to a certain amount Change the price by a certain amount Chang…" at bounding box center [564, 232] width 399 height 30
select select "to"
click at [368, 217] on select "Change the price to a certain amount Change the price by a certain amount Chang…" at bounding box center [564, 232] width 399 height 30
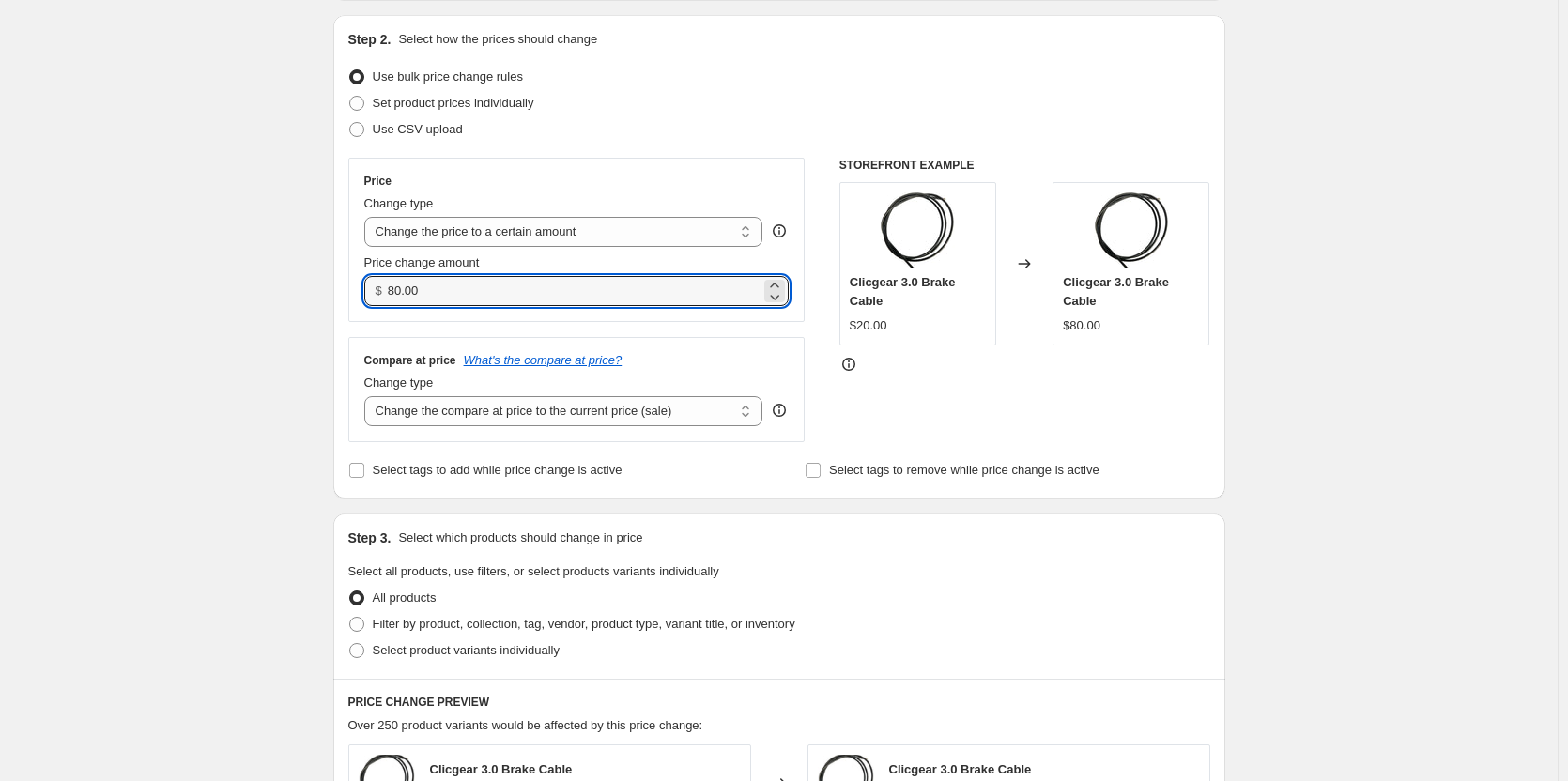
drag, startPoint x: 446, startPoint y: 286, endPoint x: 376, endPoint y: 298, distance: 71.0
click at [374, 291] on div "$ 80.00" at bounding box center [577, 291] width 426 height 30
type input "39.00"
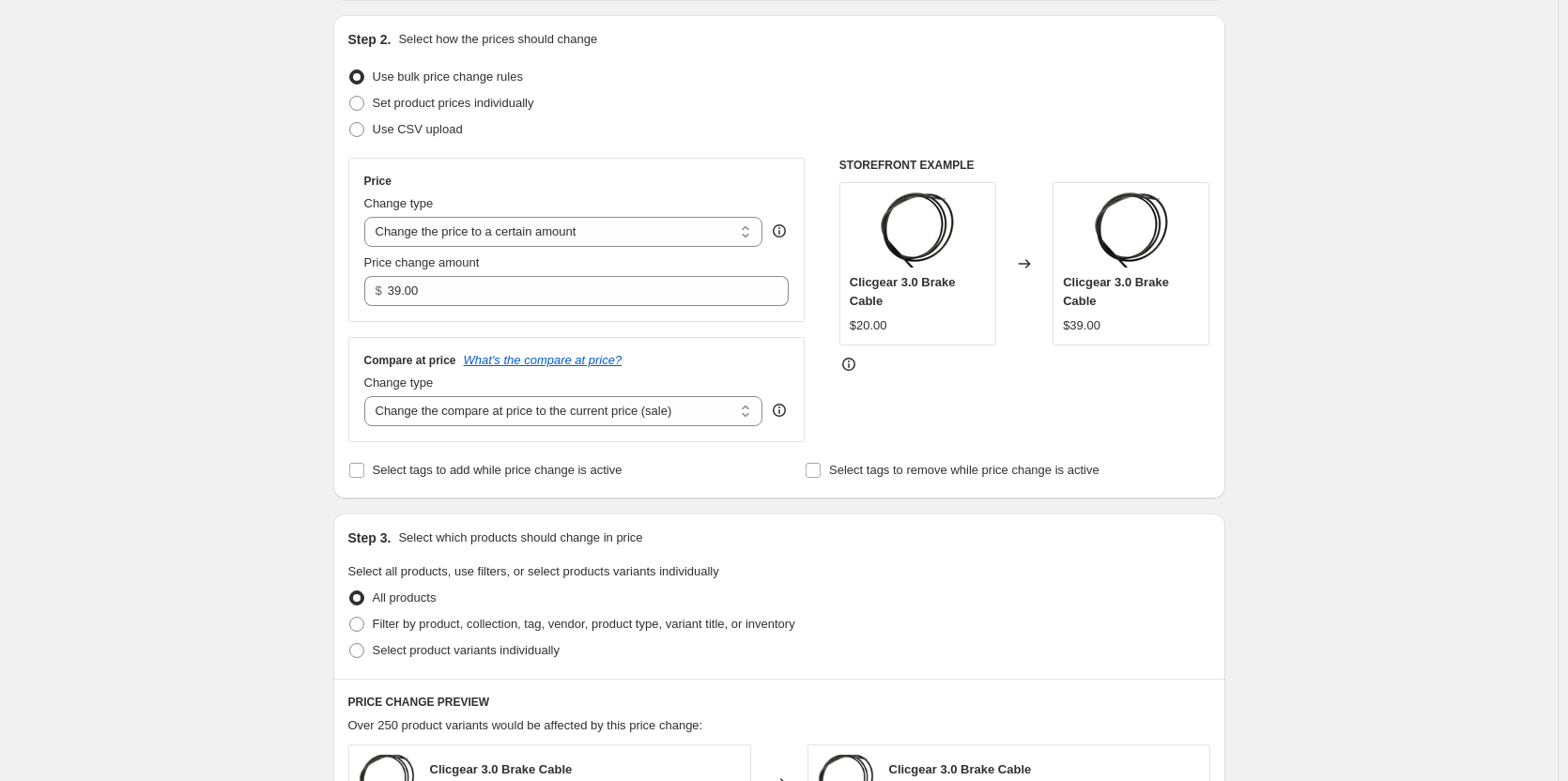
click at [233, 174] on div "Create new price [MEDICAL_DATA]. This page is ready Create new price [MEDICAL_D…" at bounding box center [778, 664] width 1557 height 1702
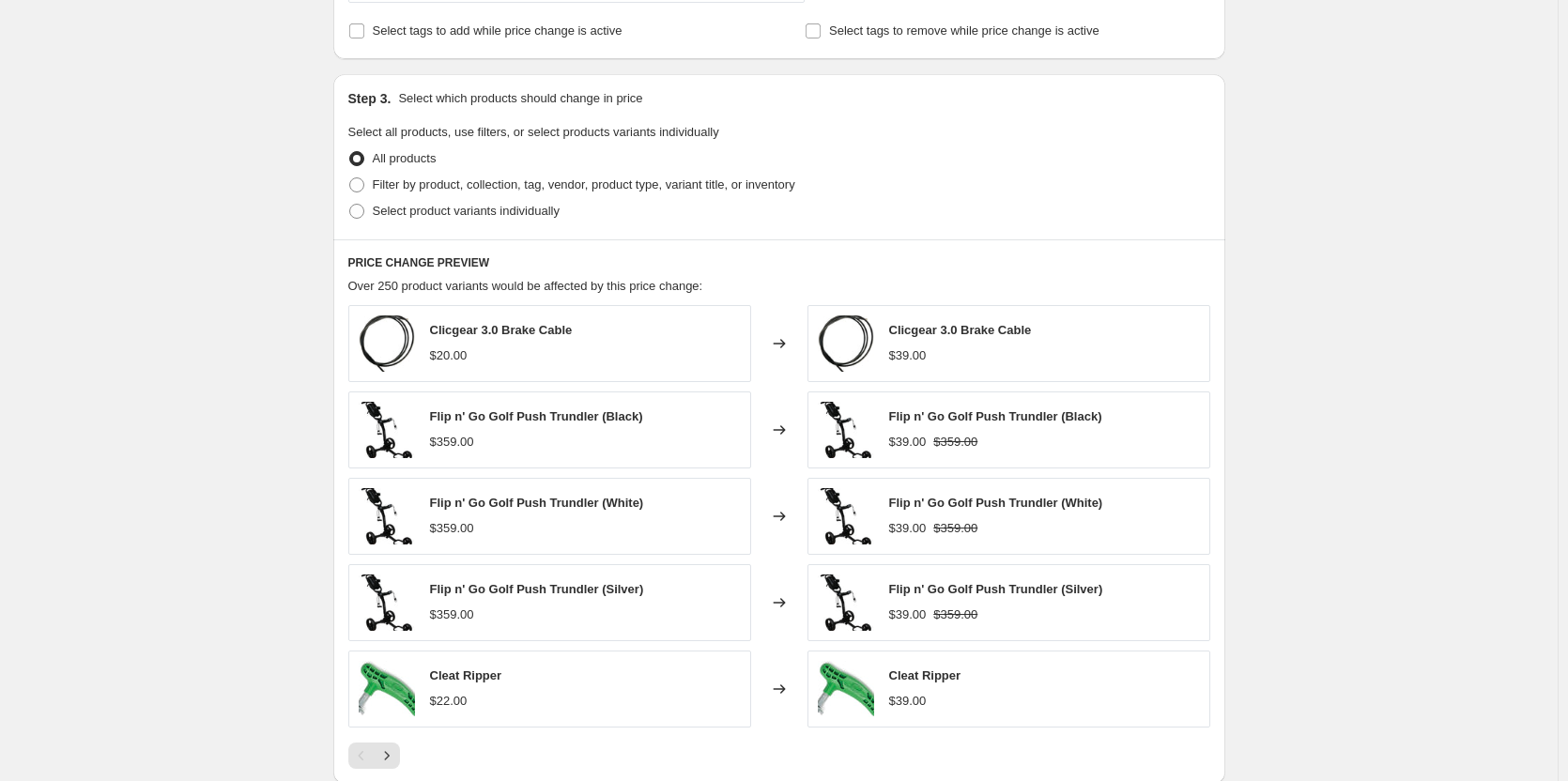
scroll to position [658, 0]
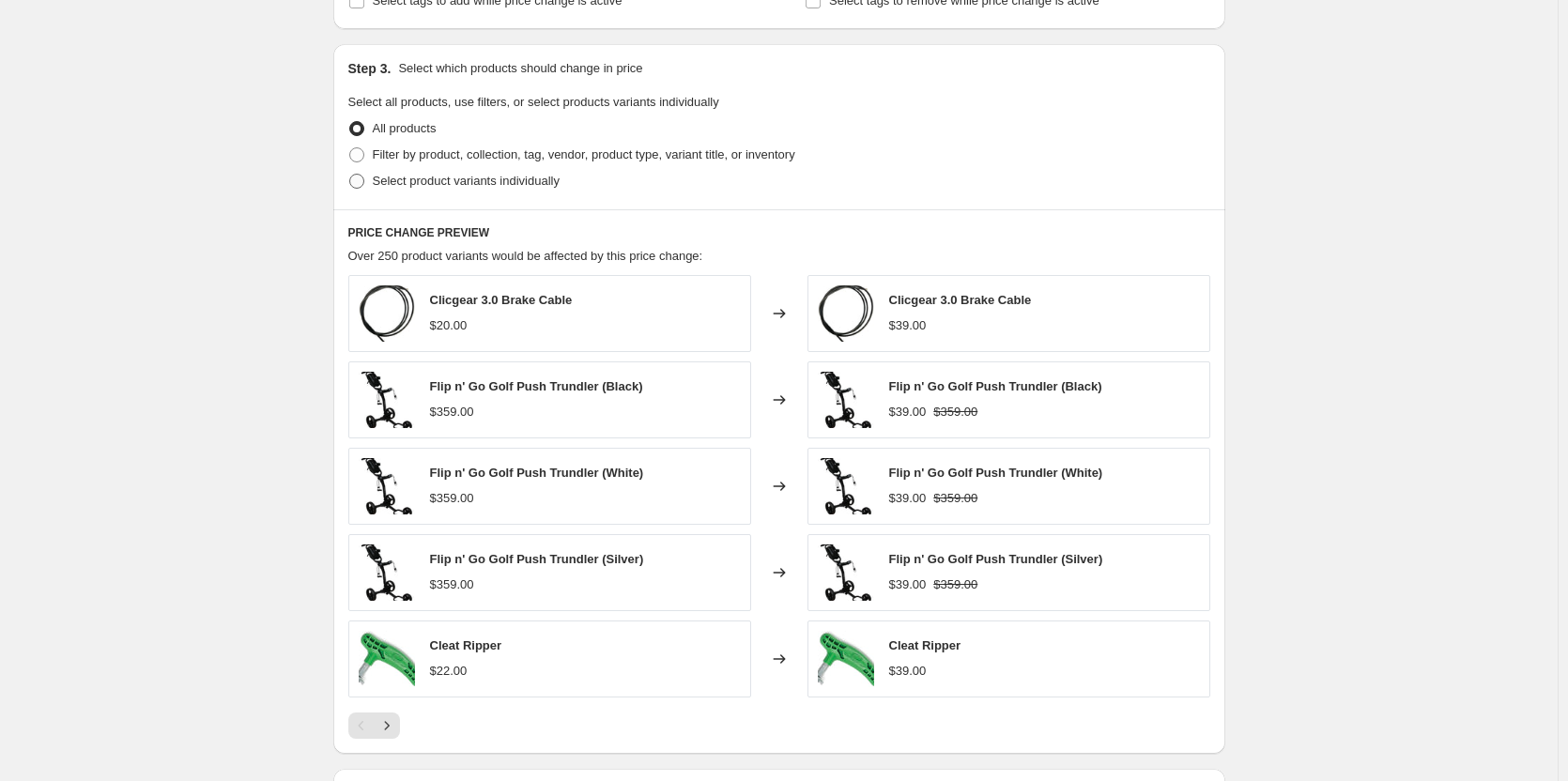
click at [467, 181] on span "Select product variants individually" at bounding box center [465, 181] width 187 height 14
click at [351, 175] on input "Select product variants individually" at bounding box center [350, 174] width 1 height 1
radio input "true"
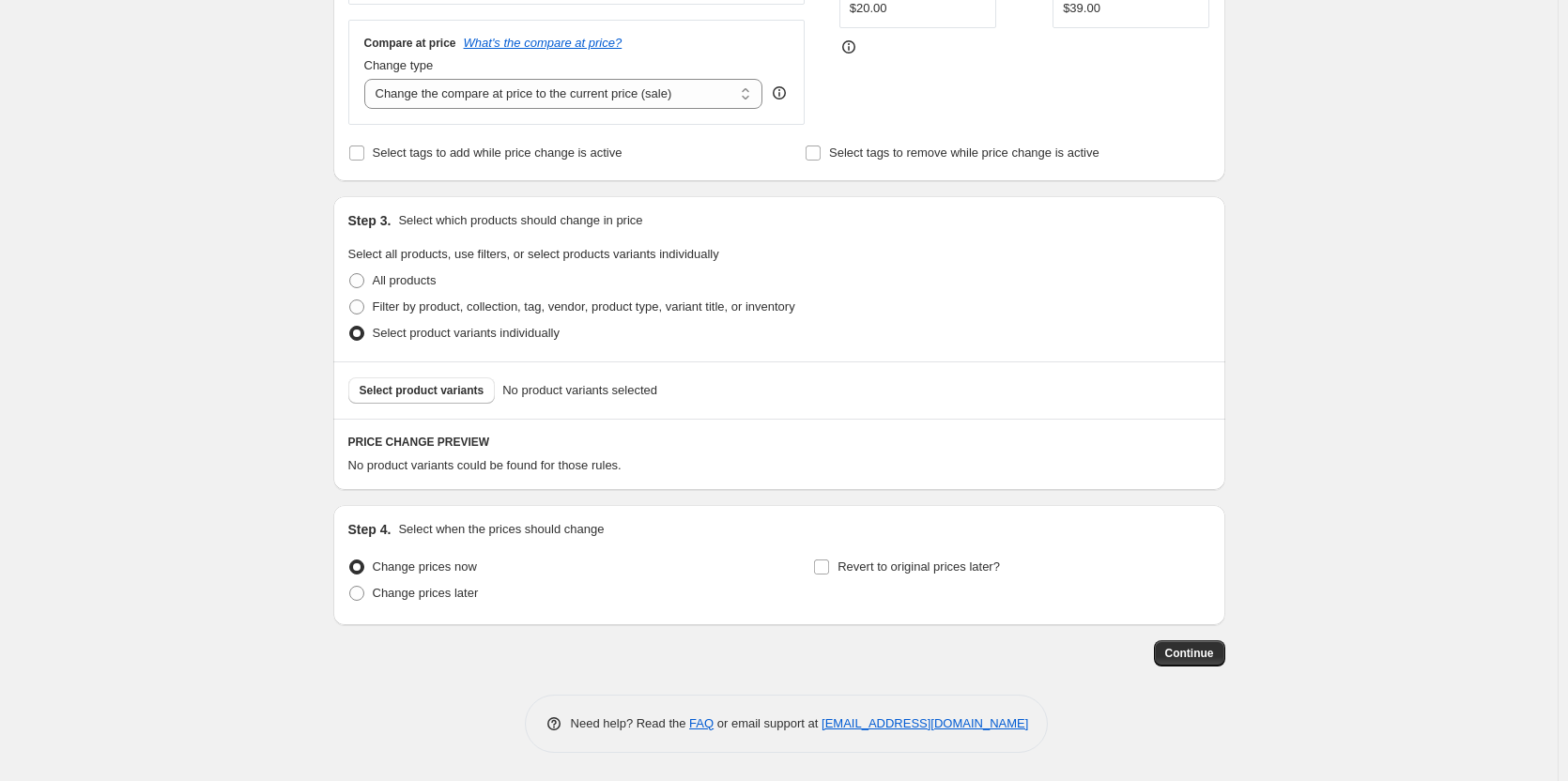
scroll to position [506, 0]
click at [429, 395] on span "Select product variants" at bounding box center [422, 390] width 124 height 15
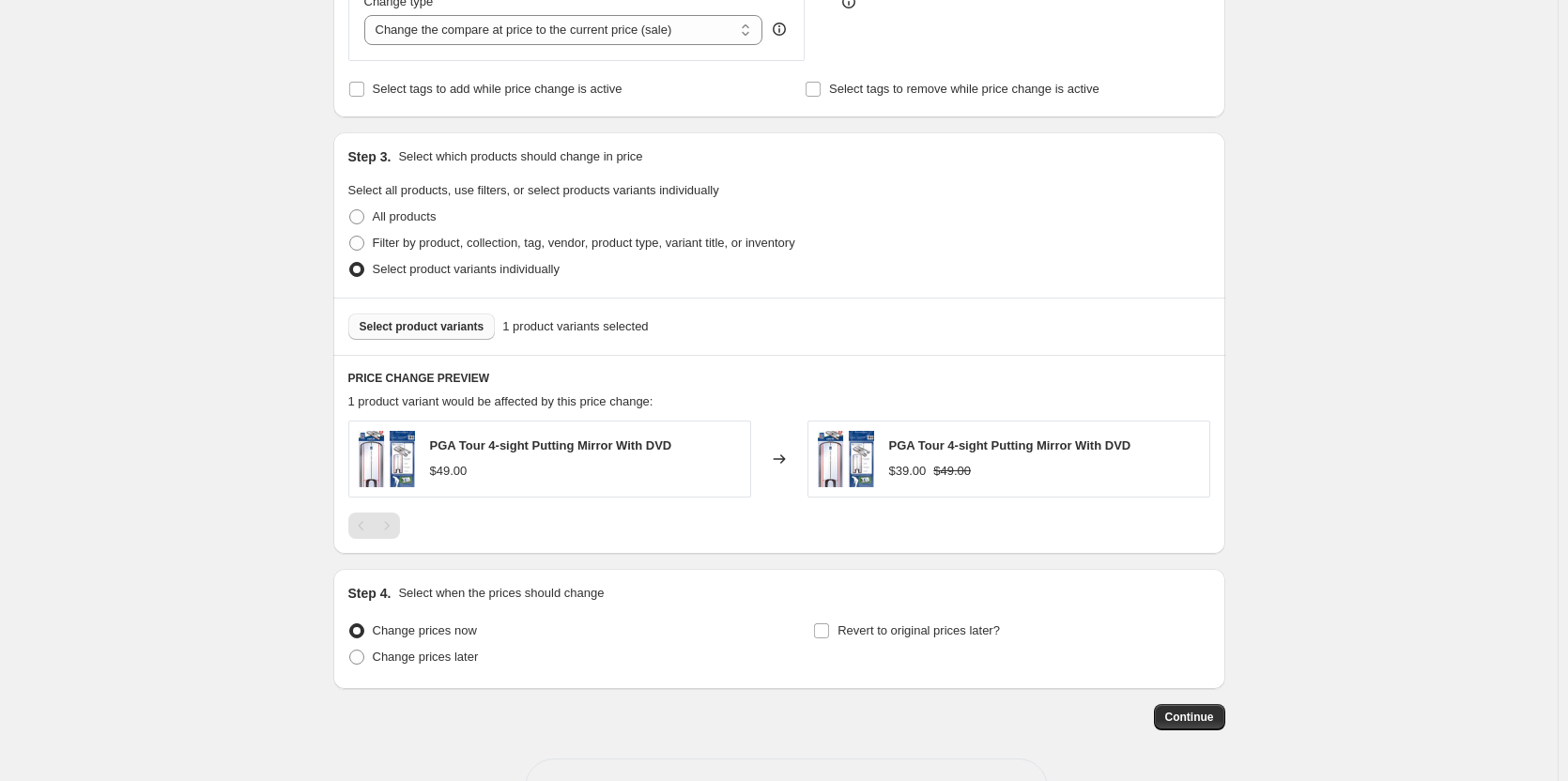
scroll to position [633, 0]
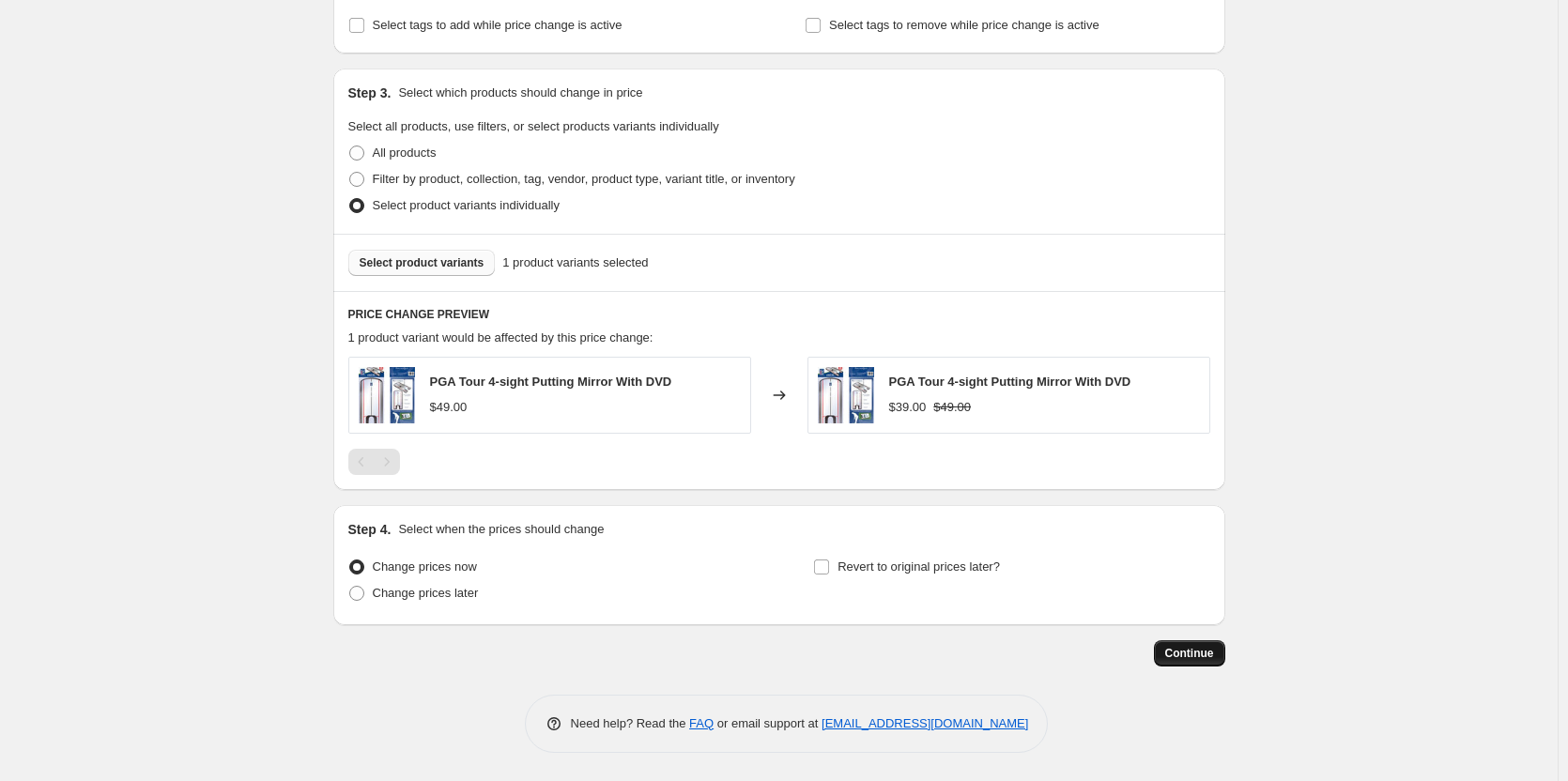
click at [1198, 659] on span "Continue" at bounding box center [1189, 653] width 48 height 15
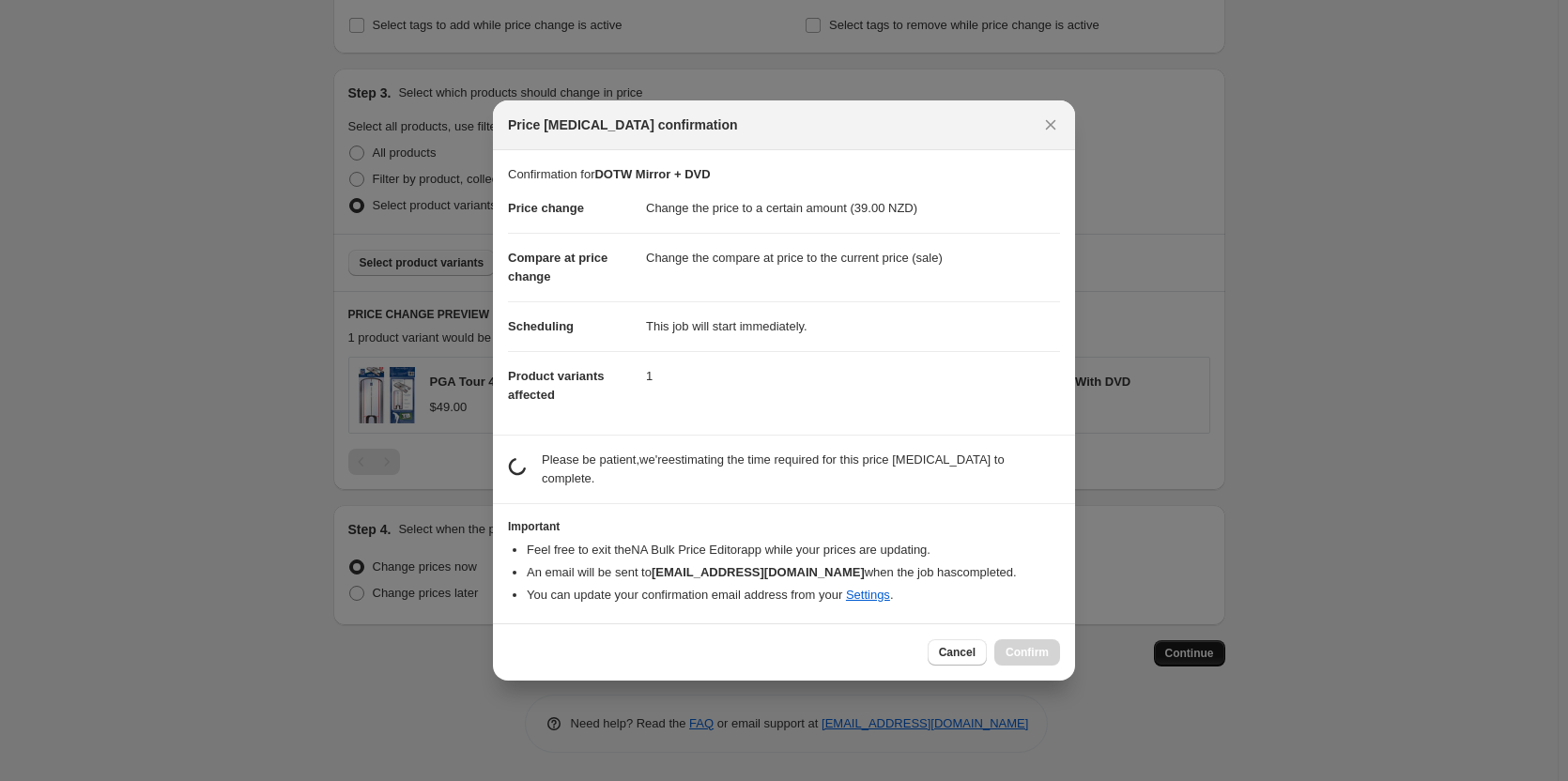
scroll to position [0, 0]
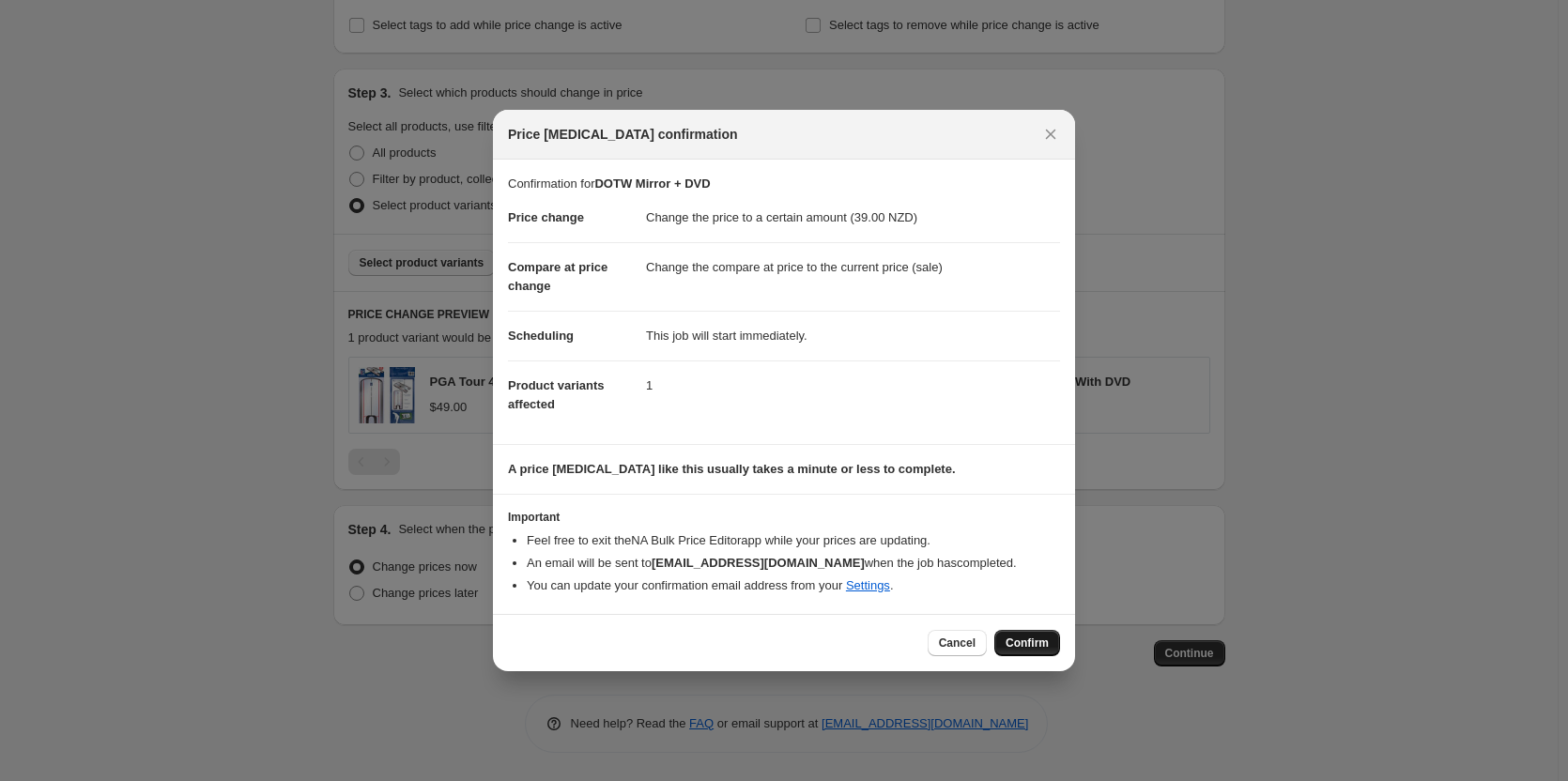
click at [1013, 640] on span "Confirm" at bounding box center [1027, 643] width 43 height 15
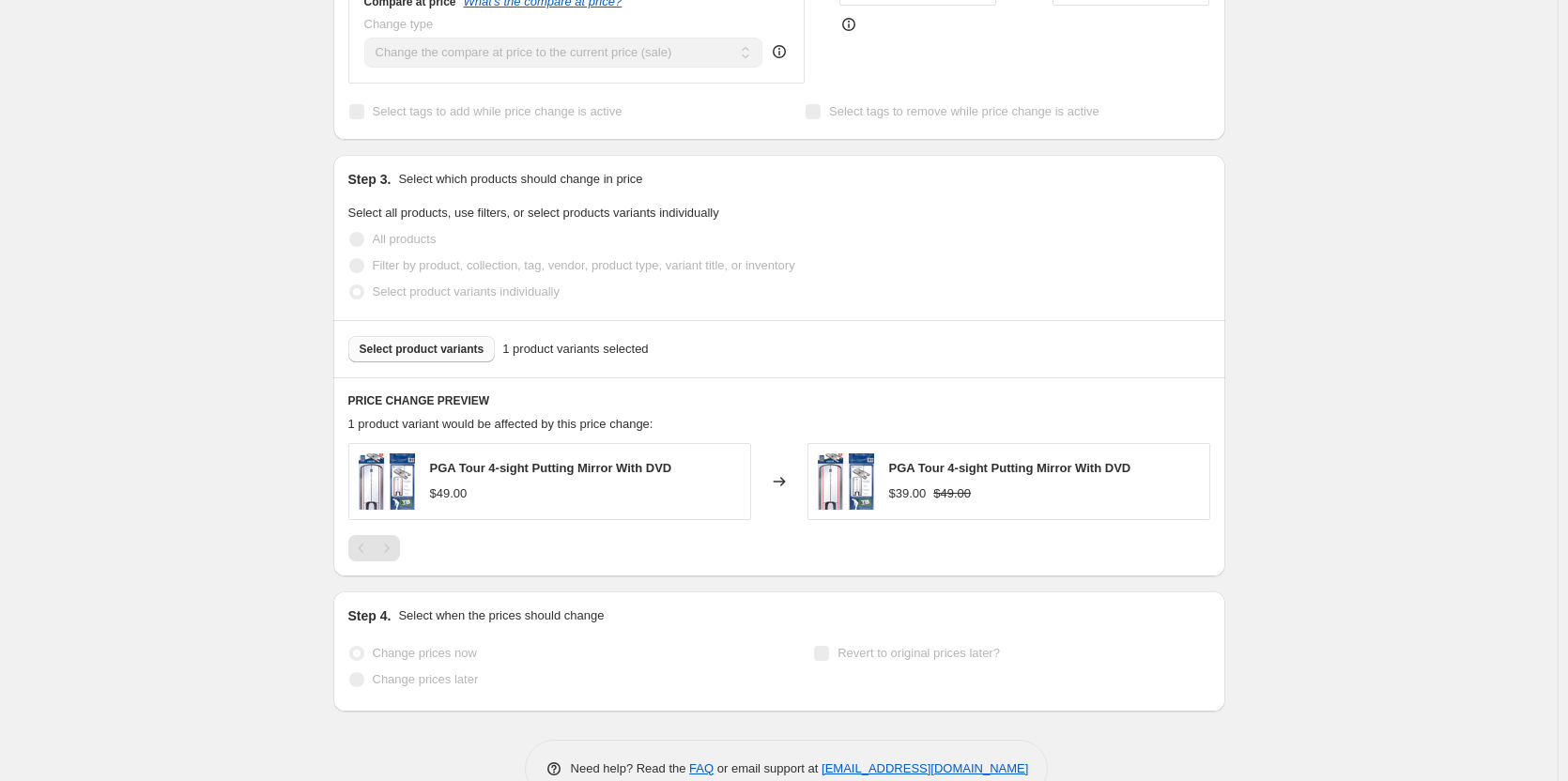
scroll to position [681, 0]
click at [307, 192] on div "DOTW Mirror + DVD. This page is ready DOTW Mirror + DVD Info Partially complete…" at bounding box center [778, 72] width 1557 height 1508
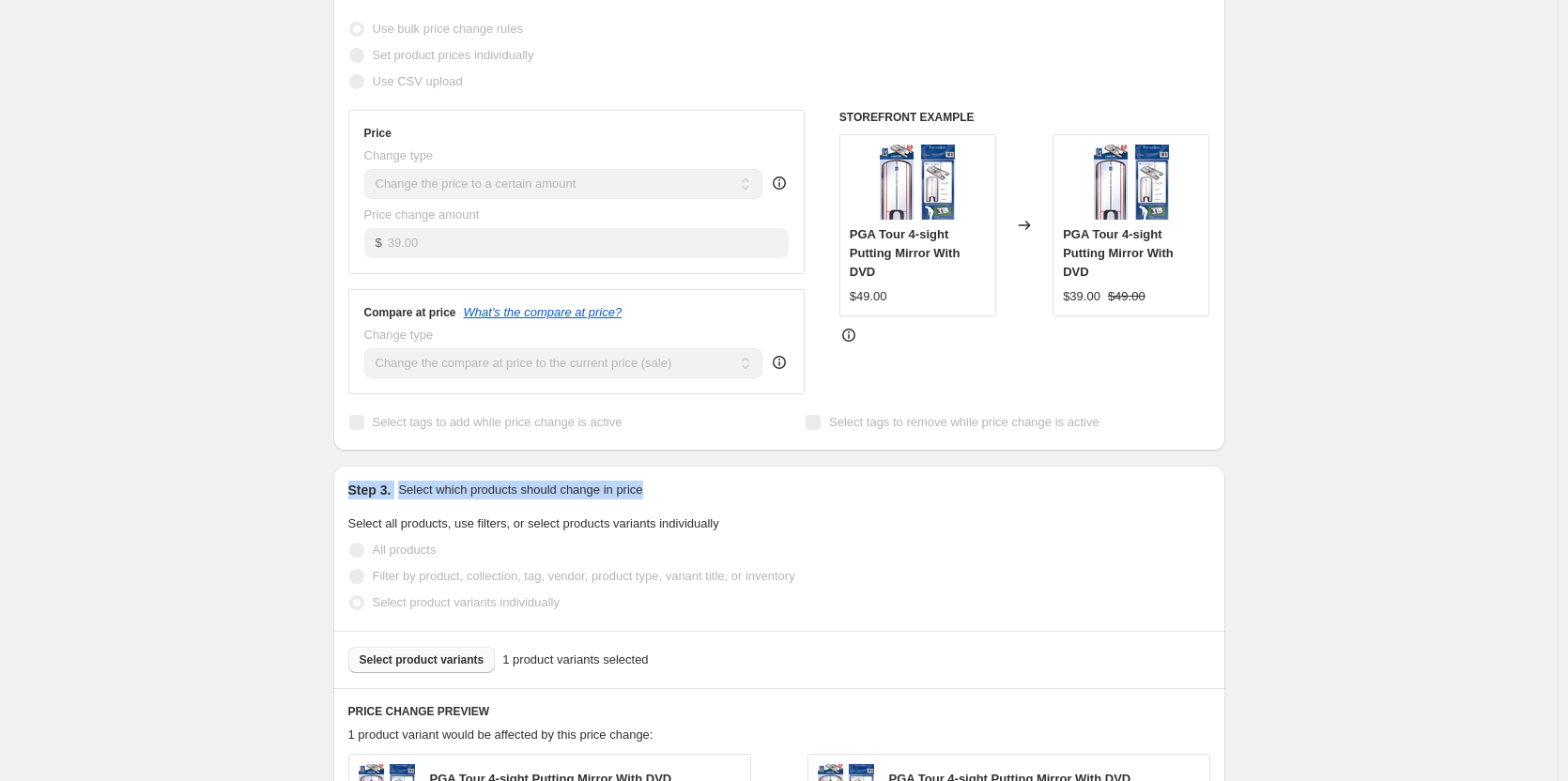
scroll to position [0, 0]
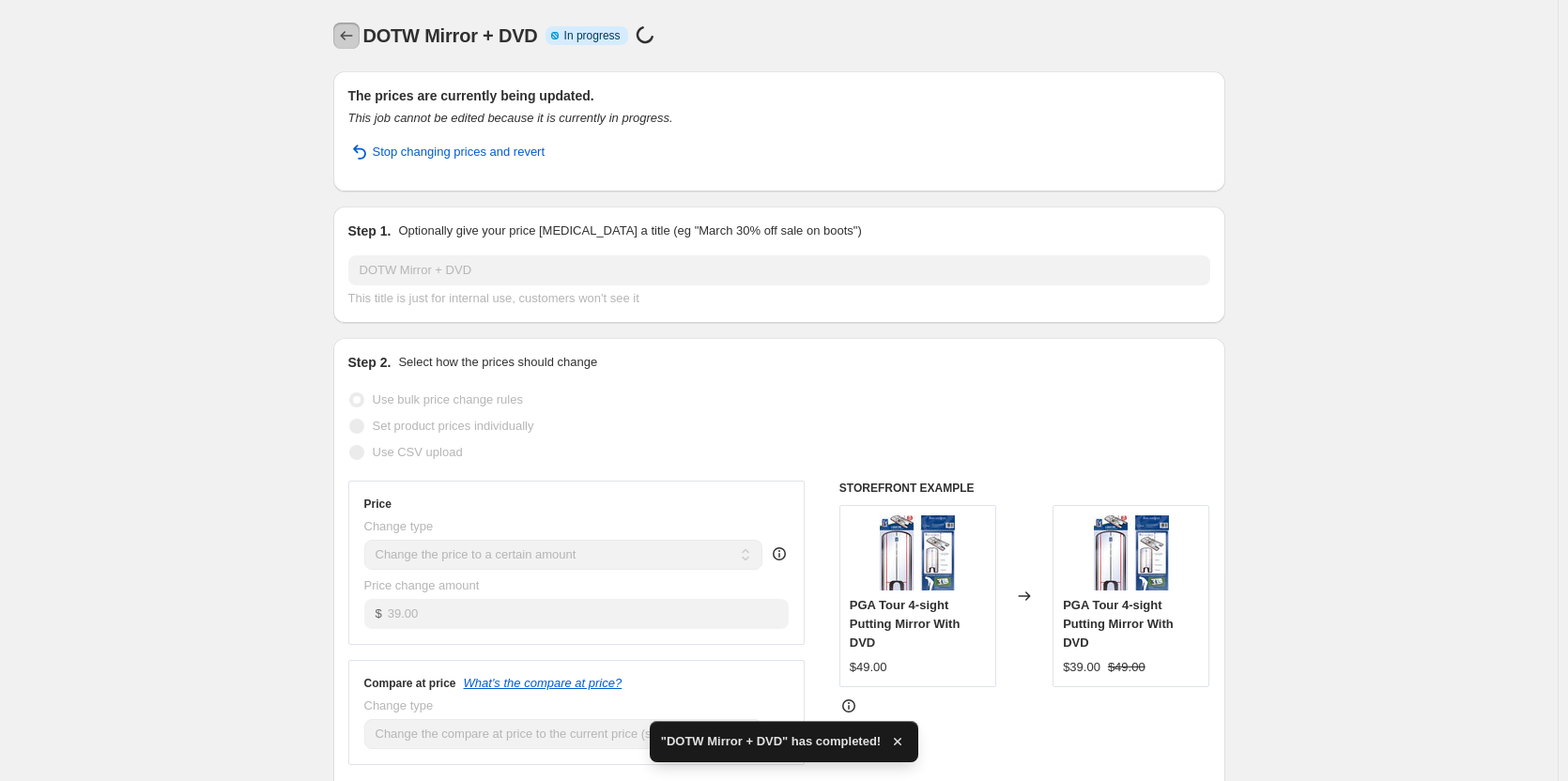
click at [346, 36] on icon "Price change jobs" at bounding box center [346, 36] width 12 height 10
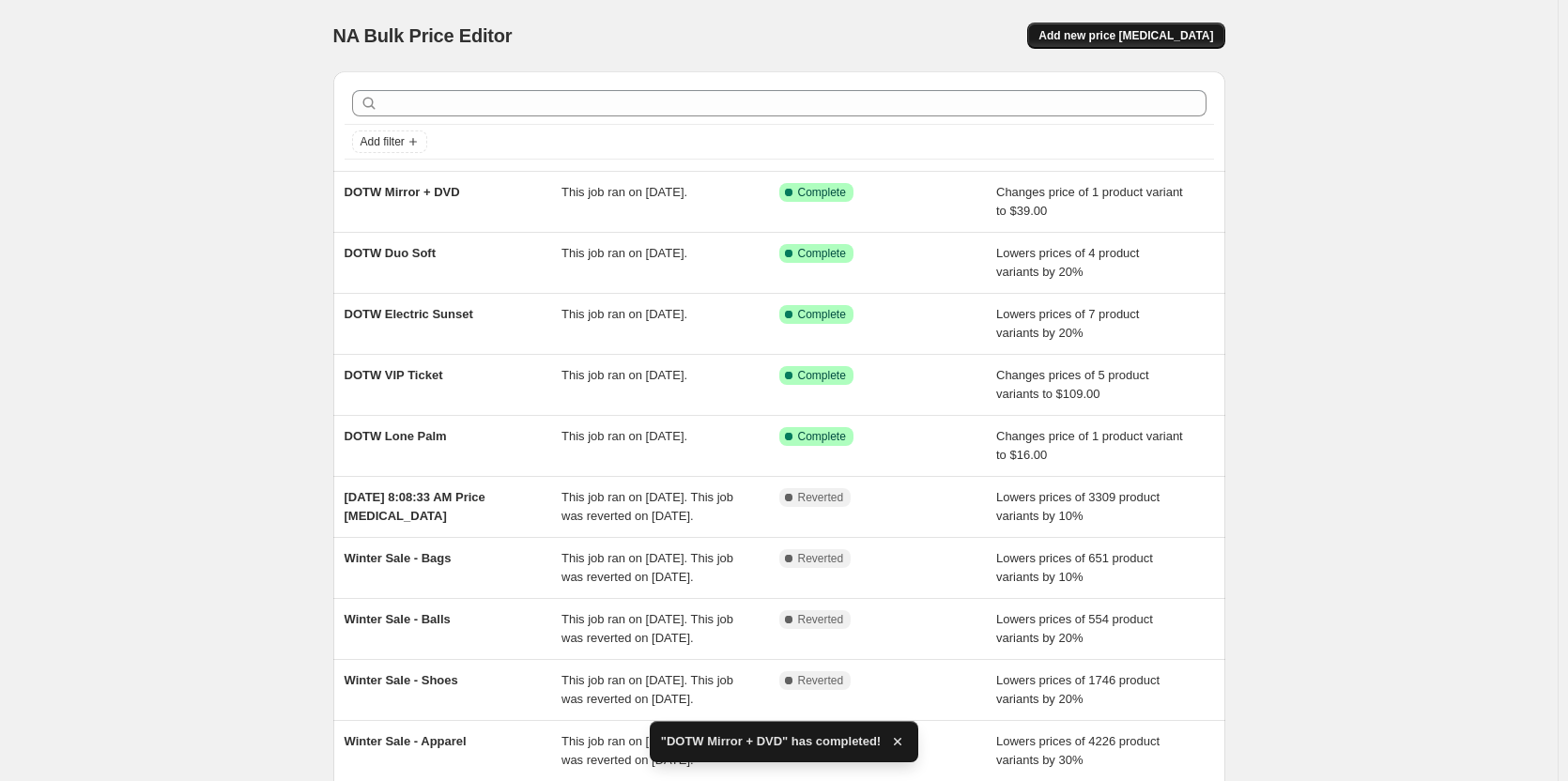
click at [1124, 29] on span "Add new price [MEDICAL_DATA]" at bounding box center [1126, 36] width 175 height 15
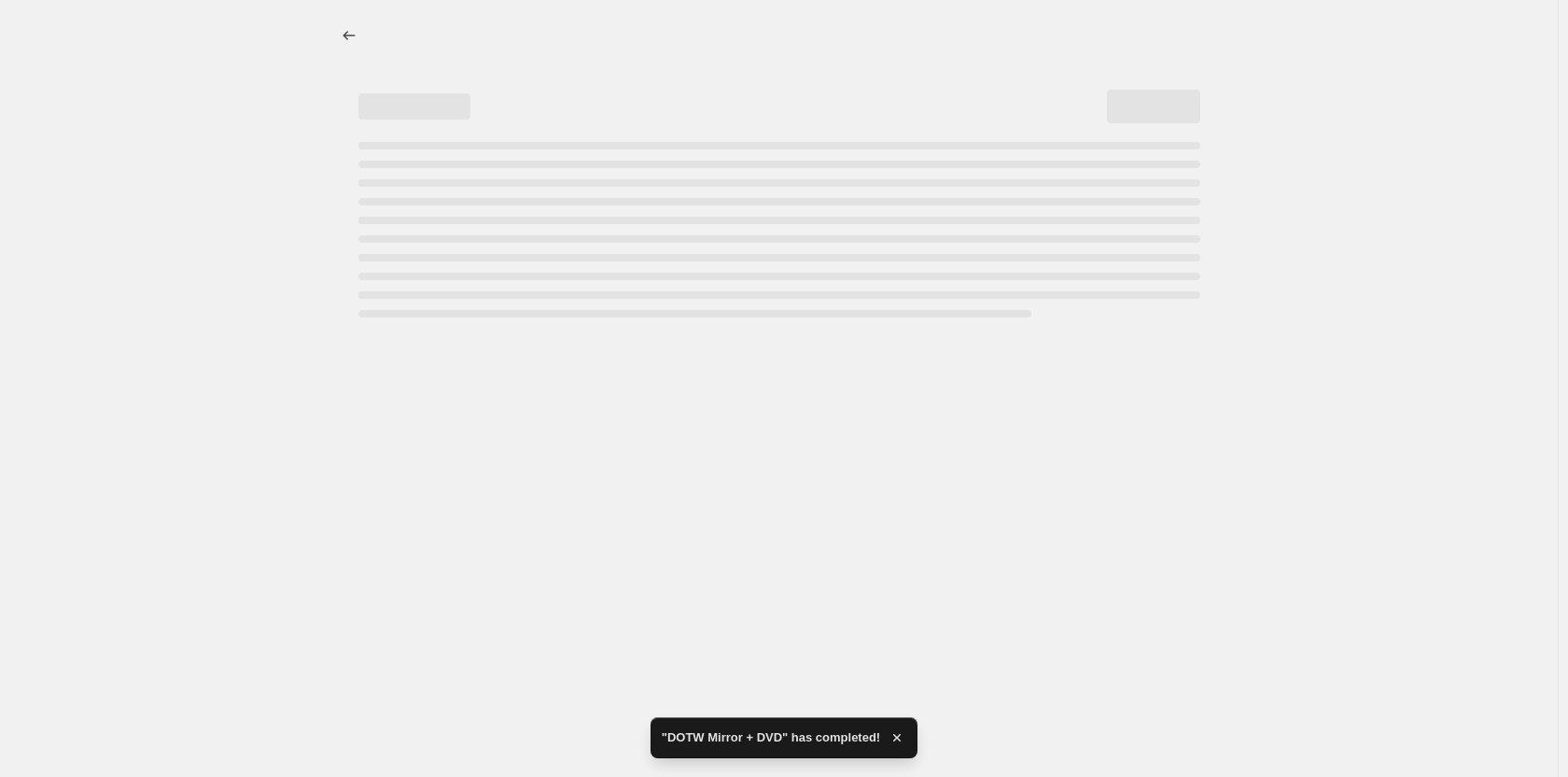
select select "percentage"
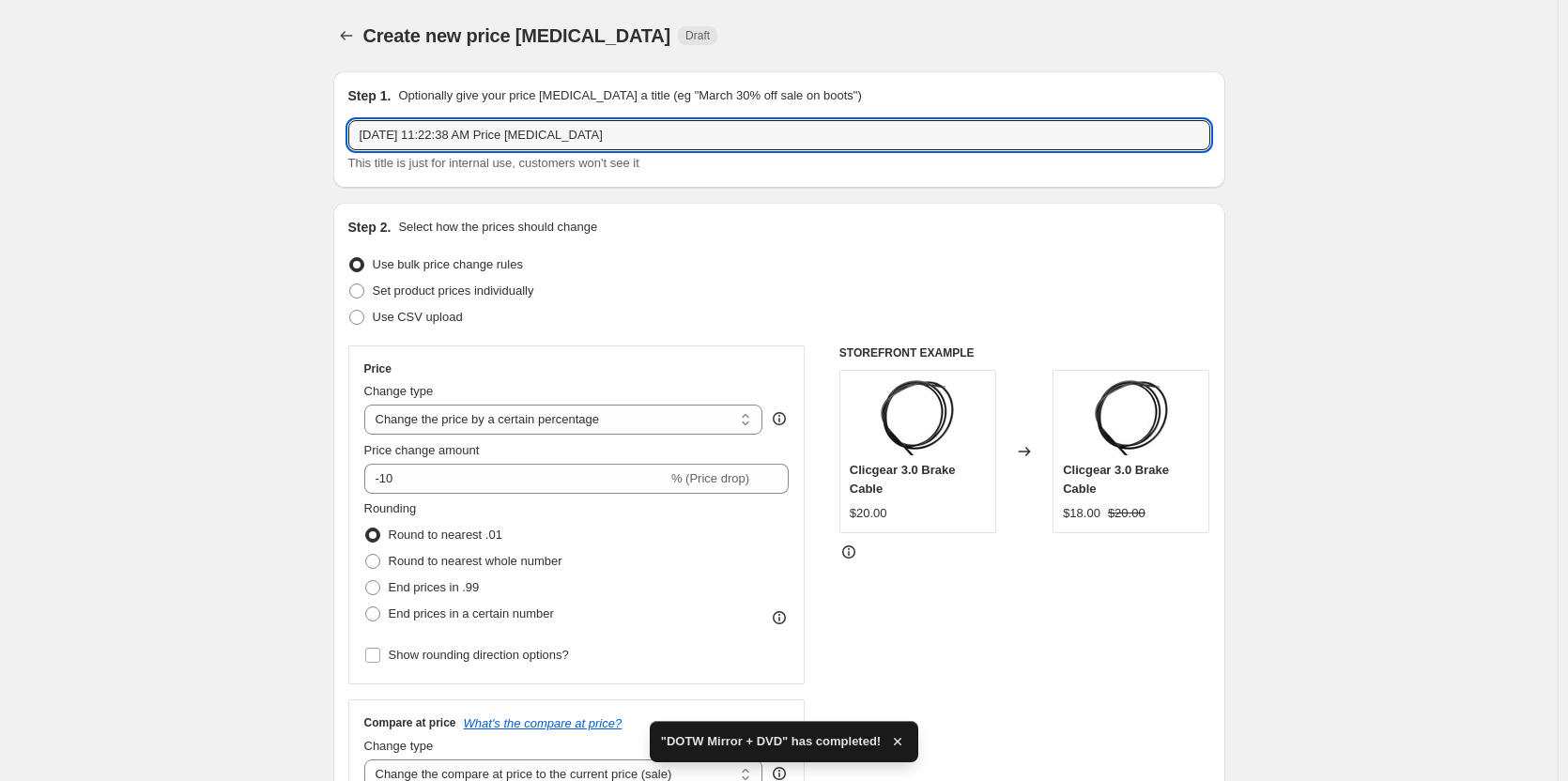
drag, startPoint x: 682, startPoint y: 137, endPoint x: 212, endPoint y: 155, distance: 470.3
type input "C"
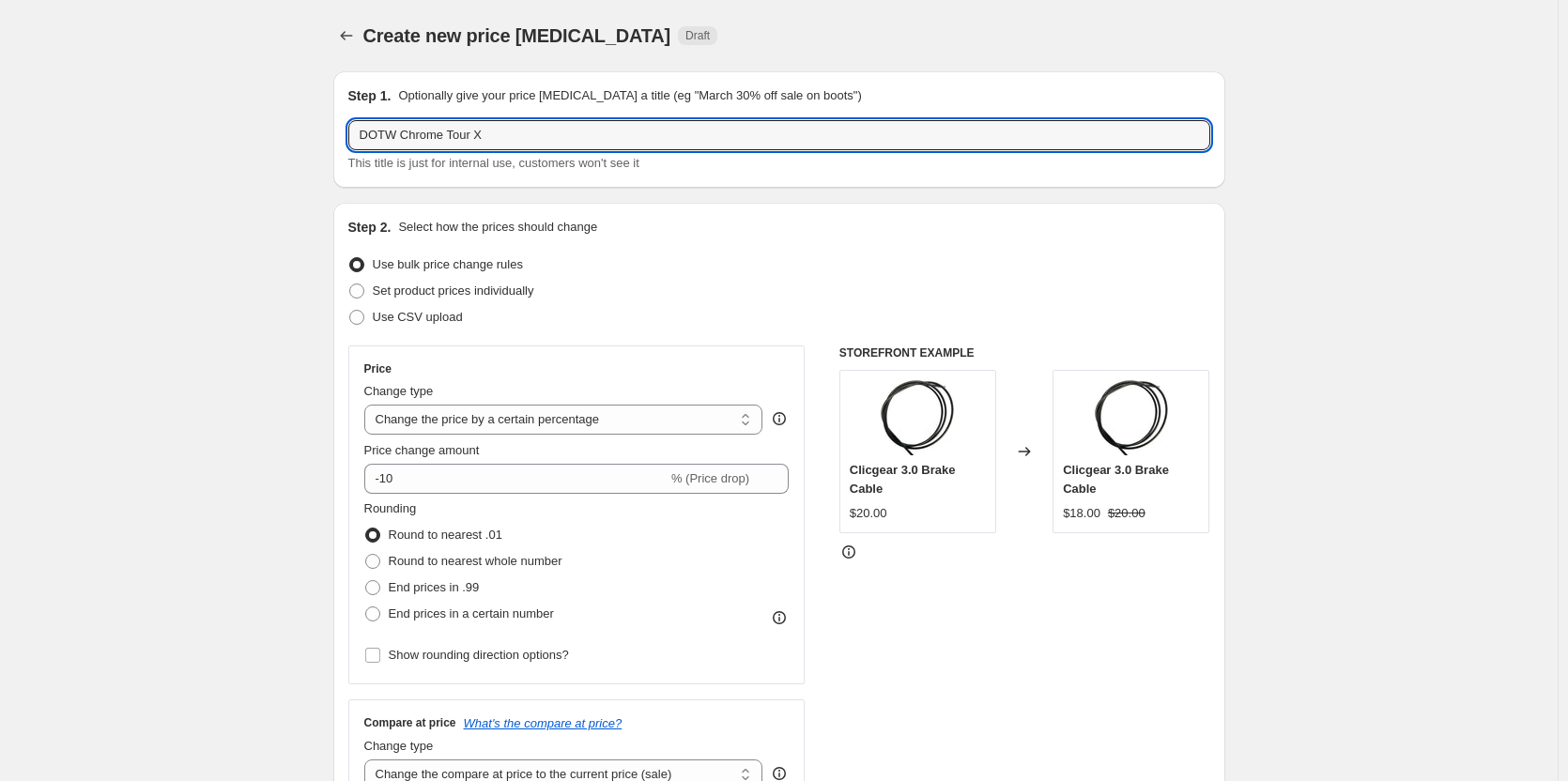
type input "DOTW Chrome Tour X"
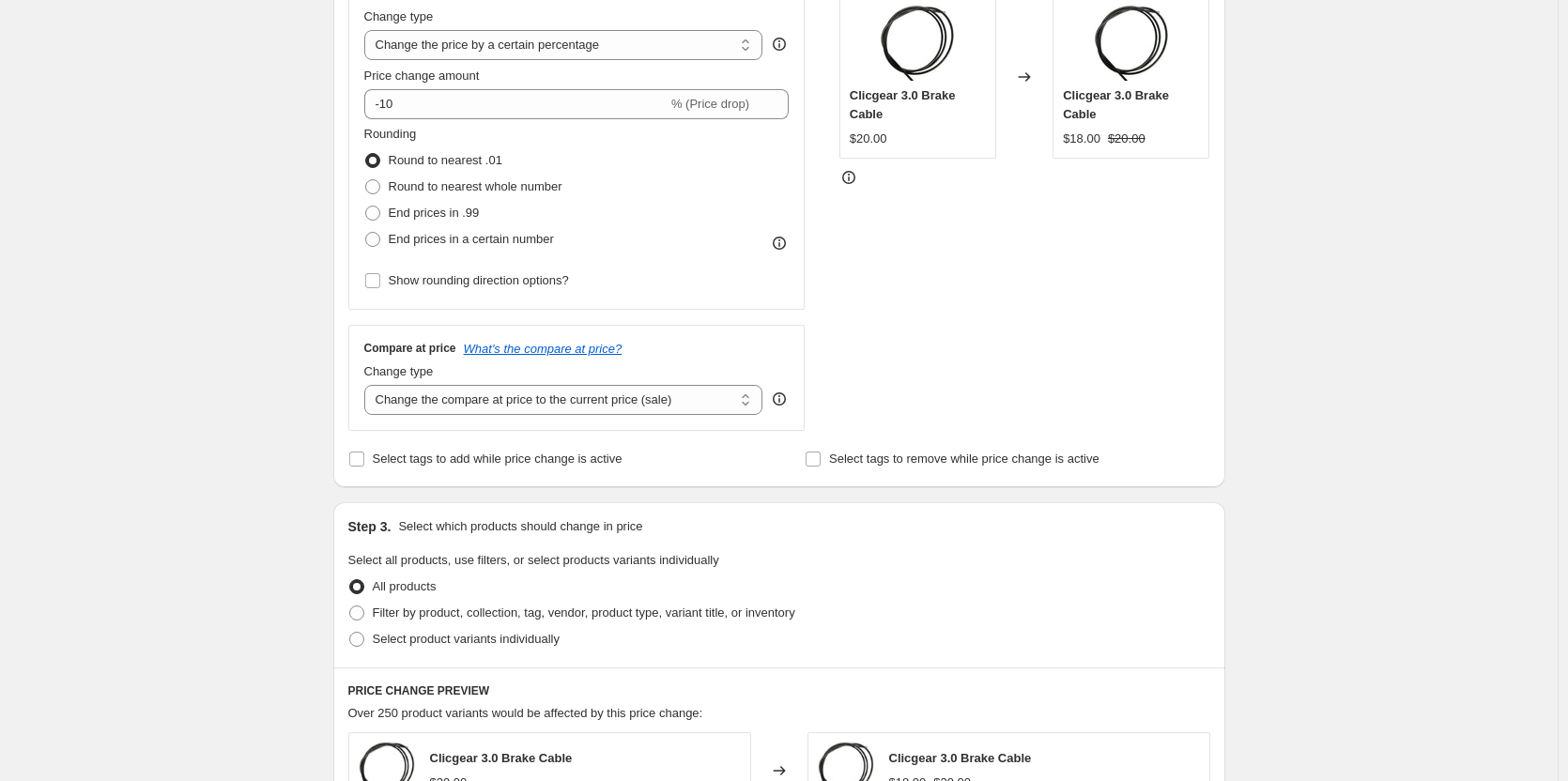
scroll to position [375, 0]
click at [658, 49] on select "Change the price to a certain amount Change the price by a certain amount Chang…" at bounding box center [564, 43] width 399 height 30
select select "to"
click at [368, 29] on select "Change the price to a certain amount Change the price by a certain amount Chang…" at bounding box center [564, 43] width 399 height 30
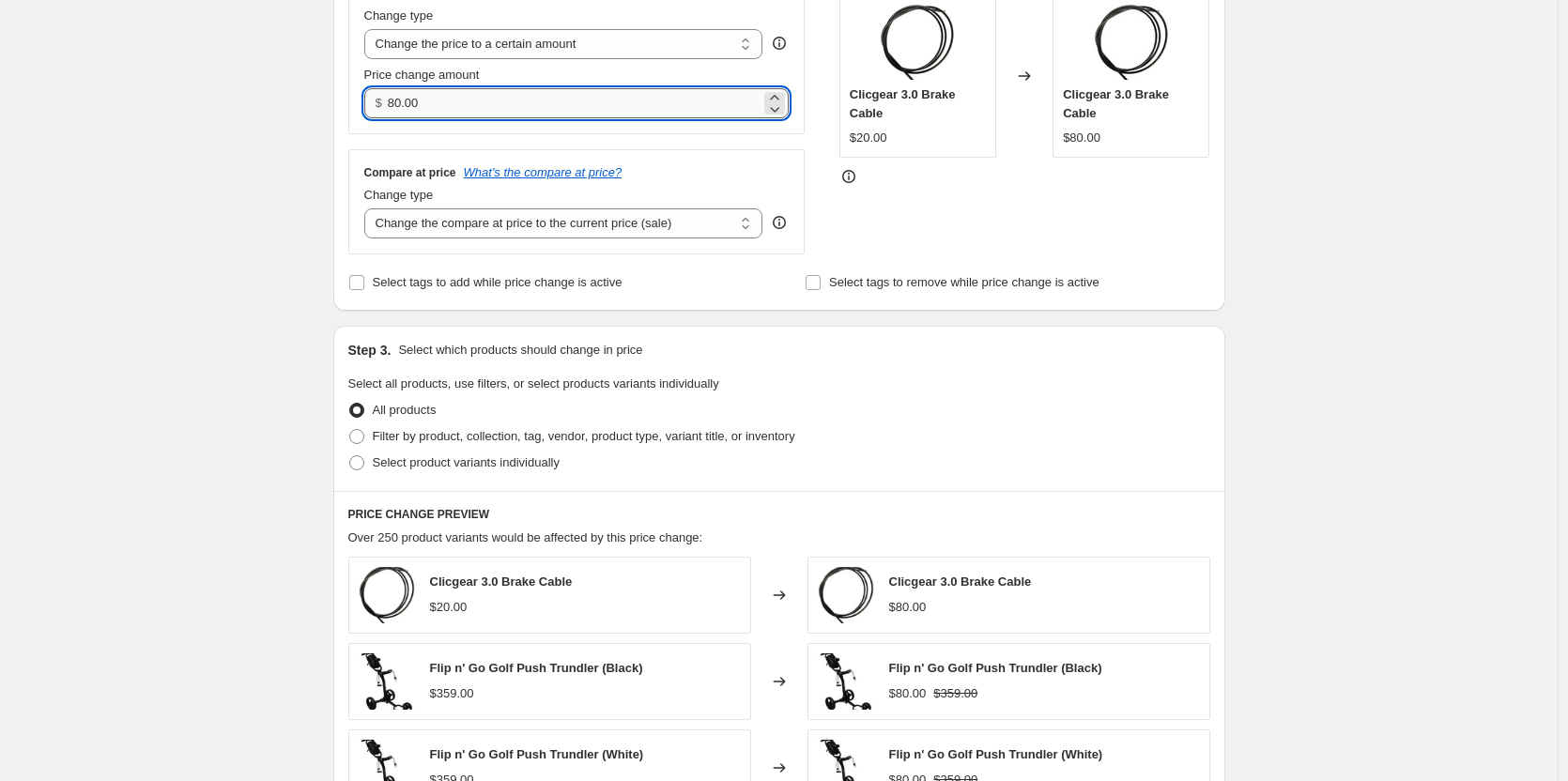
drag, startPoint x: 446, startPoint y: 100, endPoint x: 396, endPoint y: 100, distance: 50.0
click at [396, 100] on input "80.00" at bounding box center [574, 103] width 372 height 30
type input "79.00"
click at [115, 187] on div "Create new price [MEDICAL_DATA]. This page is ready Create new price [MEDICAL_D…" at bounding box center [778, 476] width 1557 height 1702
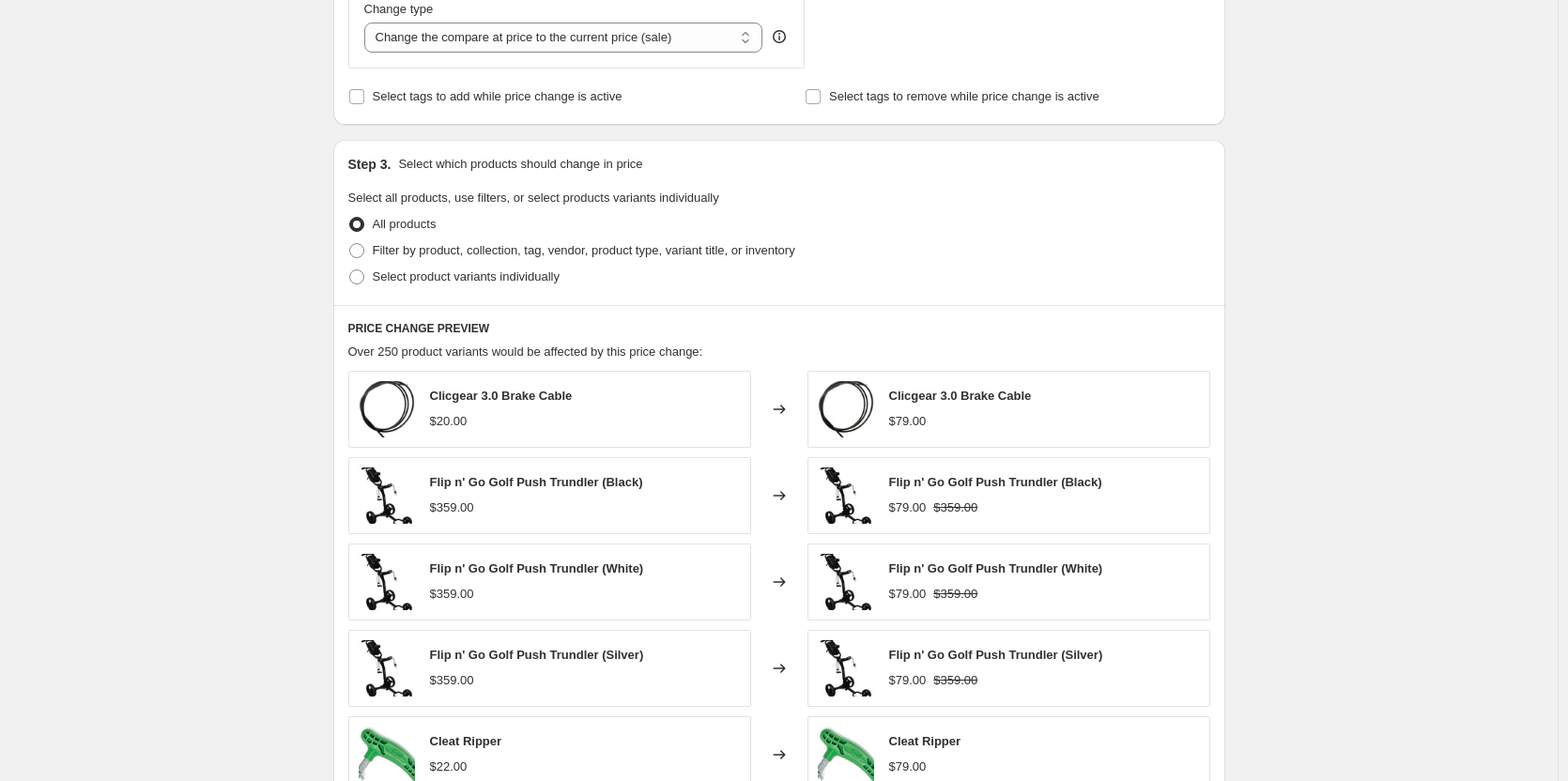
scroll to position [564, 0]
click at [465, 276] on span "Select product variants individually" at bounding box center [465, 274] width 187 height 14
click at [351, 269] on input "Select product variants individually" at bounding box center [350, 268] width 1 height 1
radio input "true"
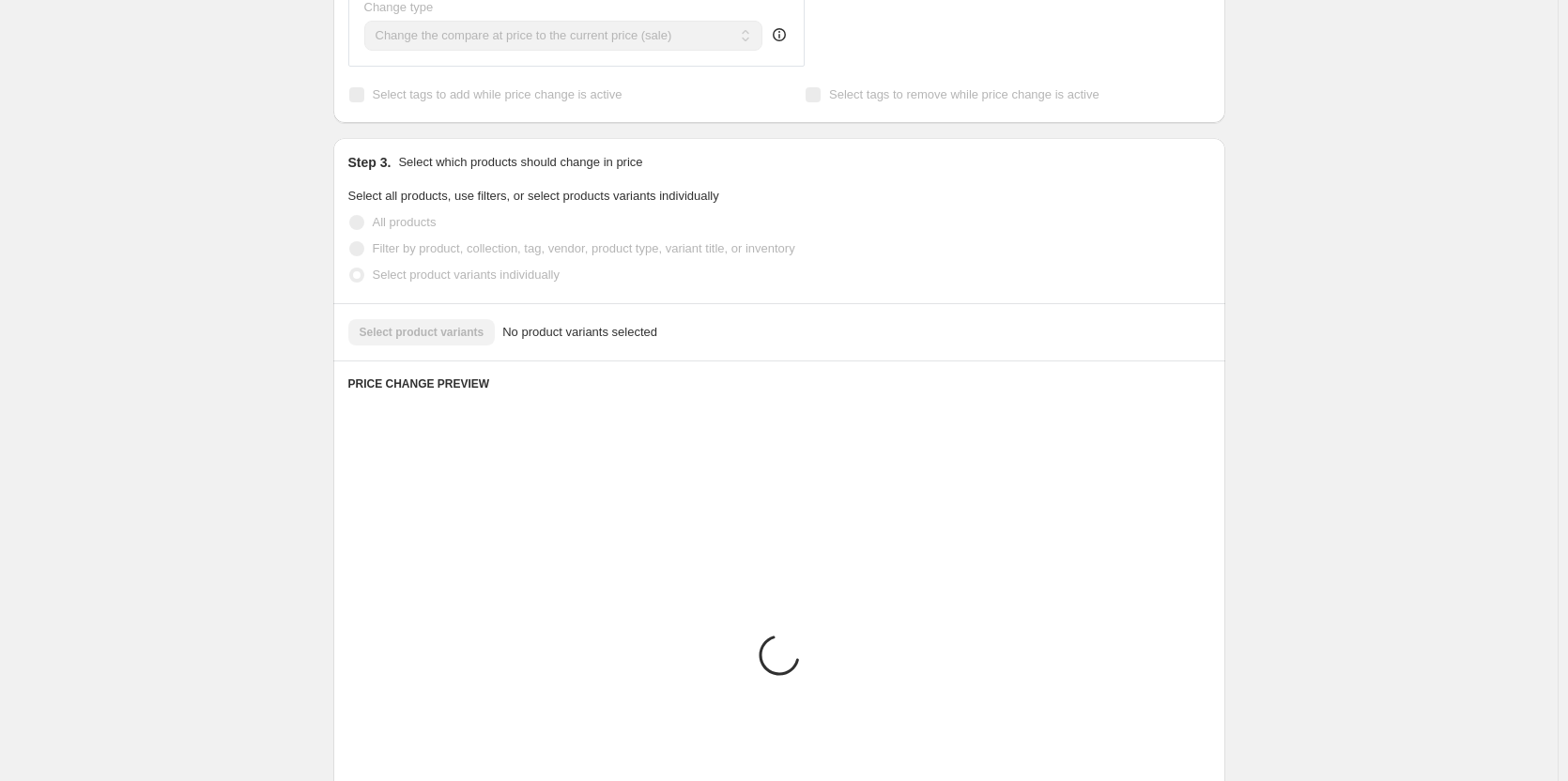
scroll to position [506, 0]
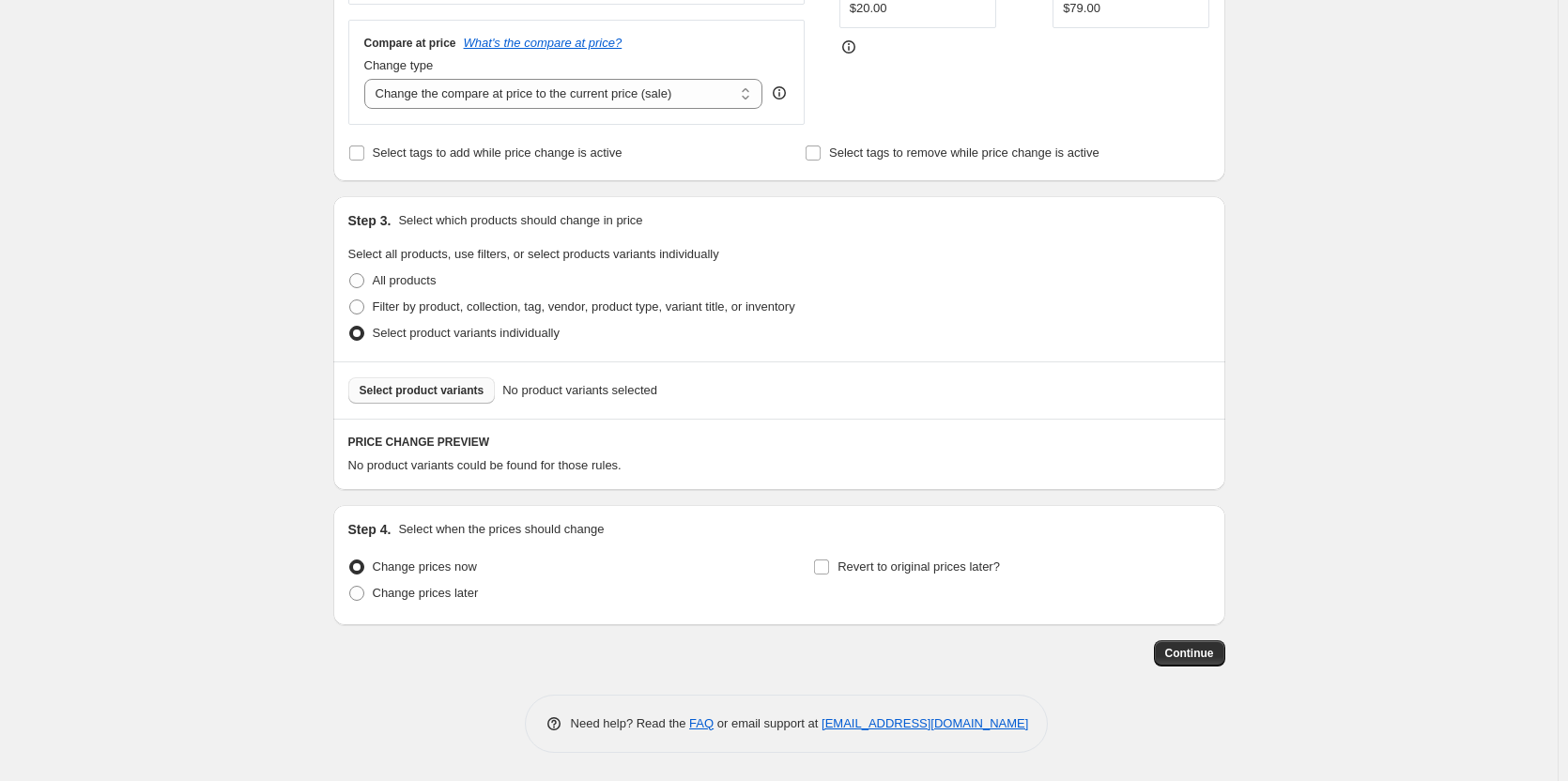
click at [464, 391] on span "Select product variants" at bounding box center [422, 390] width 124 height 15
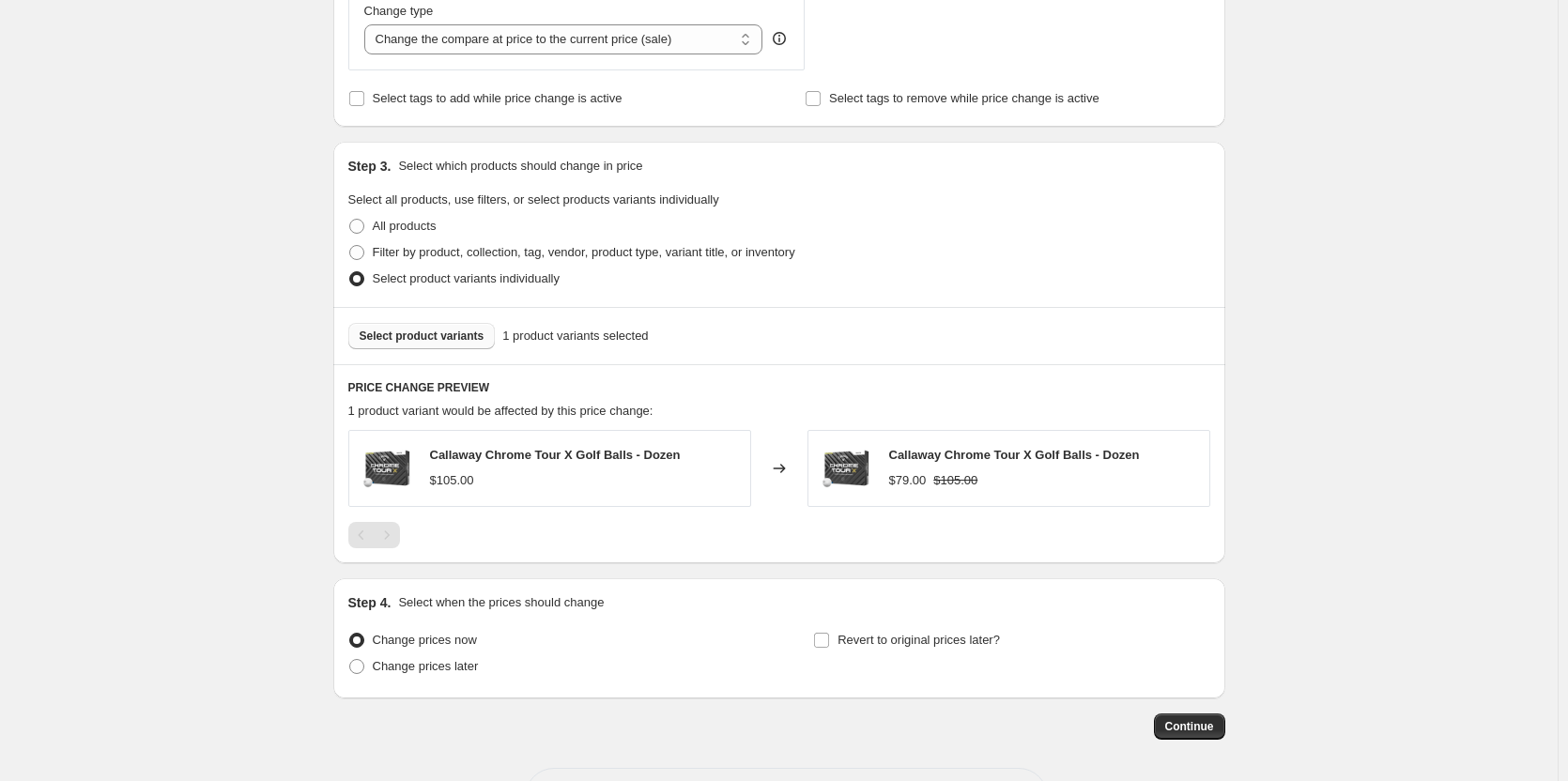
scroll to position [633, 0]
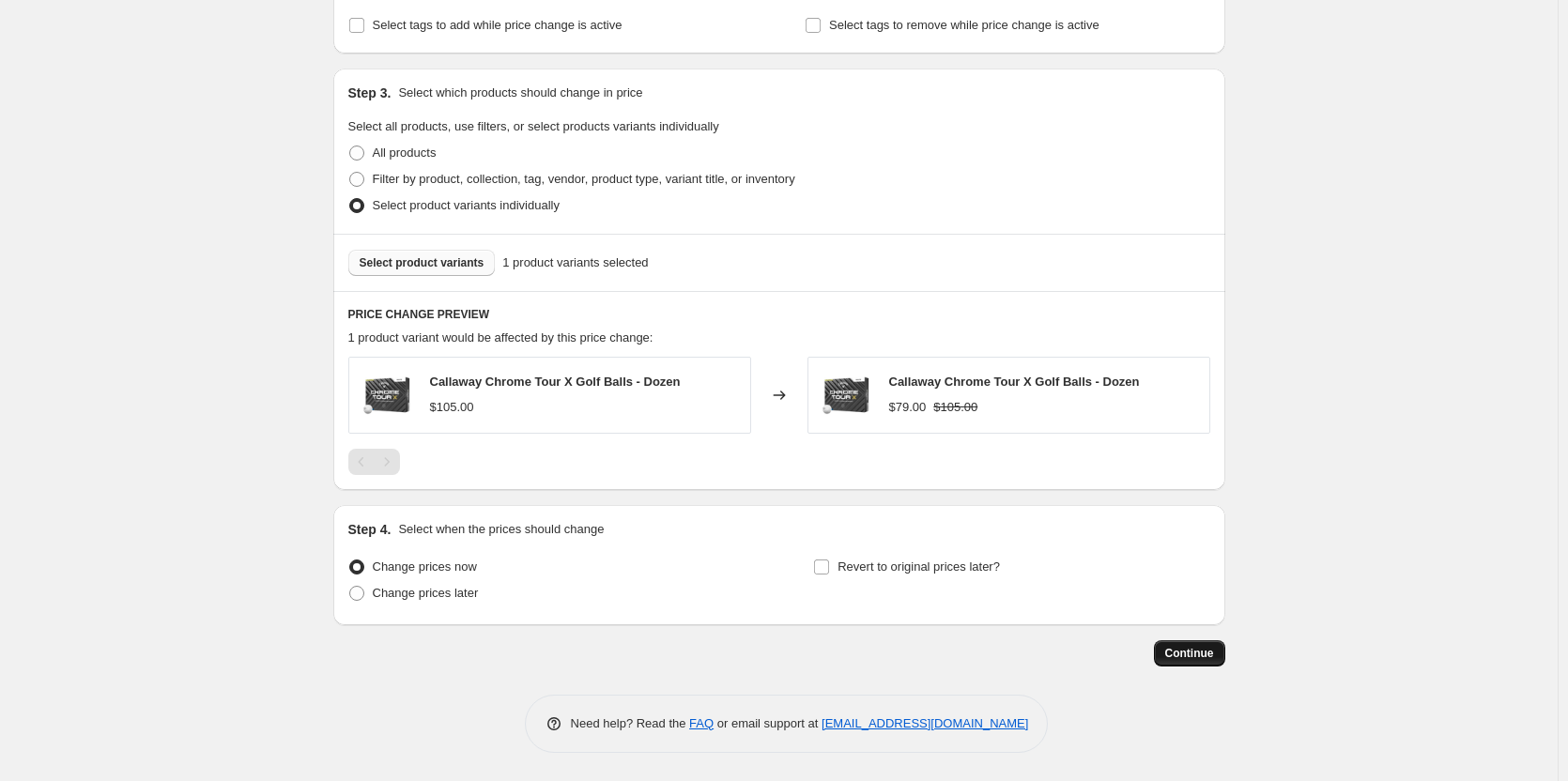
click at [1182, 653] on span "Continue" at bounding box center [1189, 653] width 48 height 15
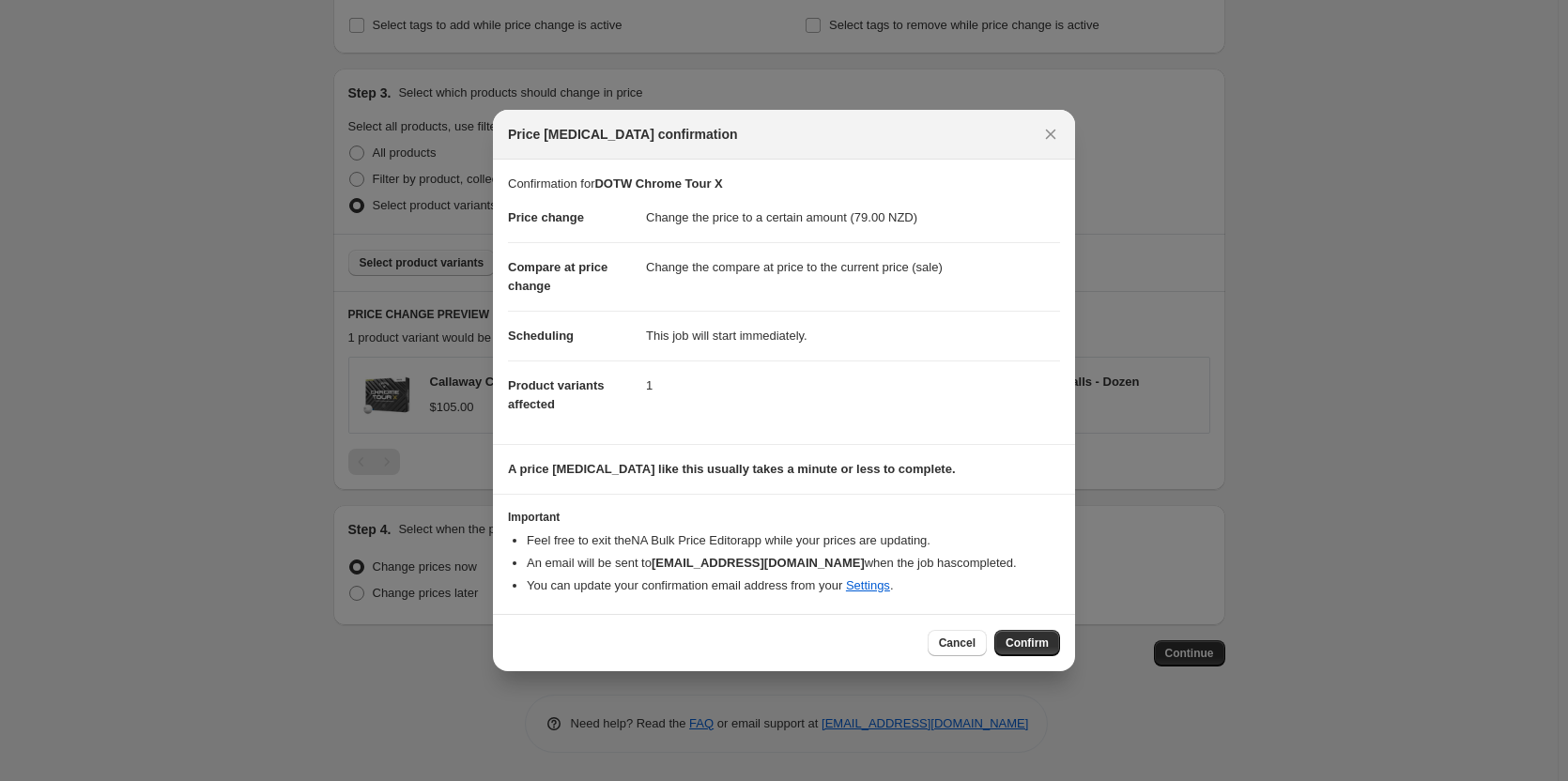
click at [1030, 631] on button "Confirm" at bounding box center [1027, 643] width 66 height 27
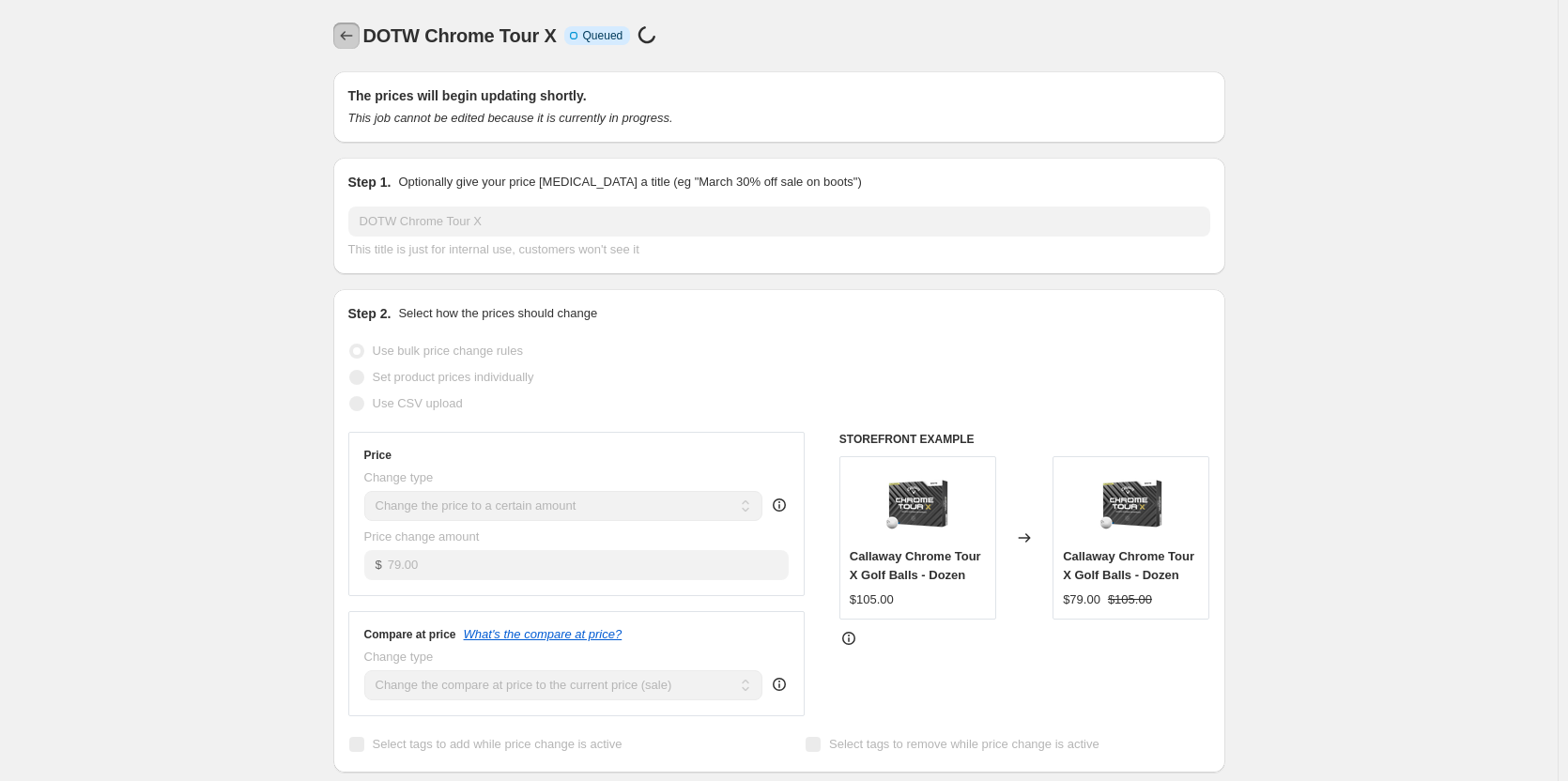
click at [350, 37] on icon "Price change jobs" at bounding box center [346, 36] width 19 height 19
